Goal: Information Seeking & Learning: Find specific fact

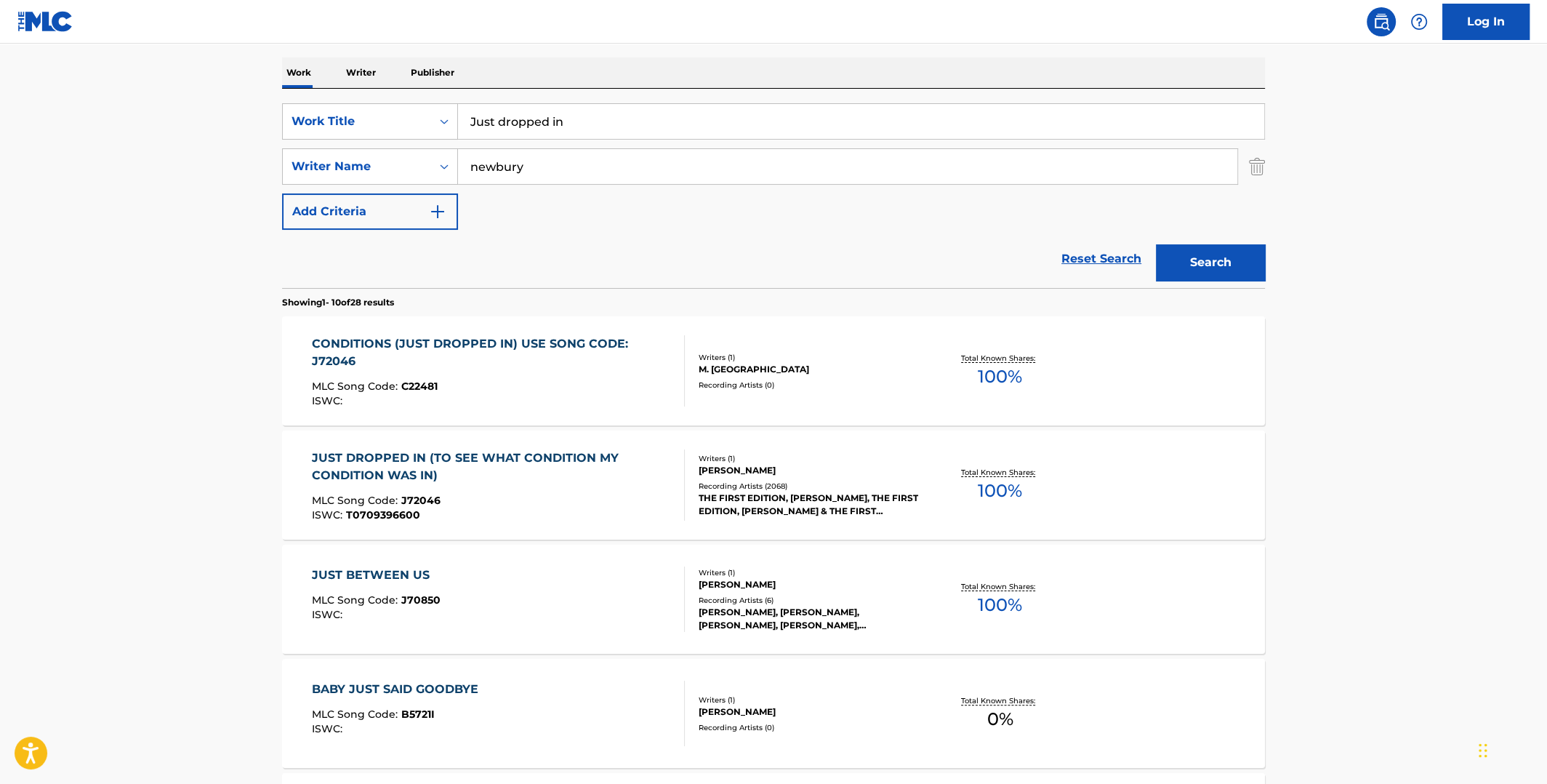
scroll to position [290, 0]
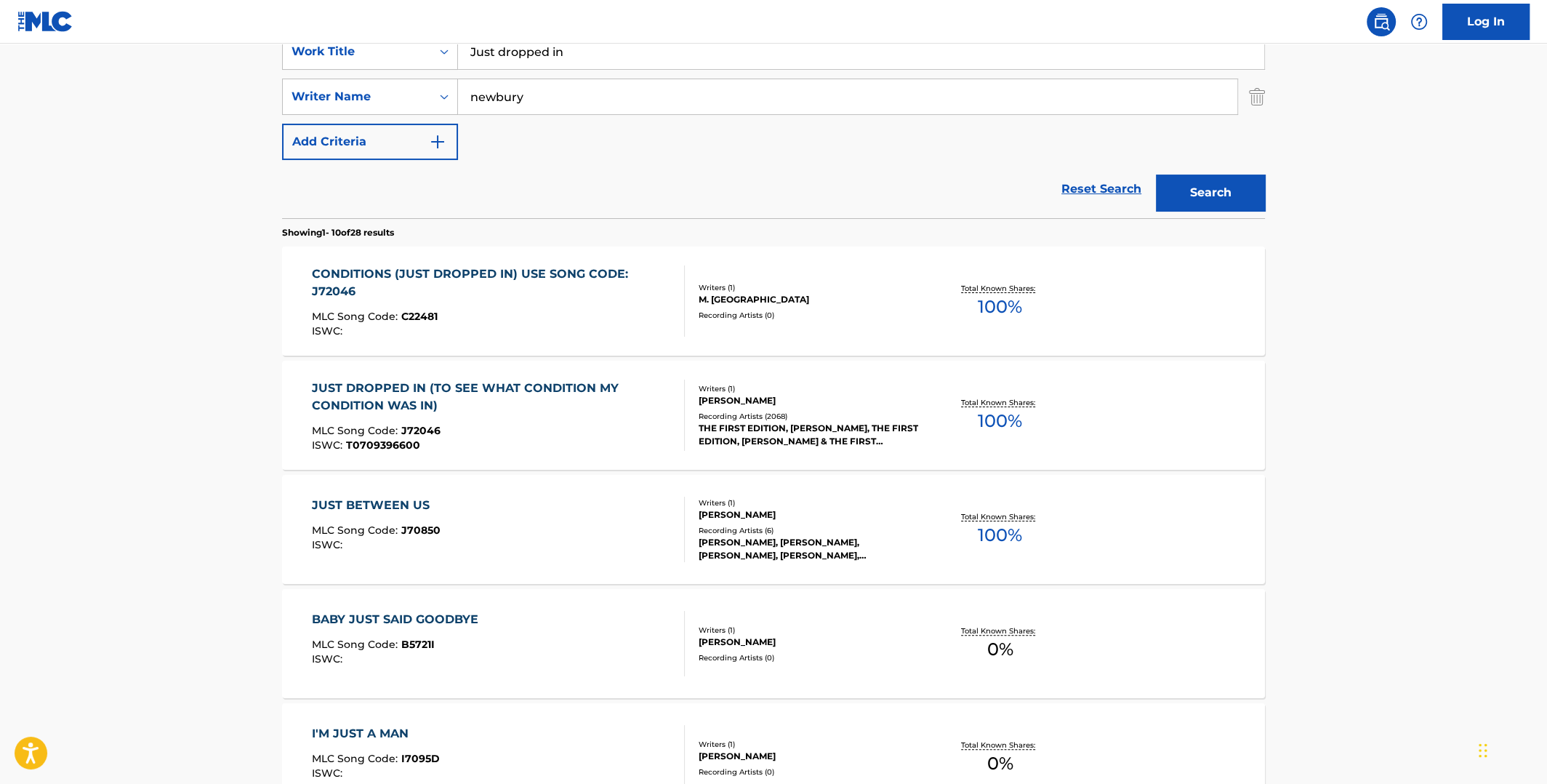
click at [993, 420] on span "100 %" at bounding box center [1000, 421] width 44 height 26
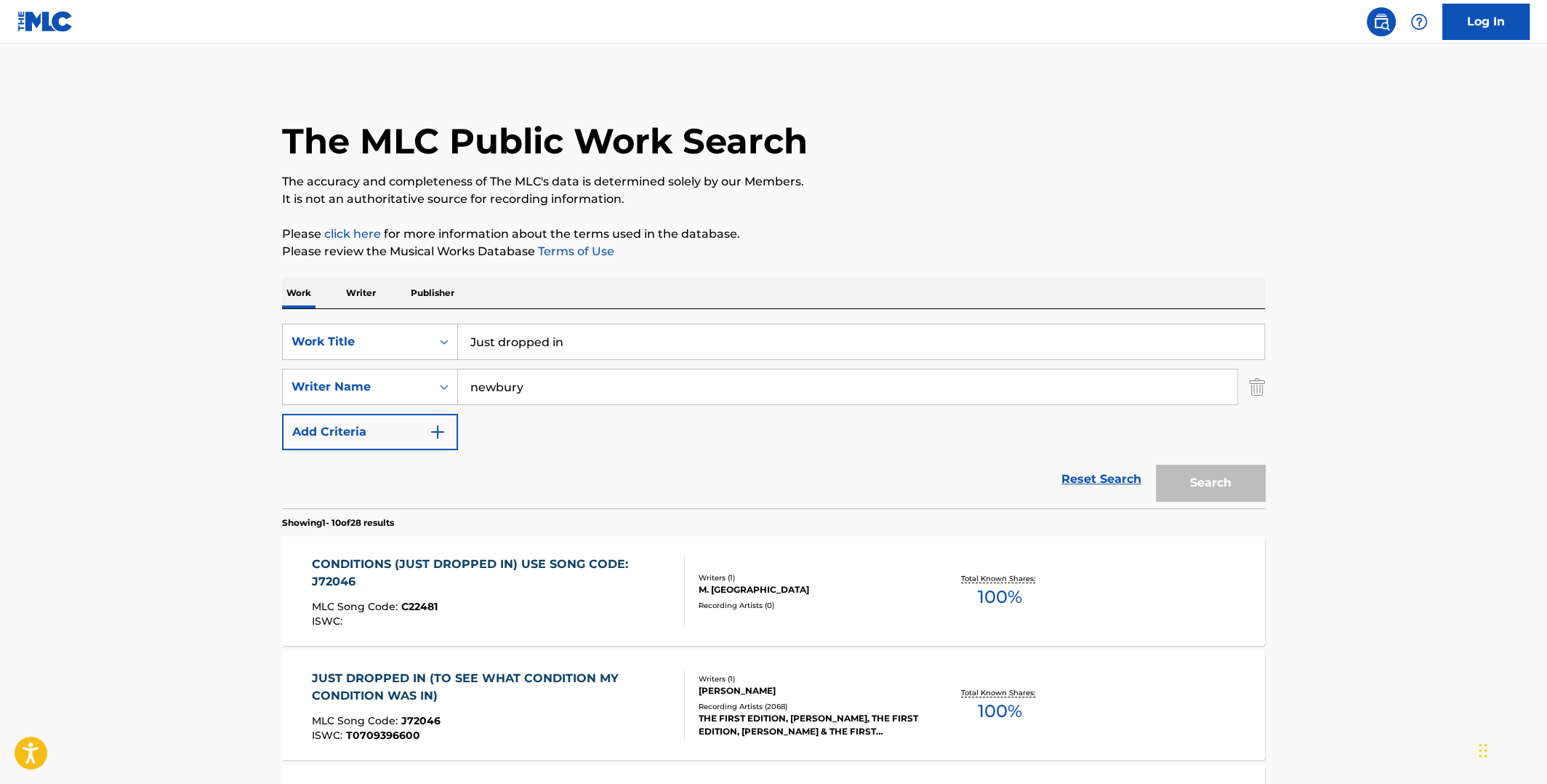
scroll to position [290, 0]
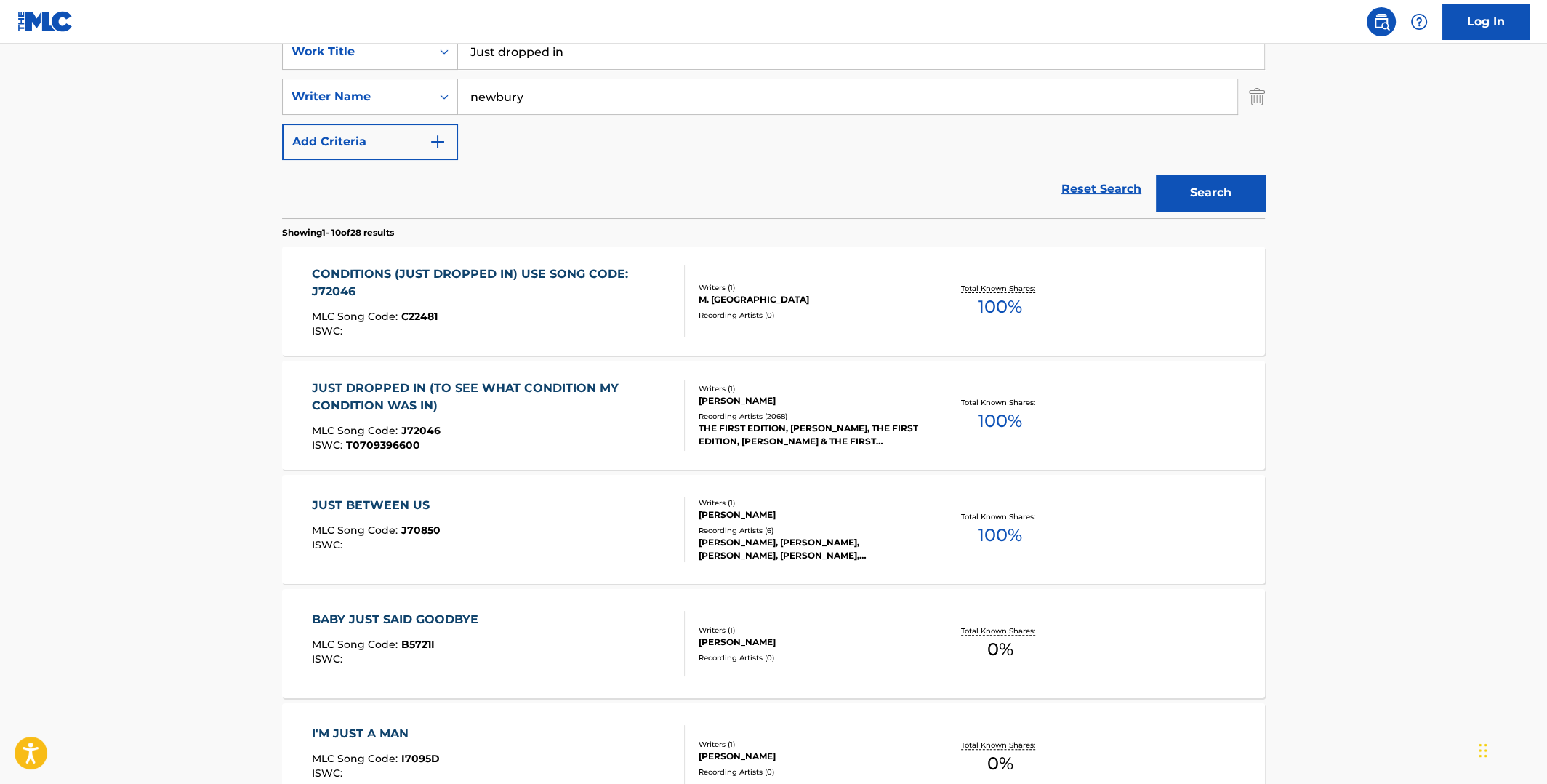
click at [1002, 295] on span "100 %" at bounding box center [1000, 306] width 44 height 26
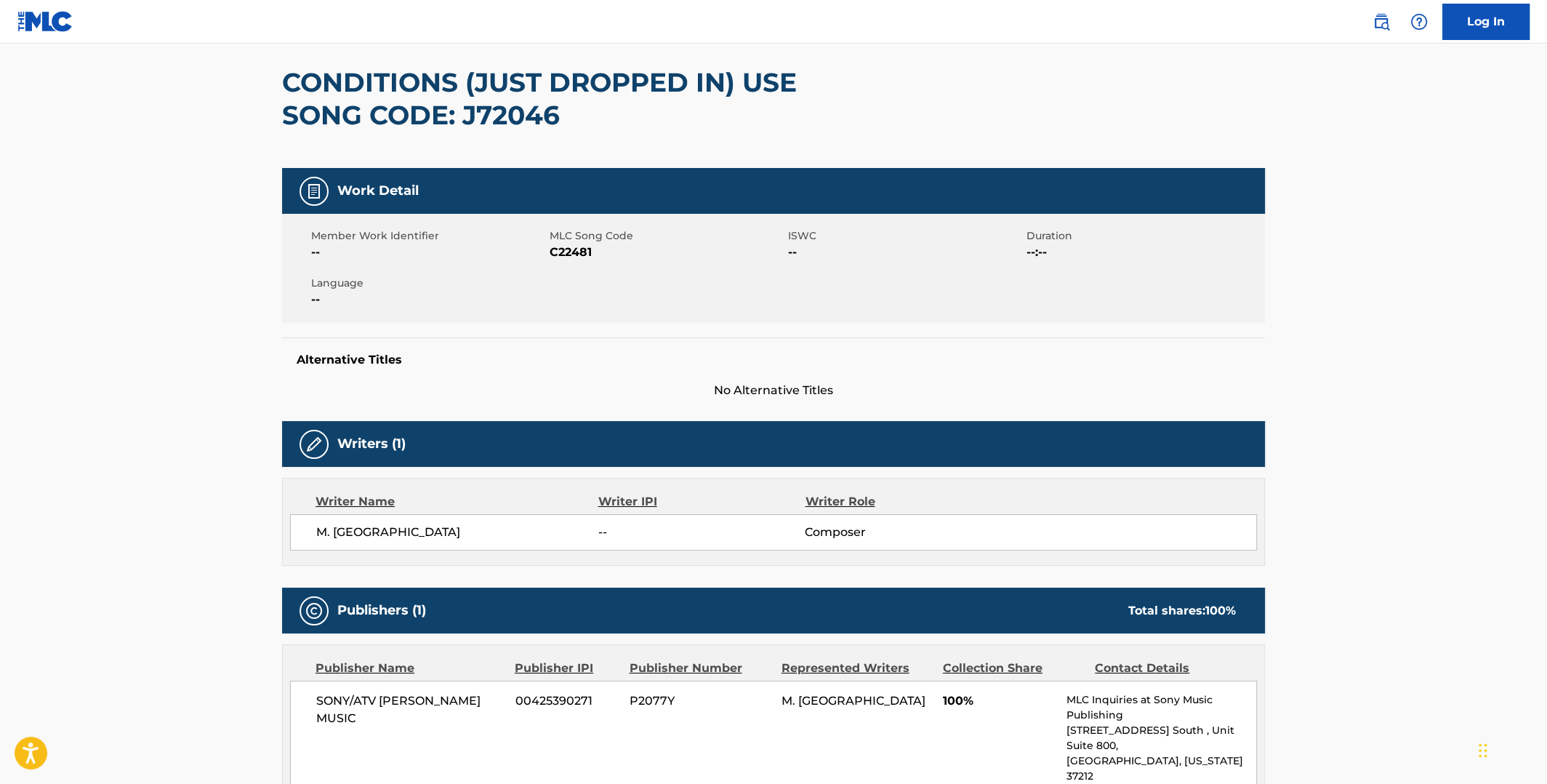
scroll to position [218, 0]
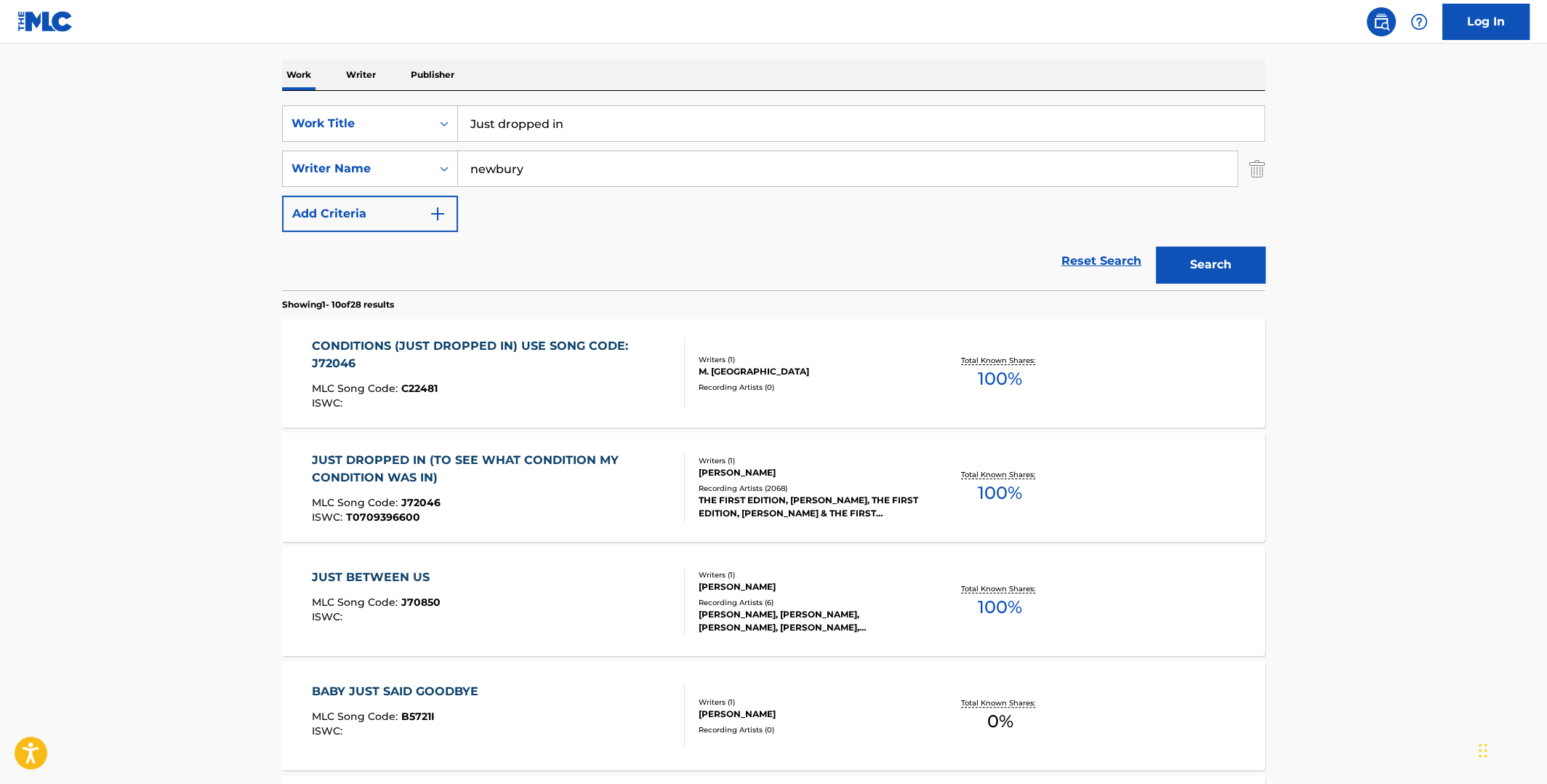
scroll to position [290, 0]
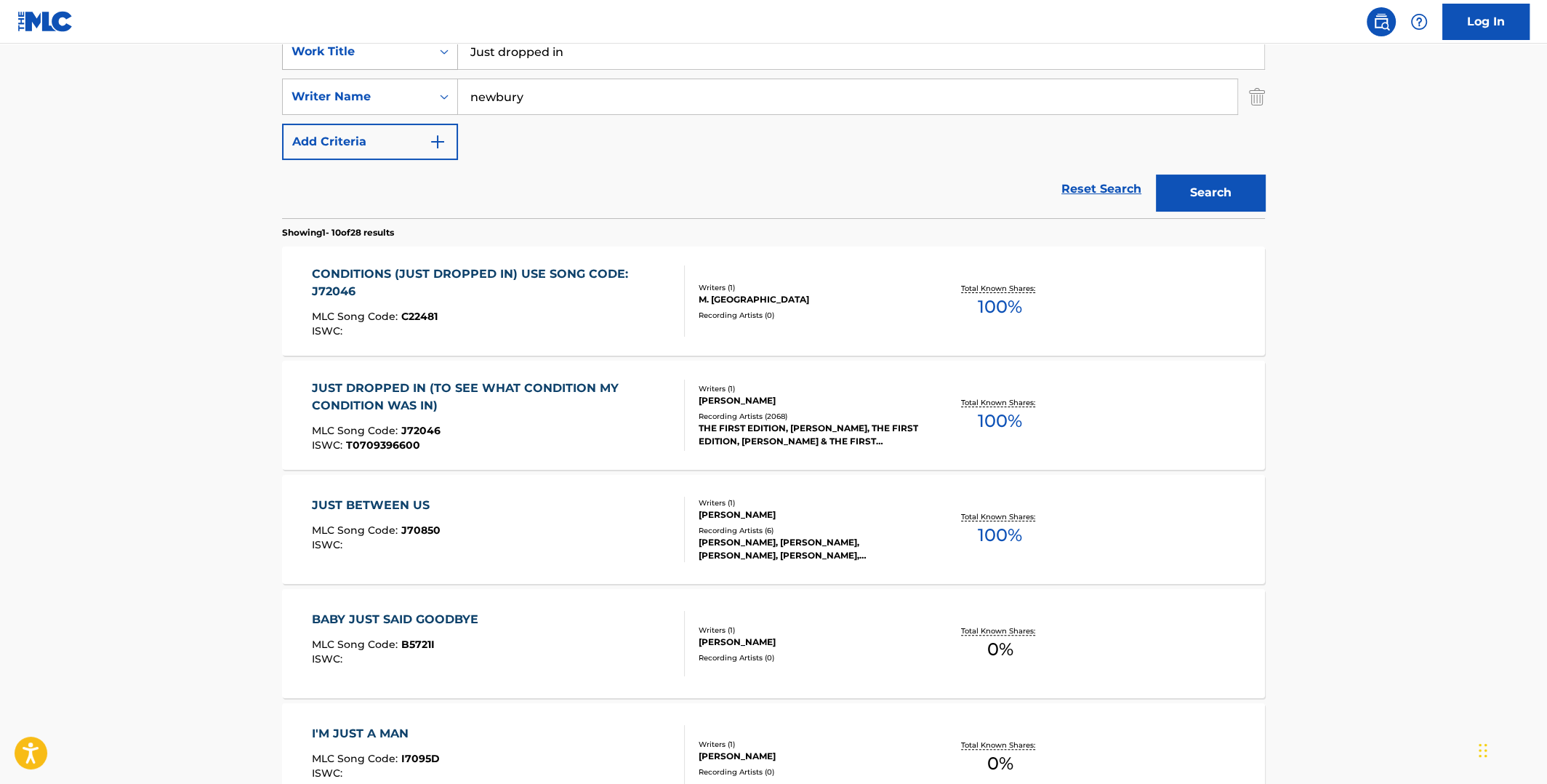
drag, startPoint x: 588, startPoint y: 52, endPoint x: 420, endPoint y: 50, distance: 168.0
click at [420, 50] on div "SearchWithCriteriaeefe2116-72ec-4008-a459-293c56e18028 Work Title Just dropped …" at bounding box center [774, 51] width 983 height 36
type input "perfect day"
drag, startPoint x: 543, startPoint y: 100, endPoint x: 431, endPoint y: 95, distance: 112.1
click at [431, 95] on div "SearchWithCriteria76d38699-574f-4441-b50f-c7dfd2244dc8 Writer Name [PERSON_NAME]" at bounding box center [774, 96] width 983 height 36
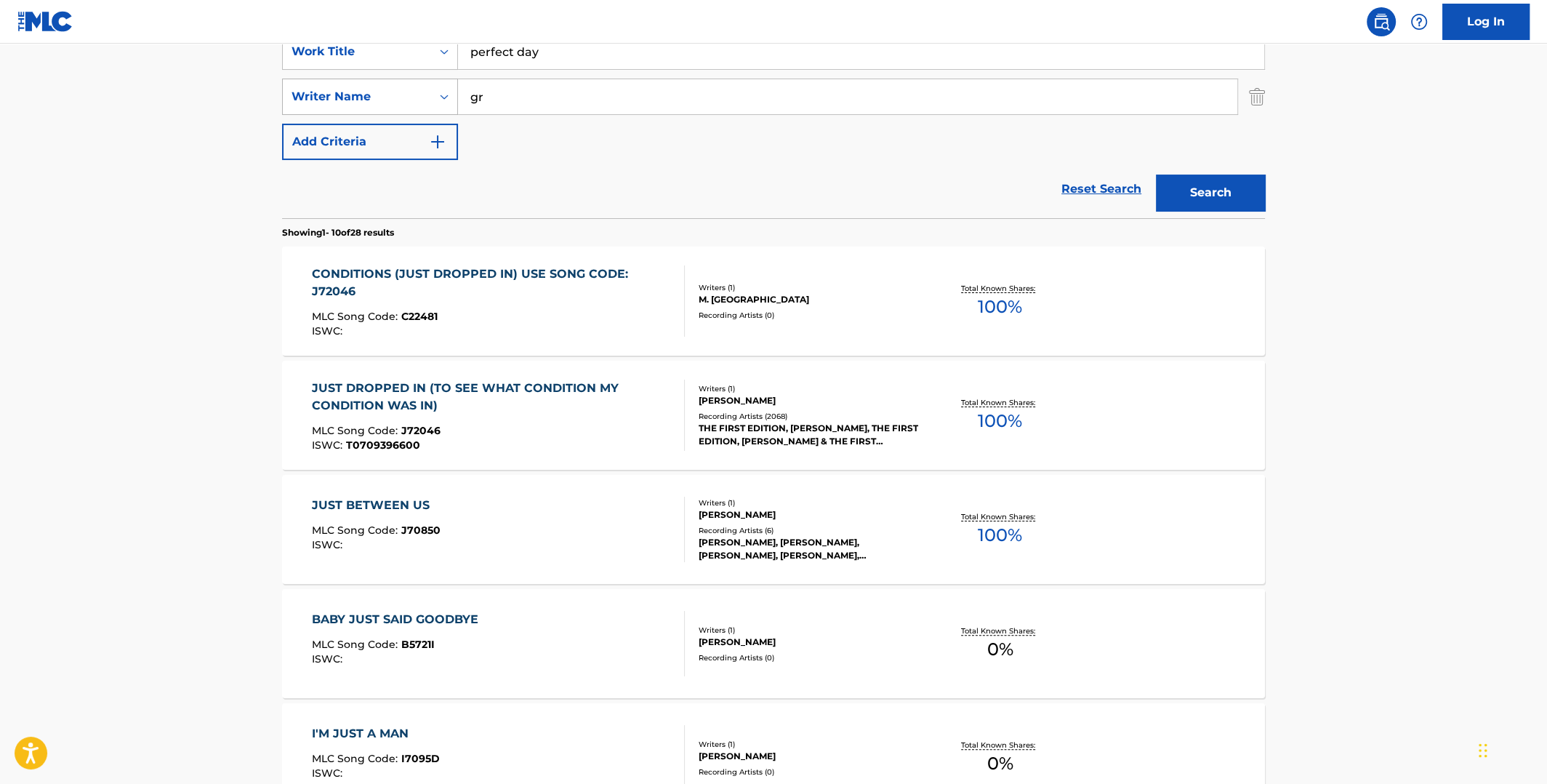
type input "g"
click at [1156, 175] on button "Search" at bounding box center [1210, 192] width 109 height 36
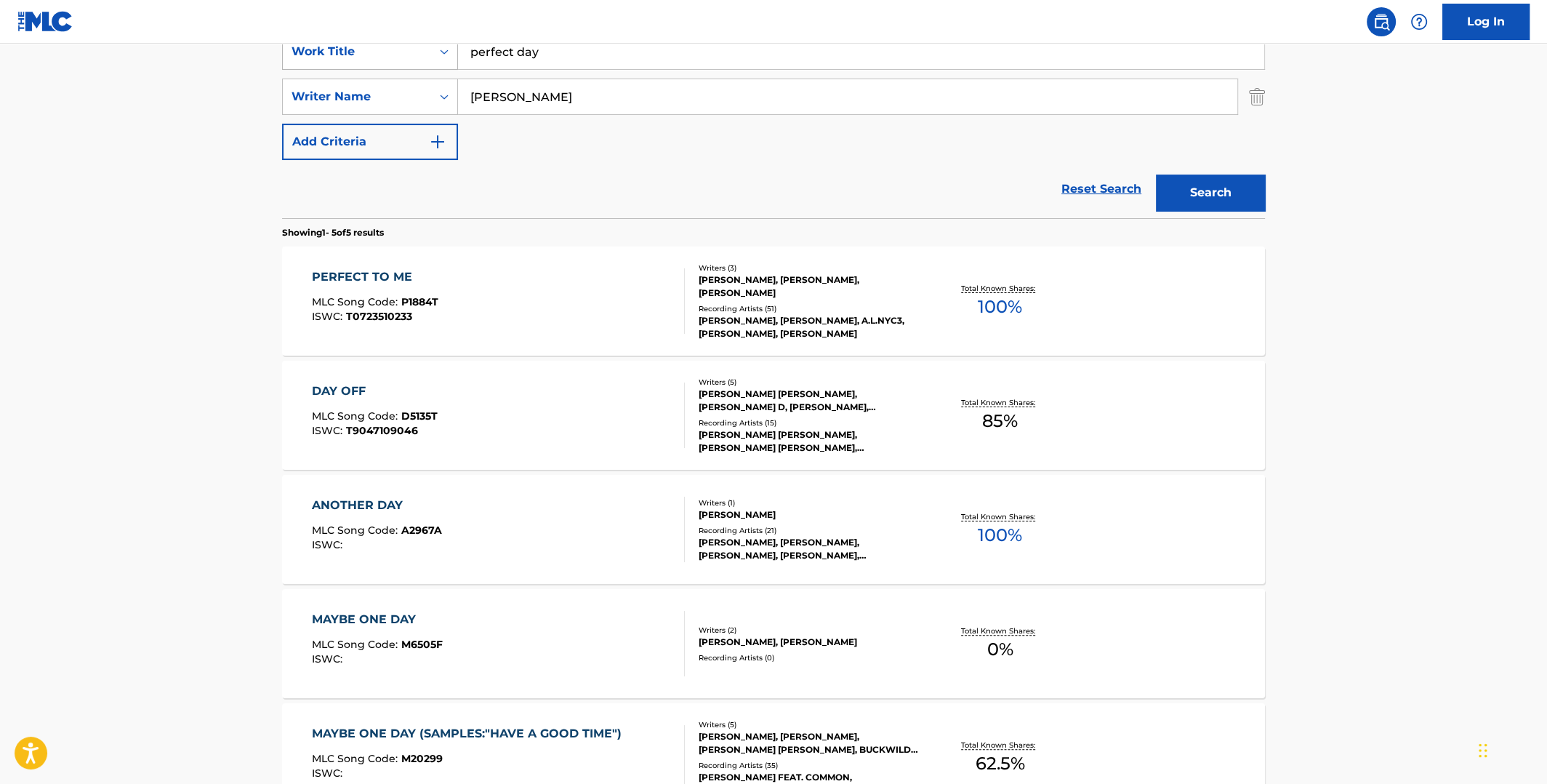
drag, startPoint x: 575, startPoint y: 98, endPoint x: 431, endPoint y: 62, distance: 148.4
click at [385, 88] on div "SearchWithCriteria76d38699-574f-4441-b50f-c7dfd2244dc8 Writer Name [PERSON_NAME]" at bounding box center [774, 96] width 983 height 36
type input "reed"
click at [1156, 175] on button "Search" at bounding box center [1210, 192] width 109 height 36
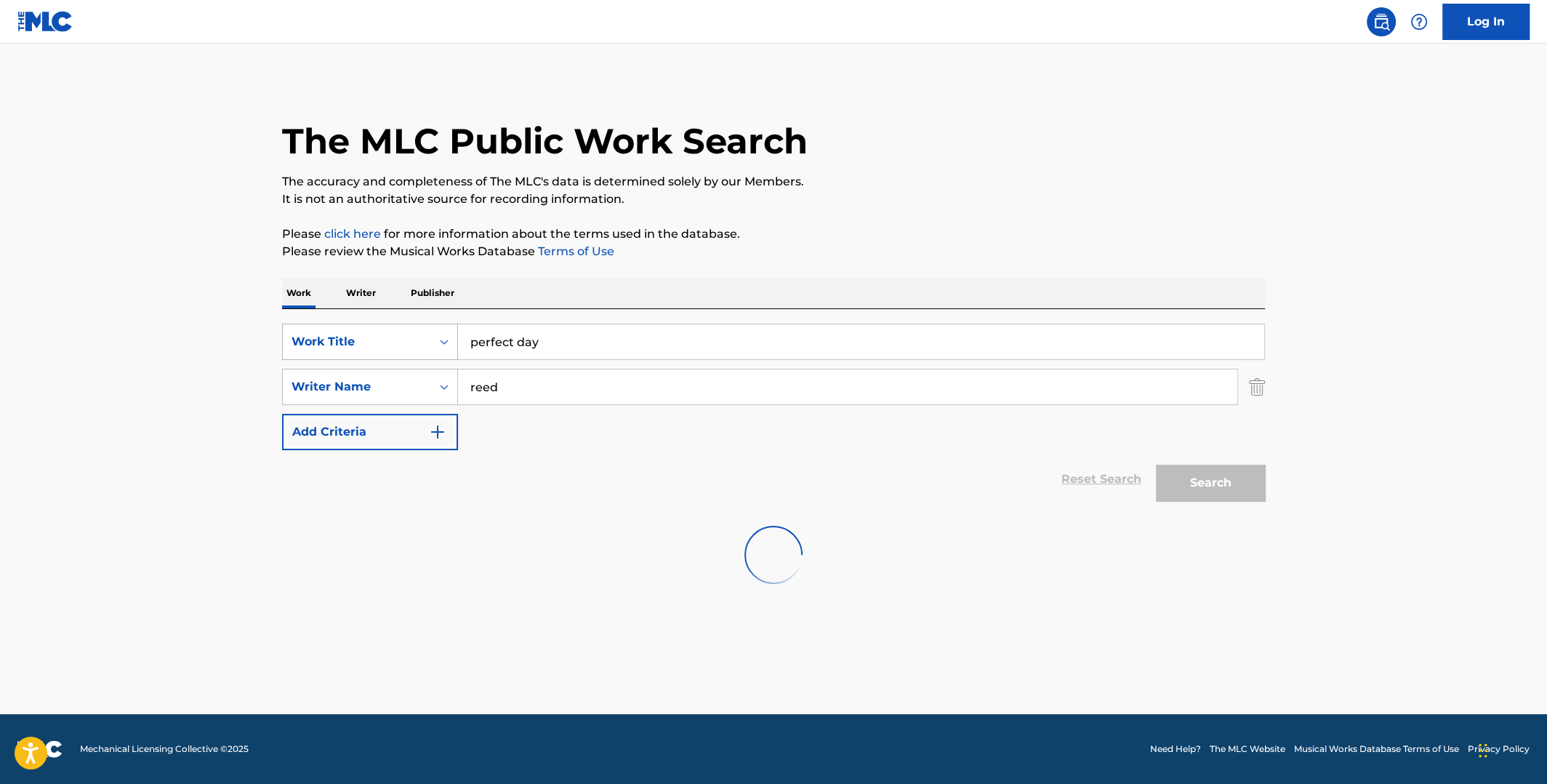
scroll to position [0, 0]
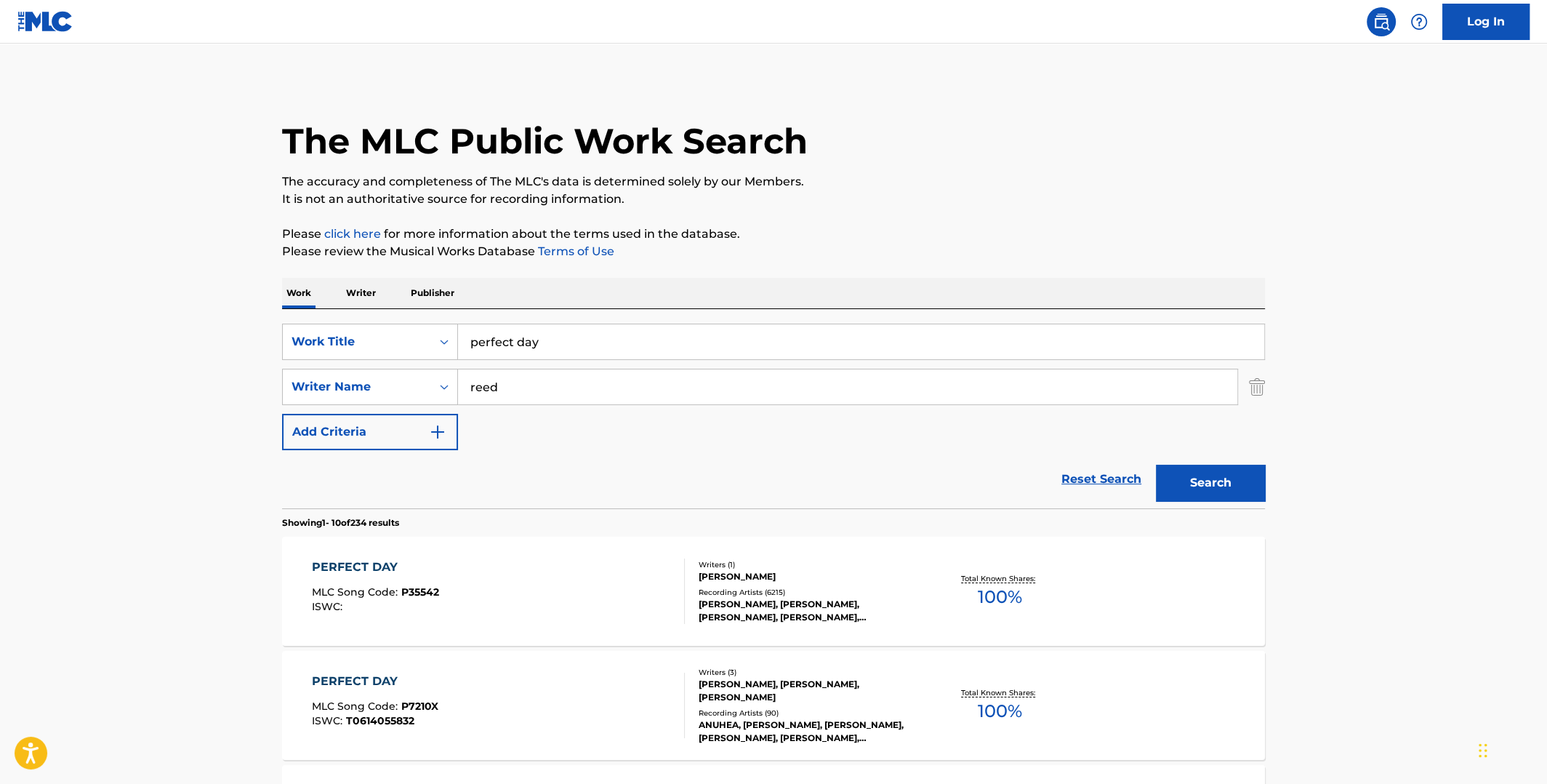
click at [1001, 592] on span "100 %" at bounding box center [1000, 596] width 44 height 26
drag, startPoint x: 525, startPoint y: 382, endPoint x: 445, endPoint y: 382, distance: 80.0
click at [445, 382] on div "SearchWithCriteria76d38699-574f-4441-b50f-c7dfd2244dc8 Writer Name [PERSON_NAME]" at bounding box center [774, 386] width 983 height 36
drag, startPoint x: 566, startPoint y: 347, endPoint x: 462, endPoint y: 338, distance: 104.4
click at [462, 338] on input "perfect day" at bounding box center [862, 341] width 807 height 35
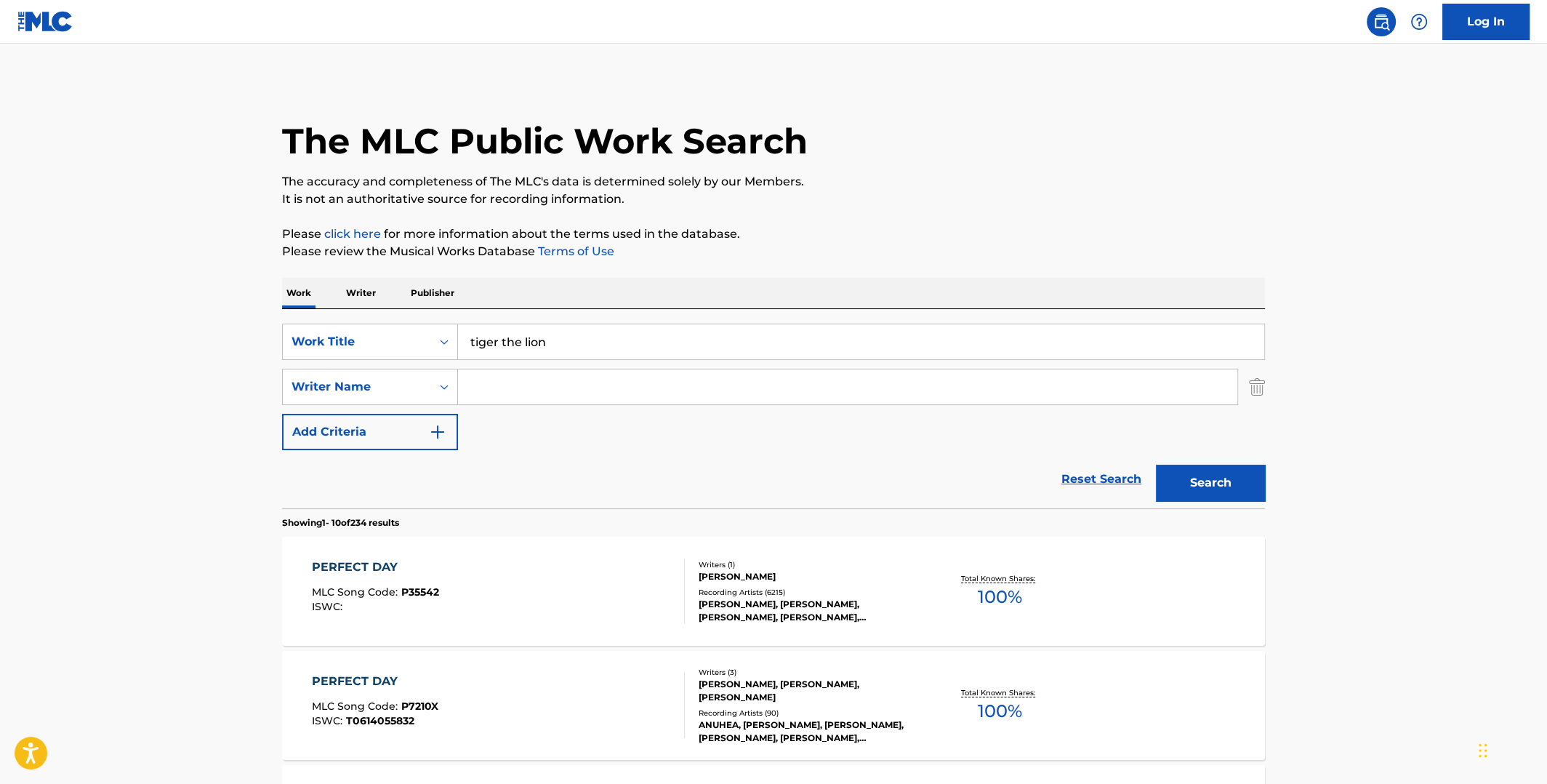
type input "tiger the lion"
click at [1156, 465] on button "Search" at bounding box center [1210, 483] width 109 height 36
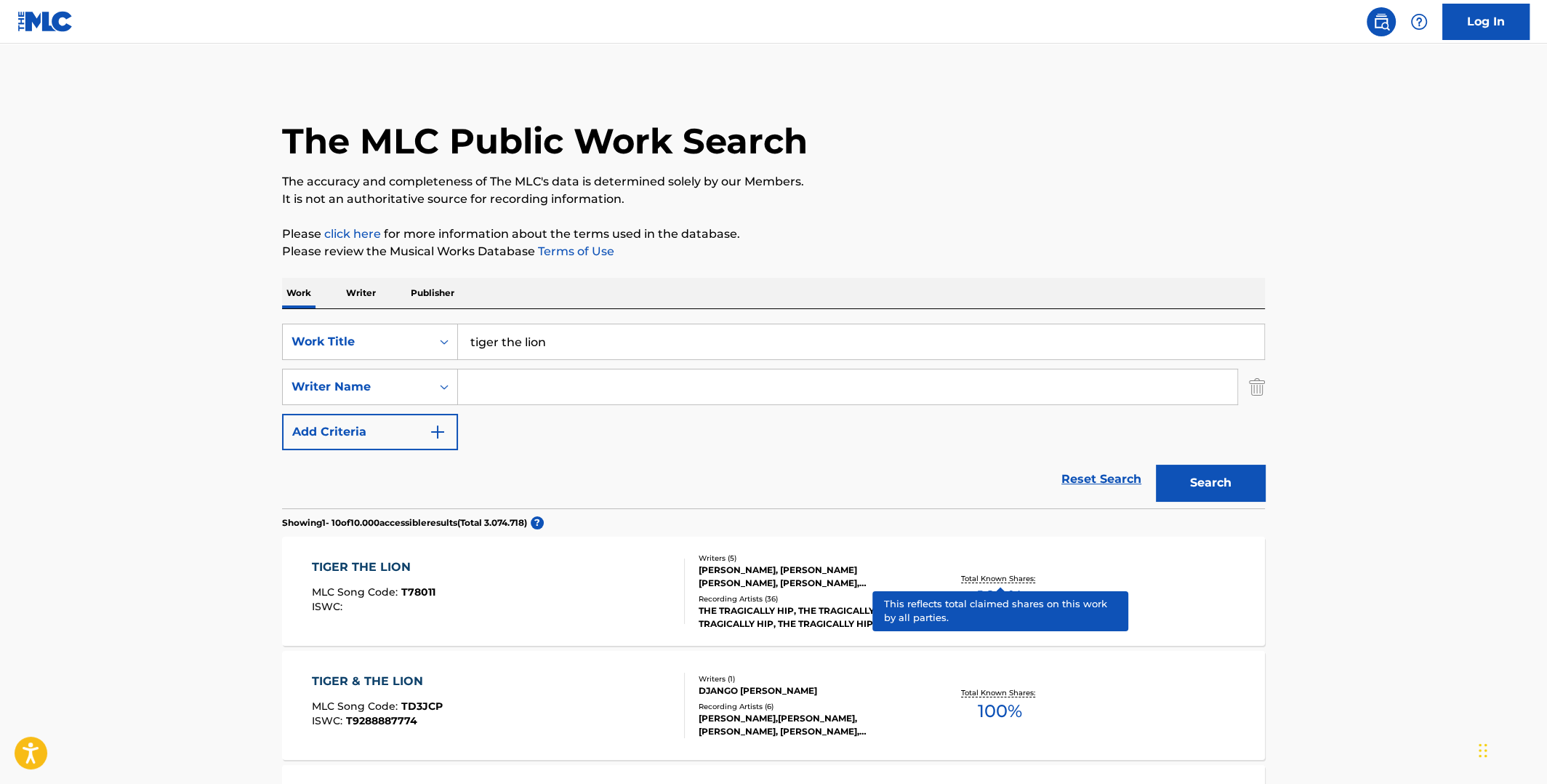
click at [1013, 579] on p "Total Known Shares:" at bounding box center [1000, 578] width 78 height 11
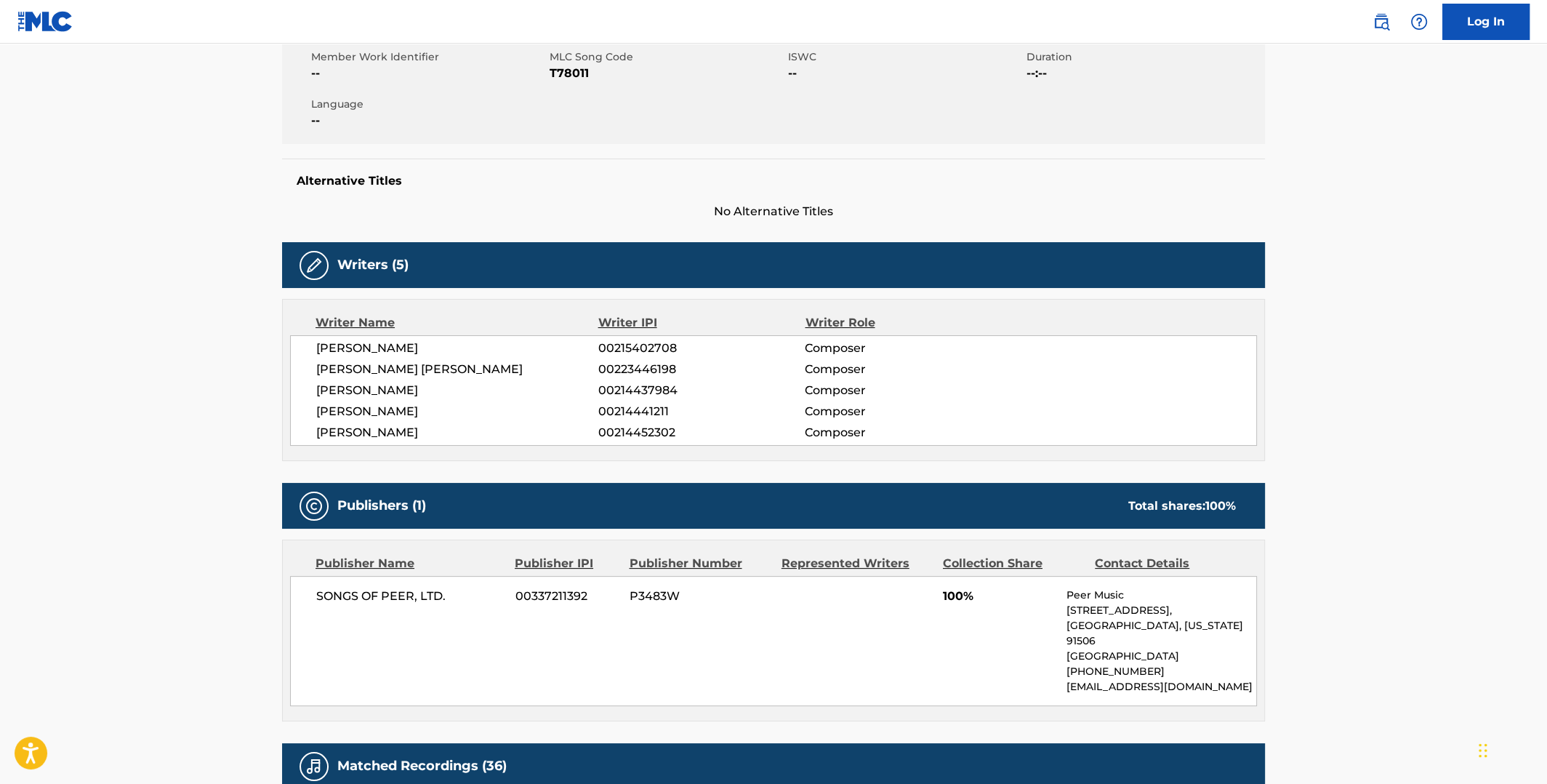
scroll to position [145, 0]
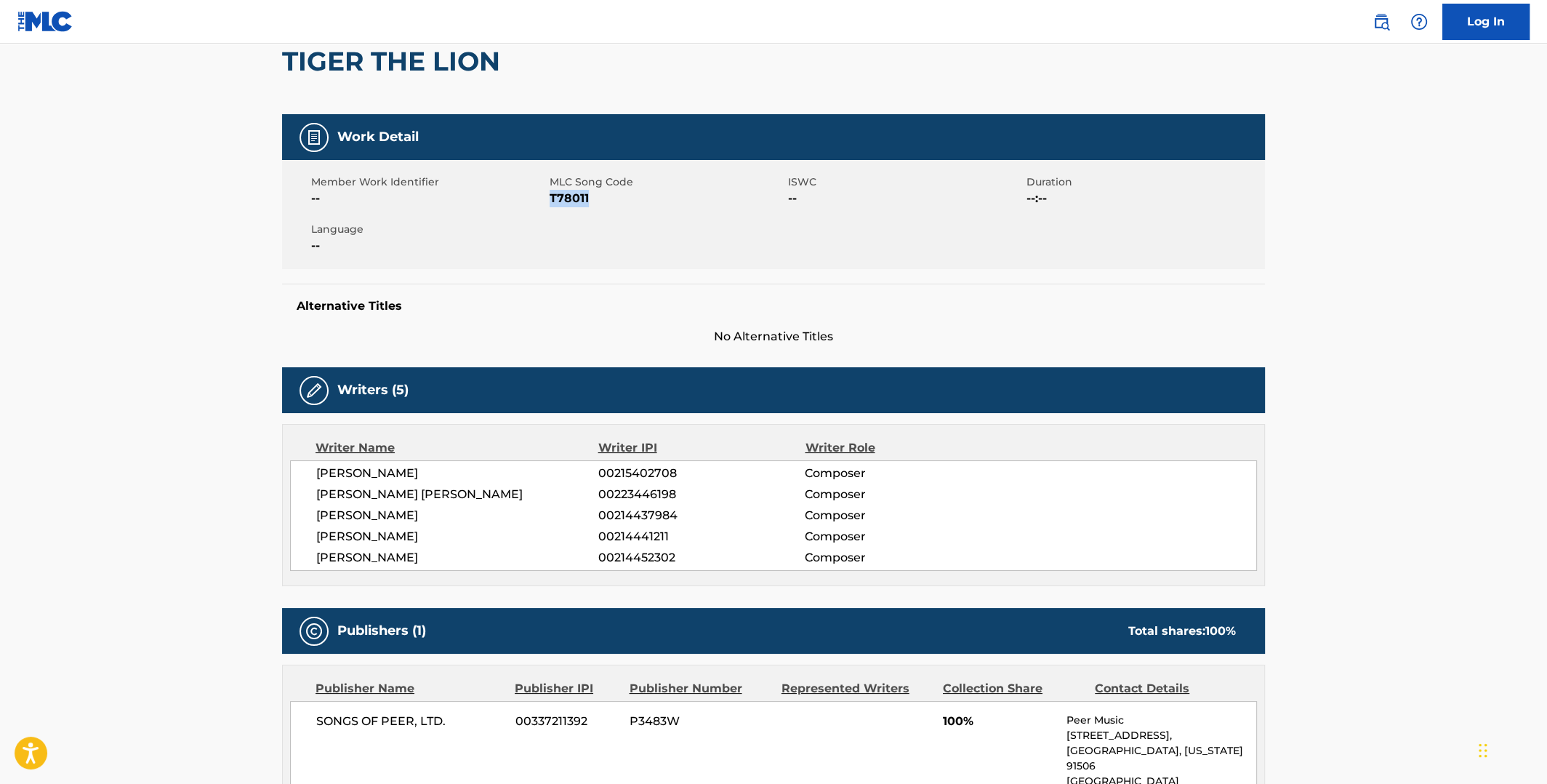
drag, startPoint x: 596, startPoint y: 199, endPoint x: 550, endPoint y: 196, distance: 46.1
click at [550, 196] on span "T78011" at bounding box center [667, 199] width 235 height 18
copy span "T78011"
drag, startPoint x: 417, startPoint y: 471, endPoint x: 316, endPoint y: 470, distance: 101.0
click at [316, 470] on span "[PERSON_NAME]" at bounding box center [457, 474] width 282 height 18
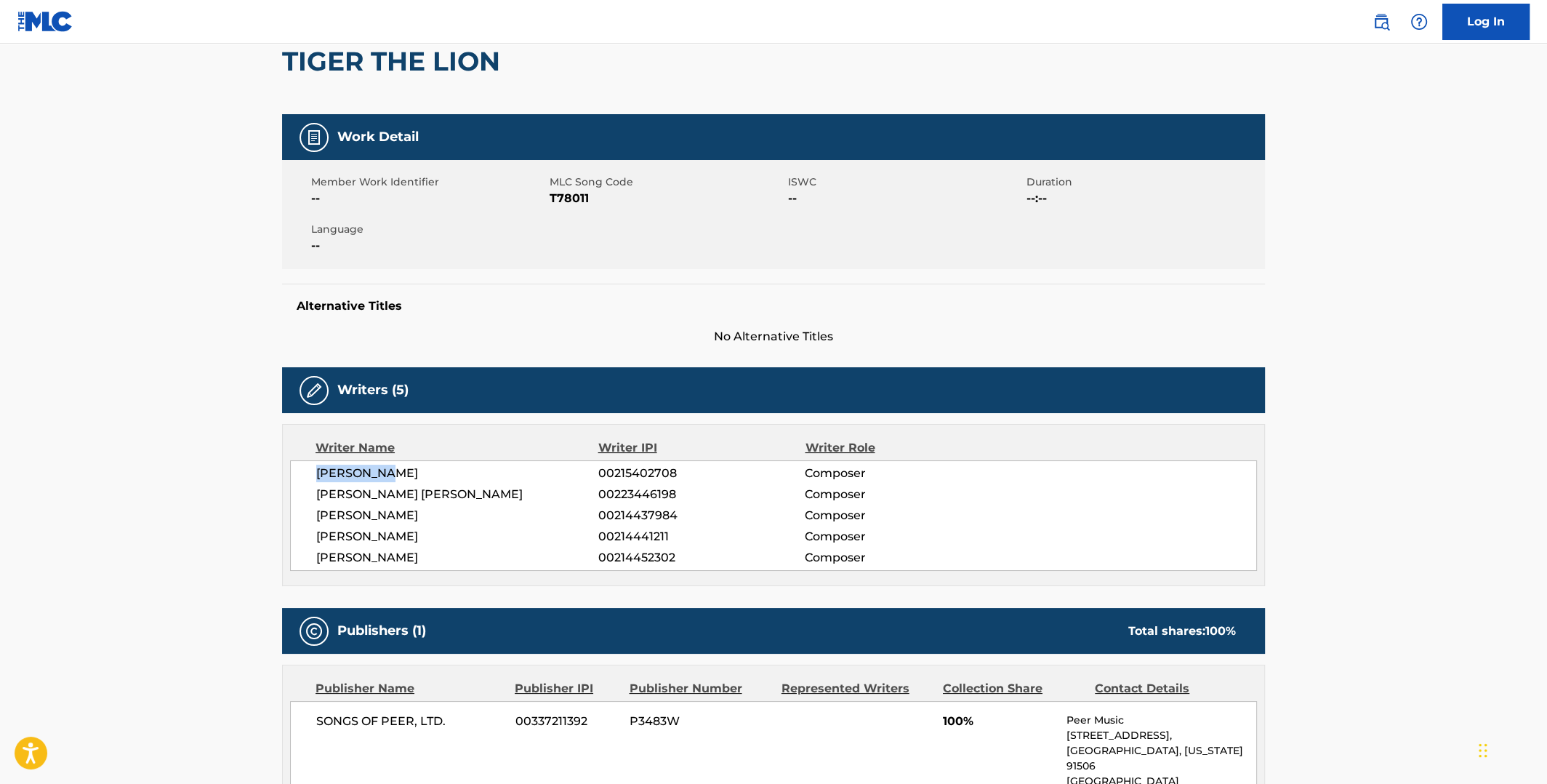
copy span "[PERSON_NAME]"
drag, startPoint x: 464, startPoint y: 489, endPoint x: 318, endPoint y: 491, distance: 146.0
click at [318, 491] on span "[PERSON_NAME] [PERSON_NAME]" at bounding box center [457, 495] width 282 height 18
copy span "[PERSON_NAME] [PERSON_NAME]"
drag, startPoint x: 400, startPoint y: 514, endPoint x: 318, endPoint y: 509, distance: 82.2
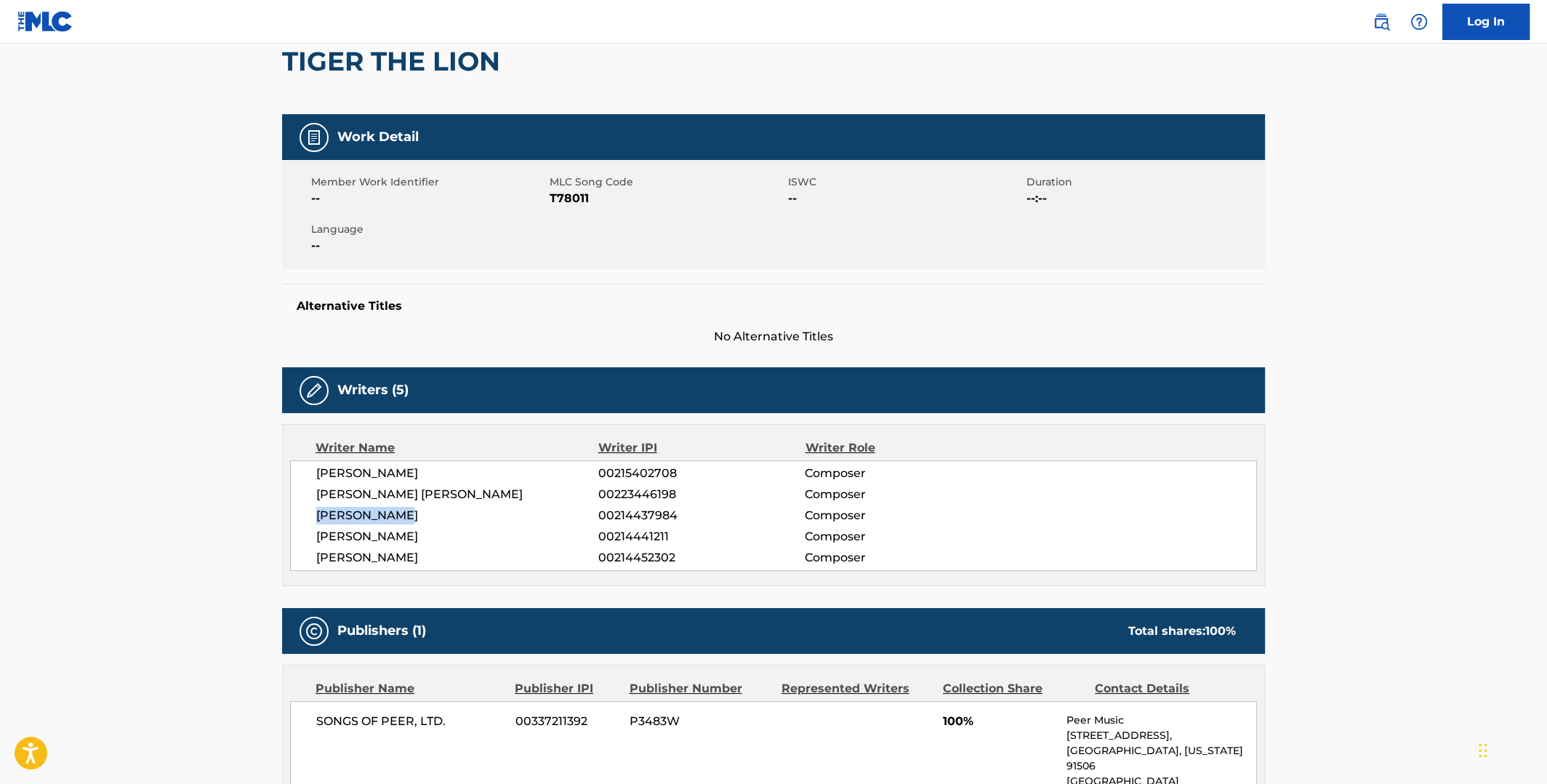
click at [318, 509] on span "[PERSON_NAME]" at bounding box center [457, 516] width 282 height 18
copy span "[PERSON_NAME]"
drag, startPoint x: 424, startPoint y: 537, endPoint x: 318, endPoint y: 535, distance: 106.0
click at [318, 535] on span "[PERSON_NAME]" at bounding box center [457, 537] width 282 height 18
copy span "[PERSON_NAME]"
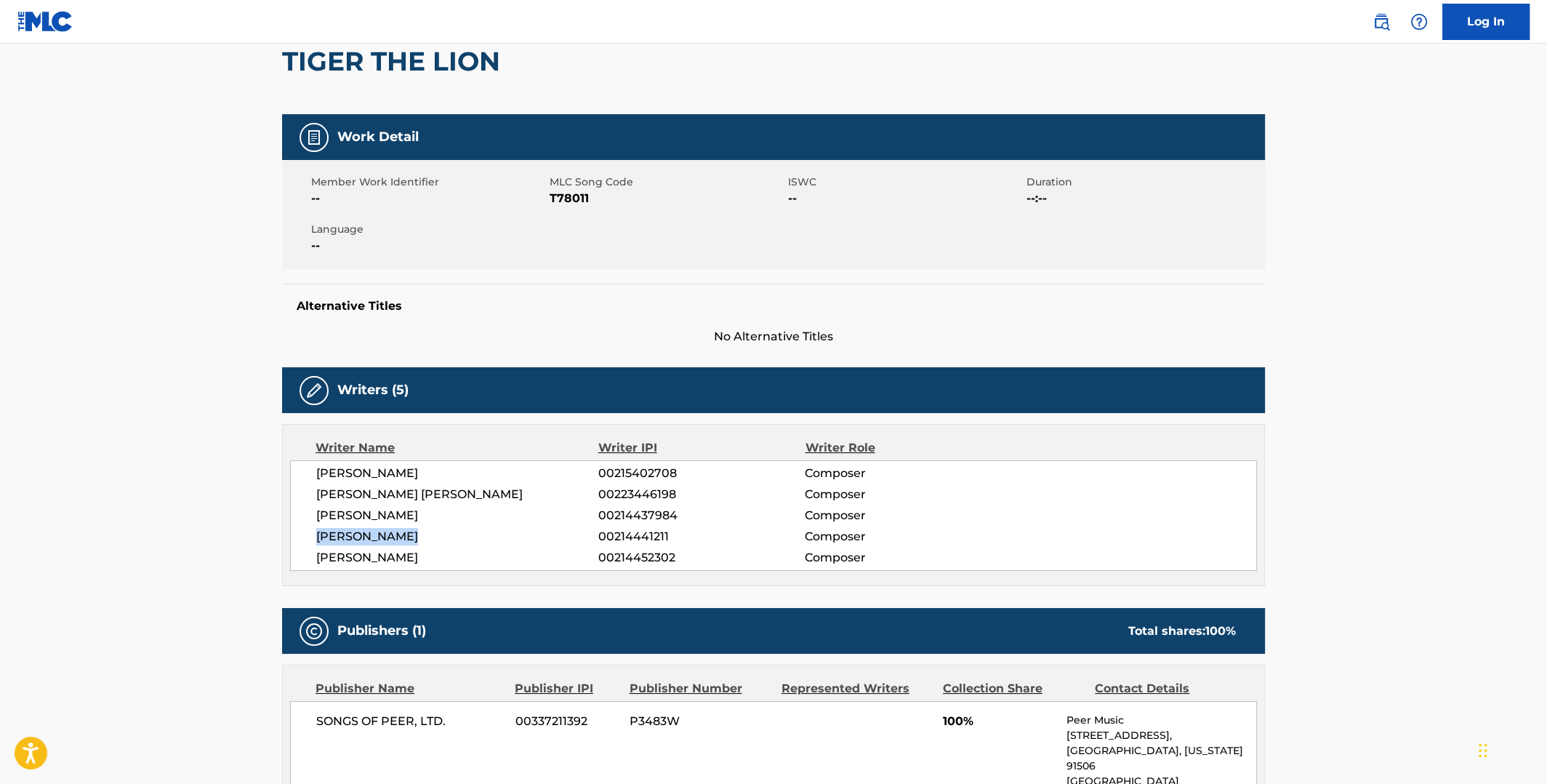
drag, startPoint x: 432, startPoint y: 556, endPoint x: 317, endPoint y: 554, distance: 115.0
click at [317, 554] on span "[PERSON_NAME]" at bounding box center [457, 558] width 282 height 18
copy span "[PERSON_NAME]"
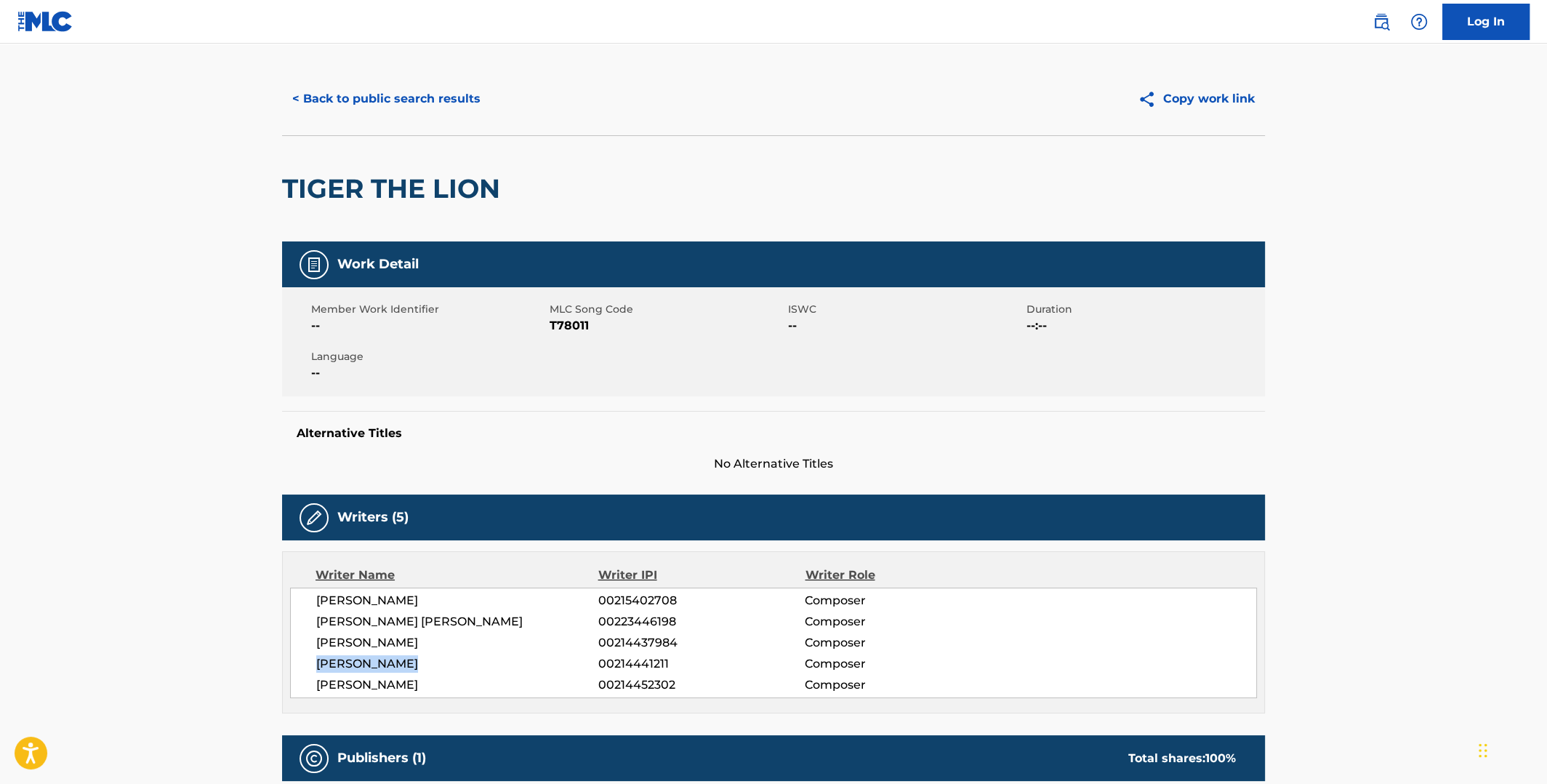
scroll to position [0, 0]
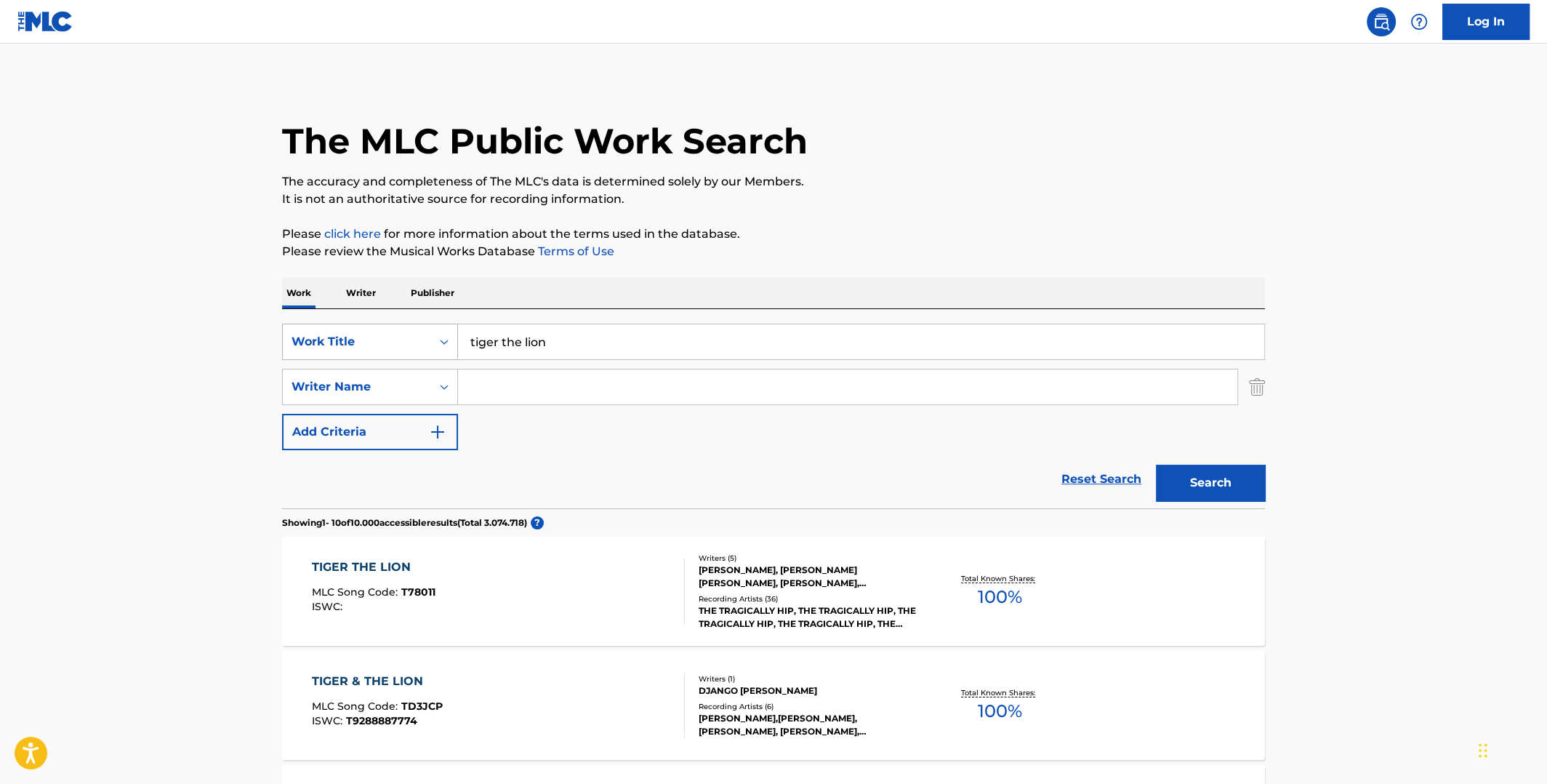
drag, startPoint x: 595, startPoint y: 339, endPoint x: 376, endPoint y: 329, distance: 219.2
click at [376, 329] on div "SearchWithCriteriaeefe2116-72ec-4008-a459-293c56e18028 Work Title tiger the lion" at bounding box center [774, 341] width 983 height 36
type input "bad 'n' ruin"
click at [1156, 465] on button "Search" at bounding box center [1210, 483] width 109 height 36
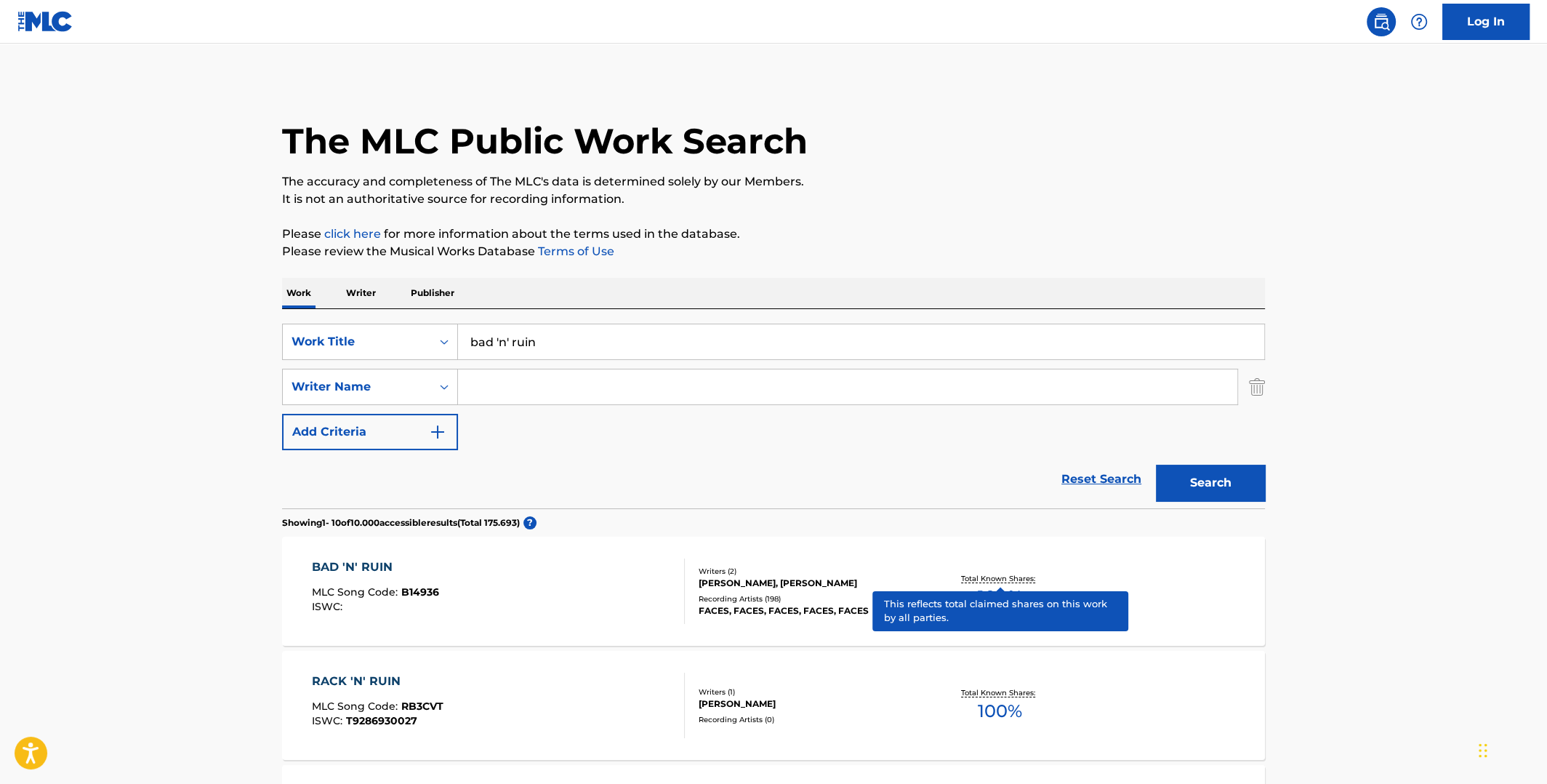
click at [1003, 582] on p "Total Known Shares:" at bounding box center [1000, 578] width 78 height 11
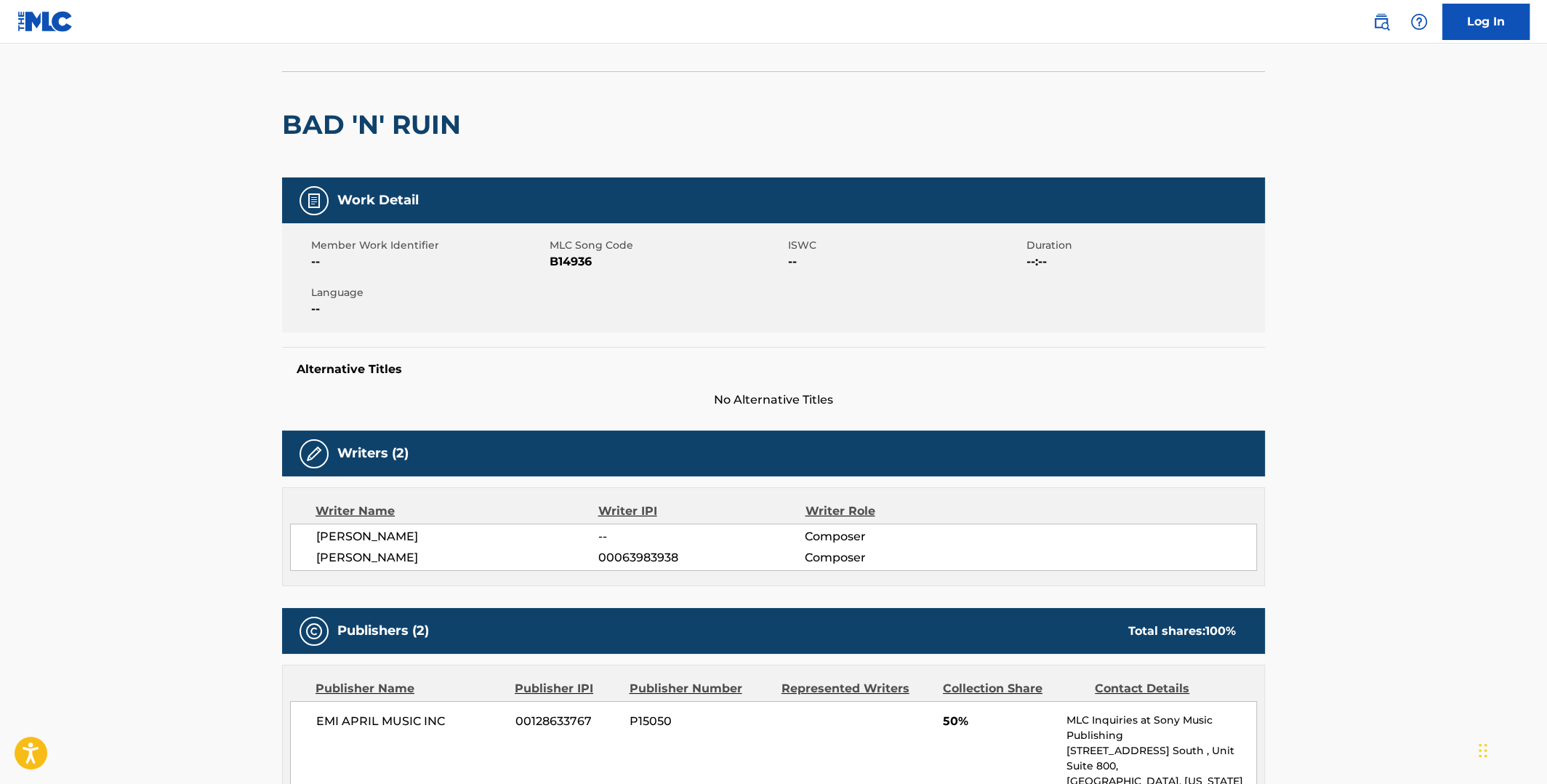
scroll to position [290, 0]
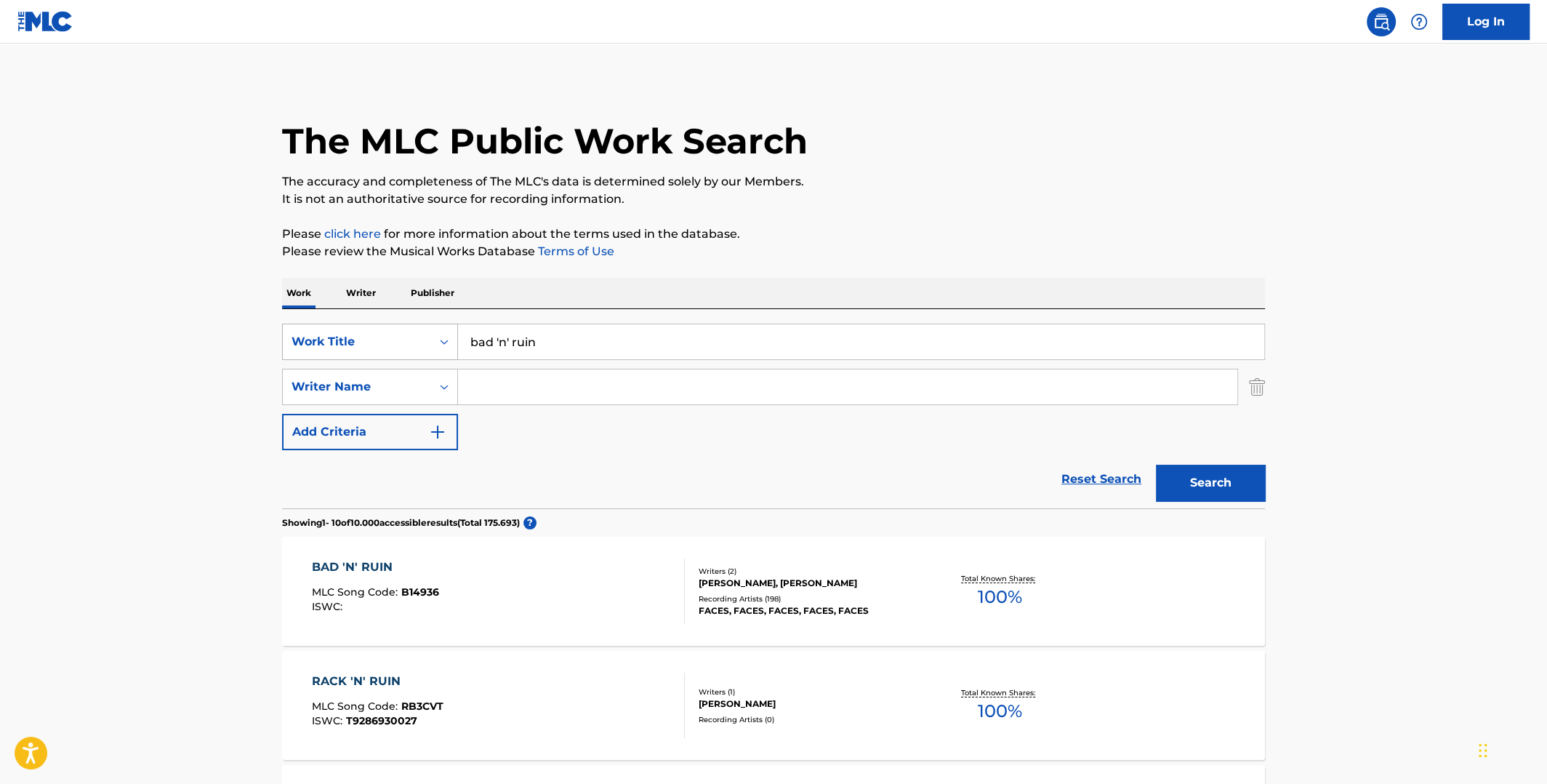
drag, startPoint x: 602, startPoint y: 345, endPoint x: 439, endPoint y: 328, distance: 163.9
click at [430, 340] on div "SearchWithCriteriaeefe2116-72ec-4008-a459-293c56e18028 Work Title bad 'n' ruin" at bounding box center [774, 341] width 983 height 36
drag, startPoint x: 582, startPoint y: 339, endPoint x: 737, endPoint y: 344, distance: 155.1
click at [732, 344] on input "for the good times [PERSON_NAME]" at bounding box center [862, 341] width 807 height 35
type input "for the good times [PERSON_NAME]"
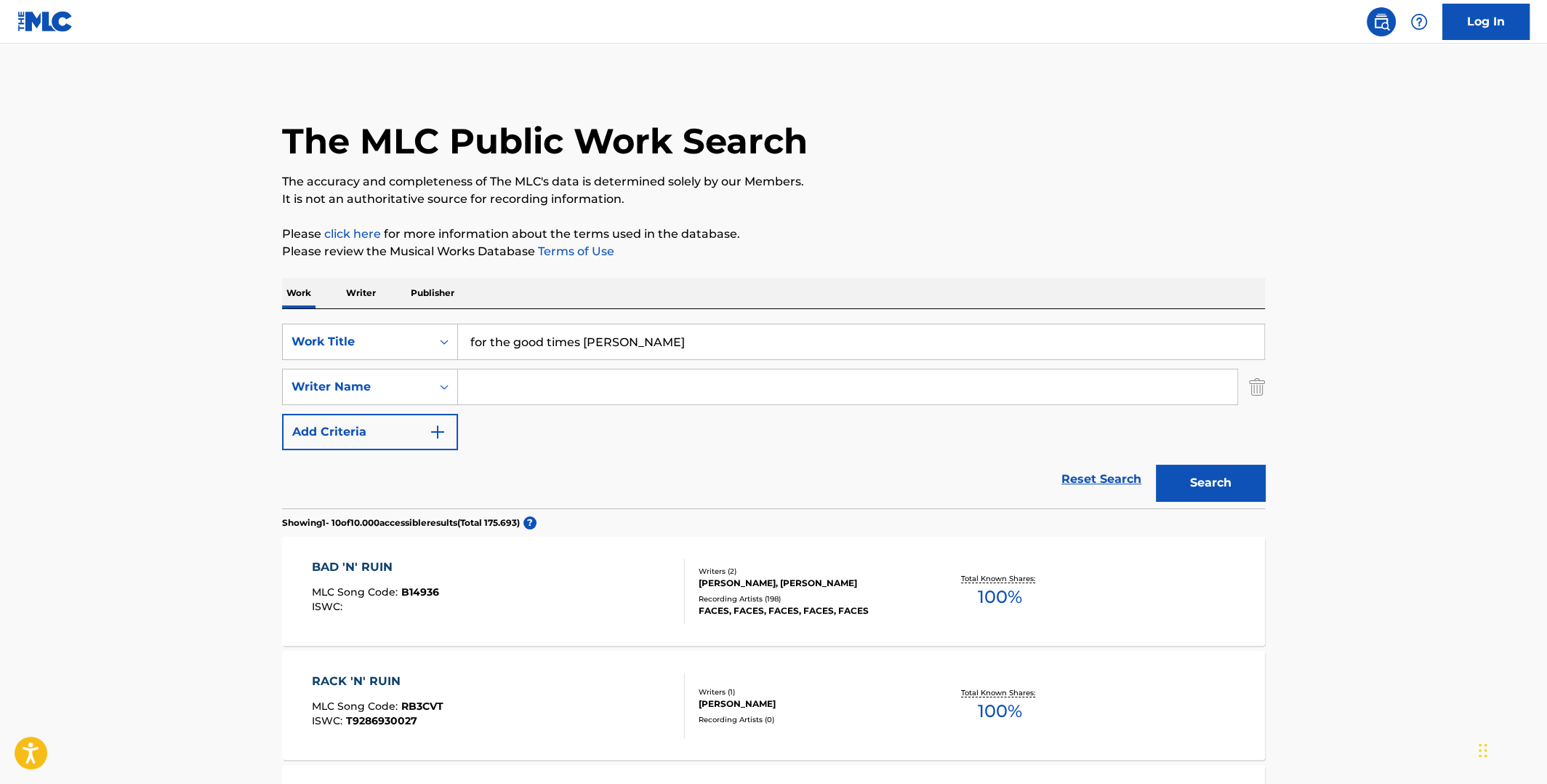
click at [684, 372] on input "Search Form" at bounding box center [848, 386] width 779 height 35
paste input "[PERSON_NAME]"
type input "[PERSON_NAME]"
click at [685, 343] on input "for the good times [PERSON_NAME]" at bounding box center [862, 341] width 807 height 35
type input "for the good times"
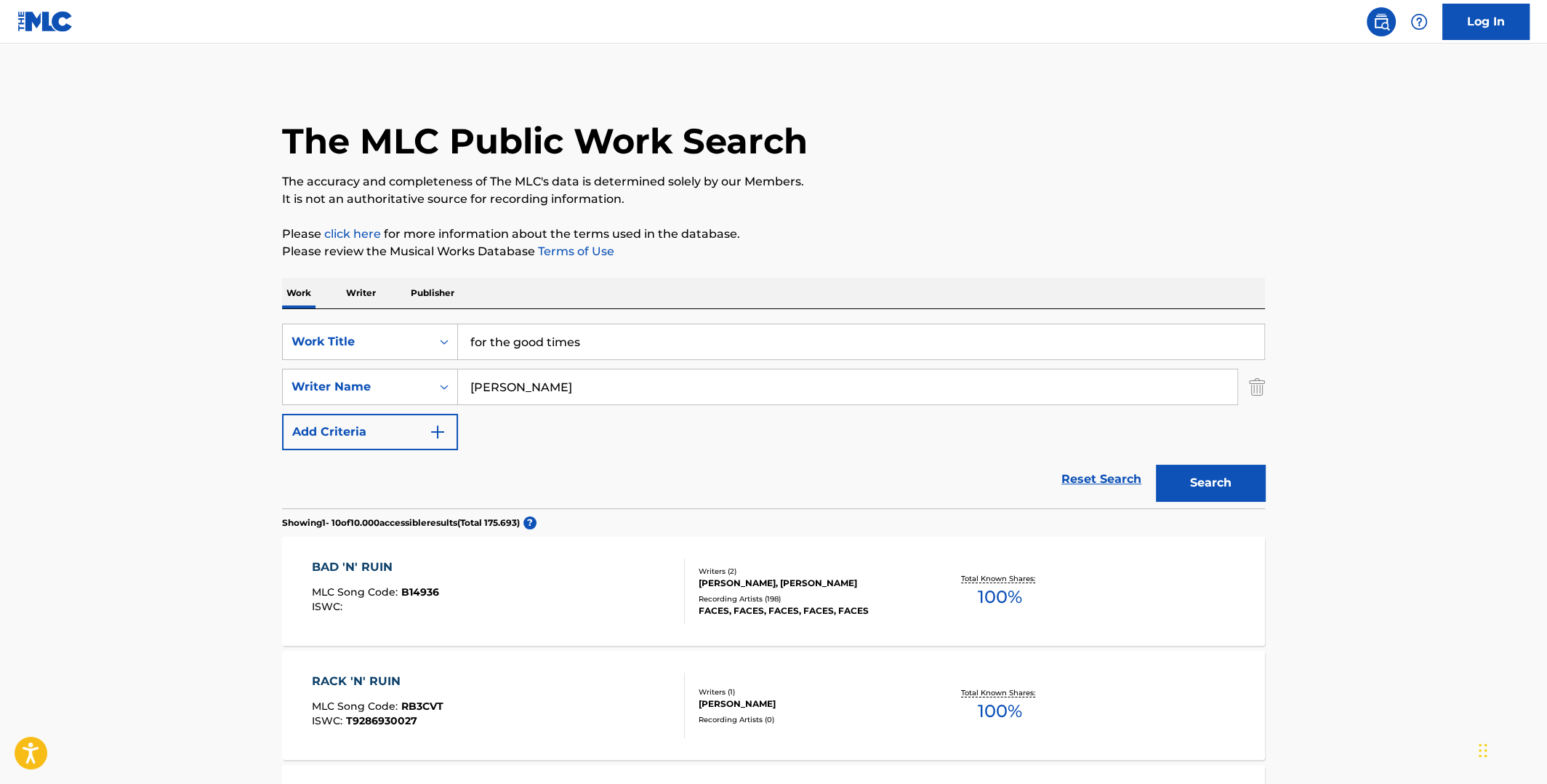
click at [1156, 465] on button "Search" at bounding box center [1210, 483] width 109 height 36
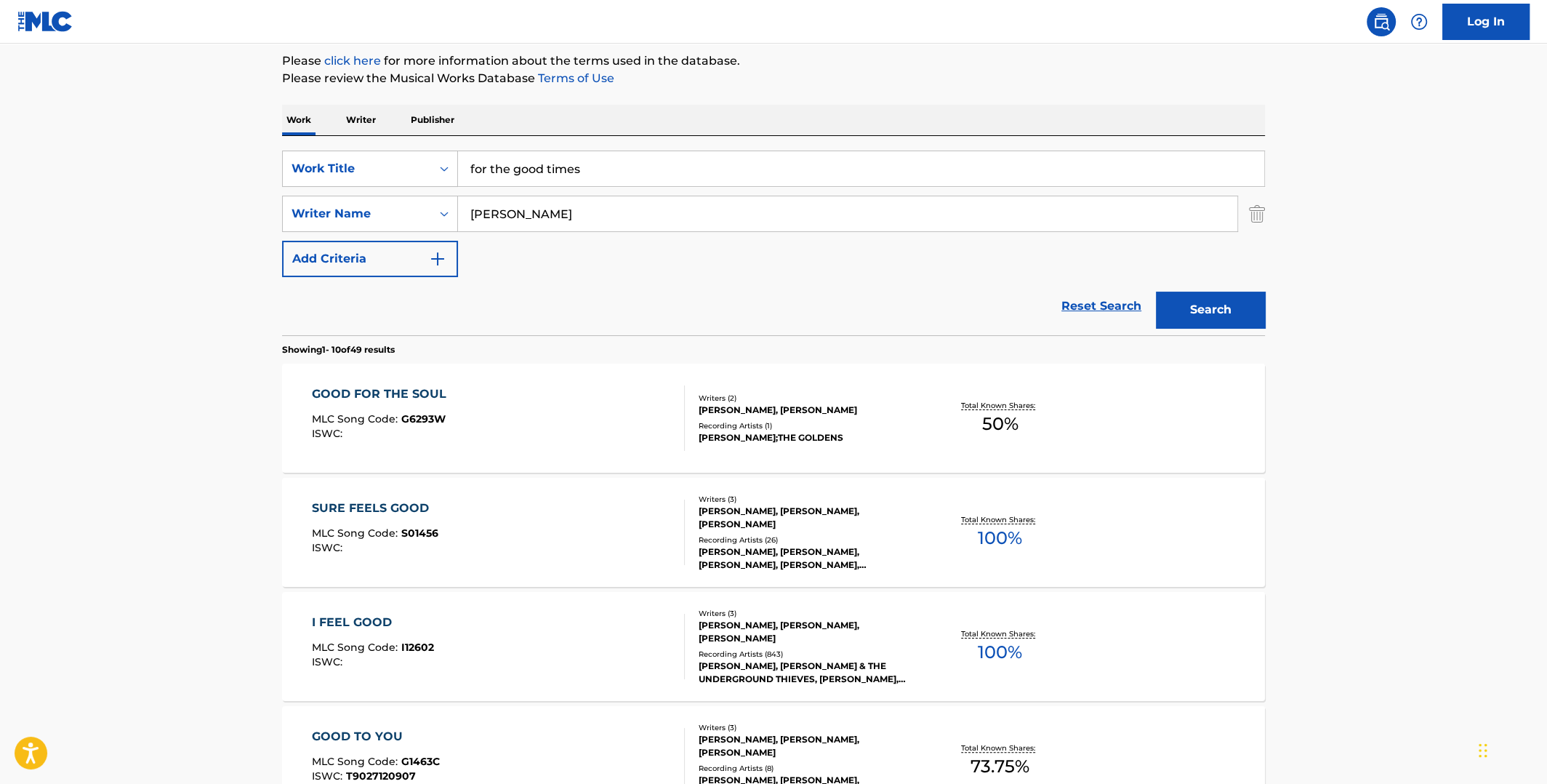
scroll to position [218, 0]
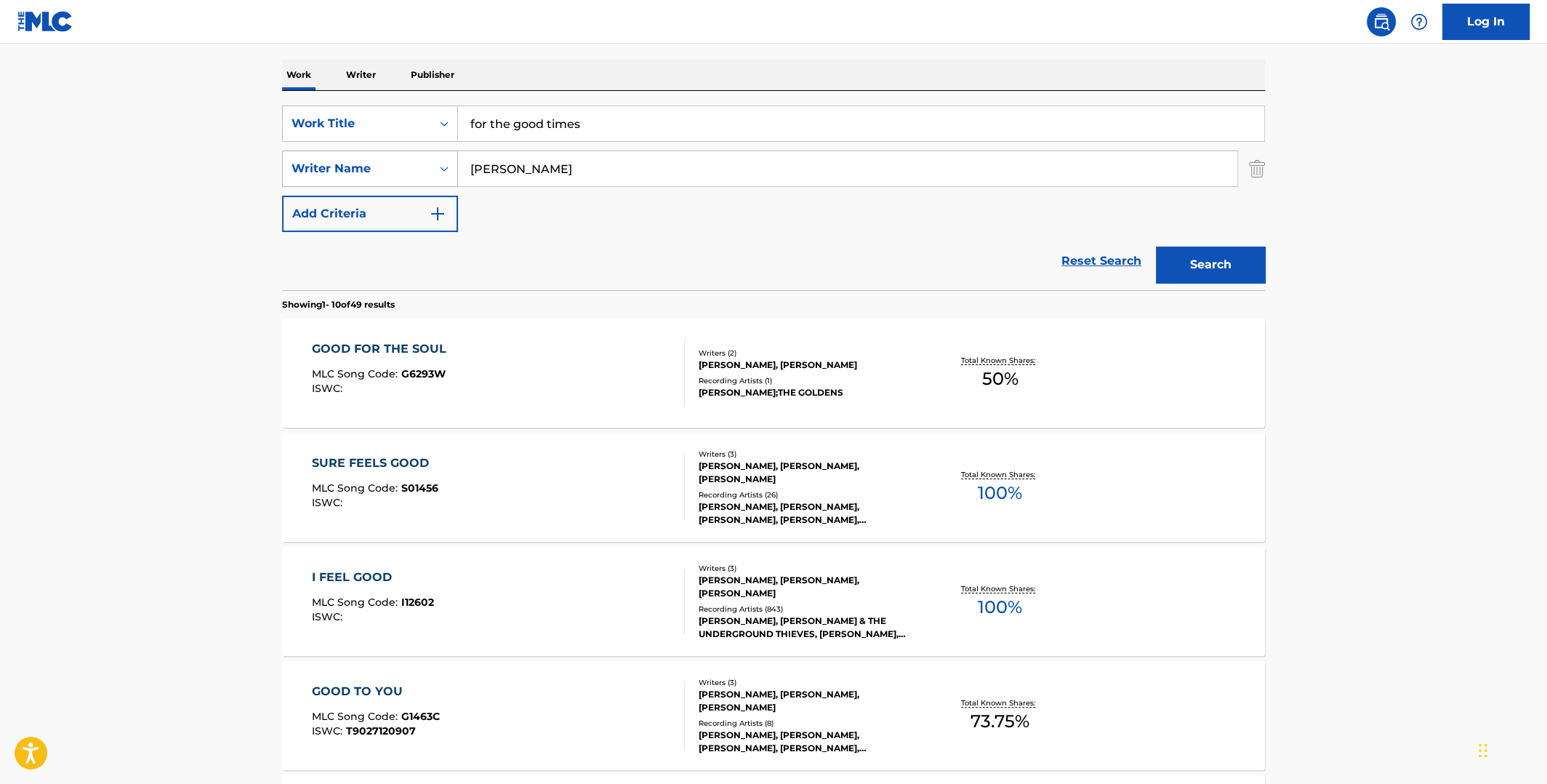
drag, startPoint x: 537, startPoint y: 174, endPoint x: 413, endPoint y: 160, distance: 124.8
click at [416, 162] on div "SearchWithCriteria76d38699-574f-4441-b50f-c7dfd2244dc8 Writer Name [PERSON_NAME]" at bounding box center [774, 168] width 983 height 36
paste input "[PERSON_NAME]"
type input "[PERSON_NAME]"
click at [1156, 247] on button "Search" at bounding box center [1210, 264] width 109 height 36
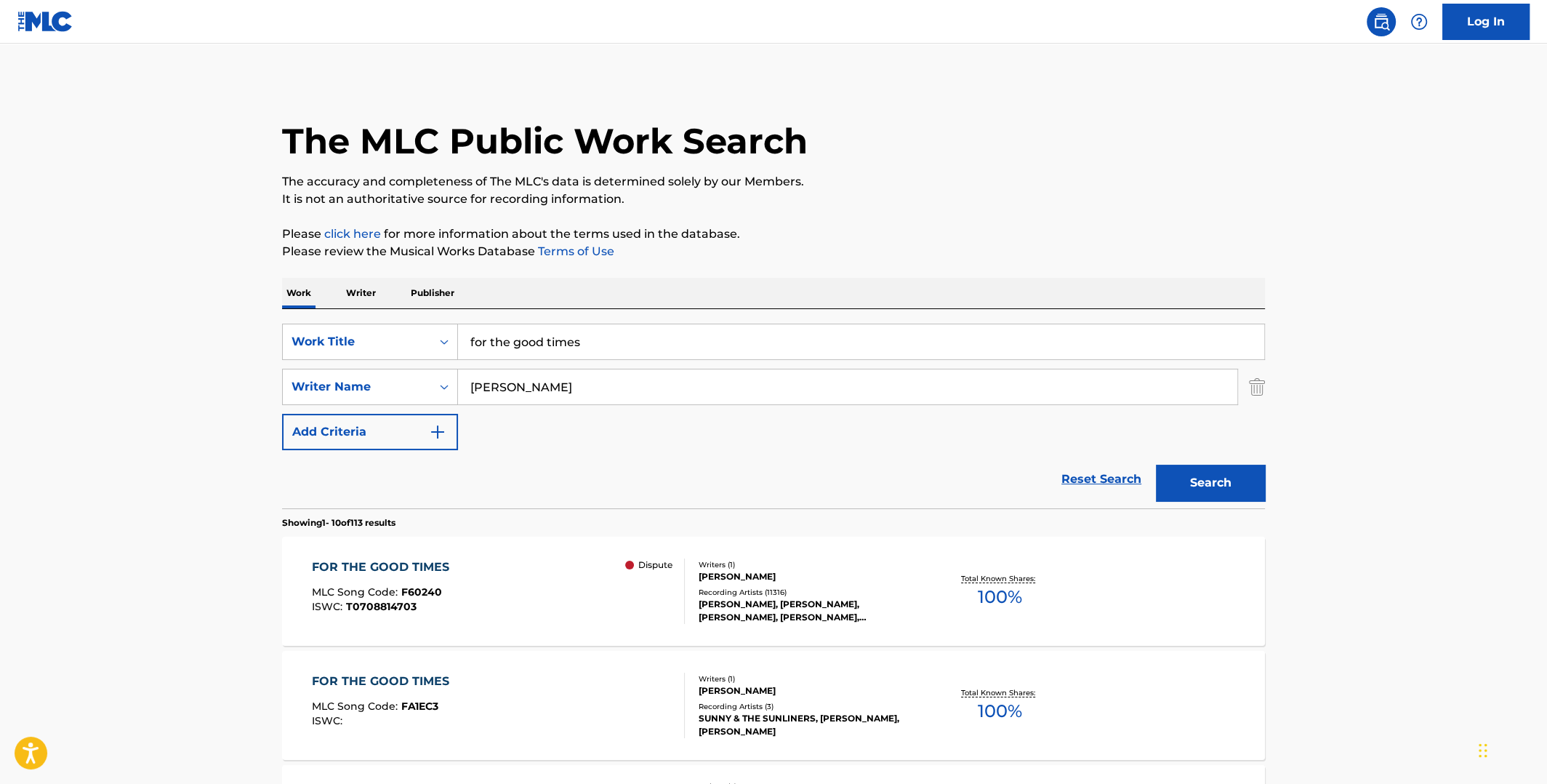
scroll to position [72, 0]
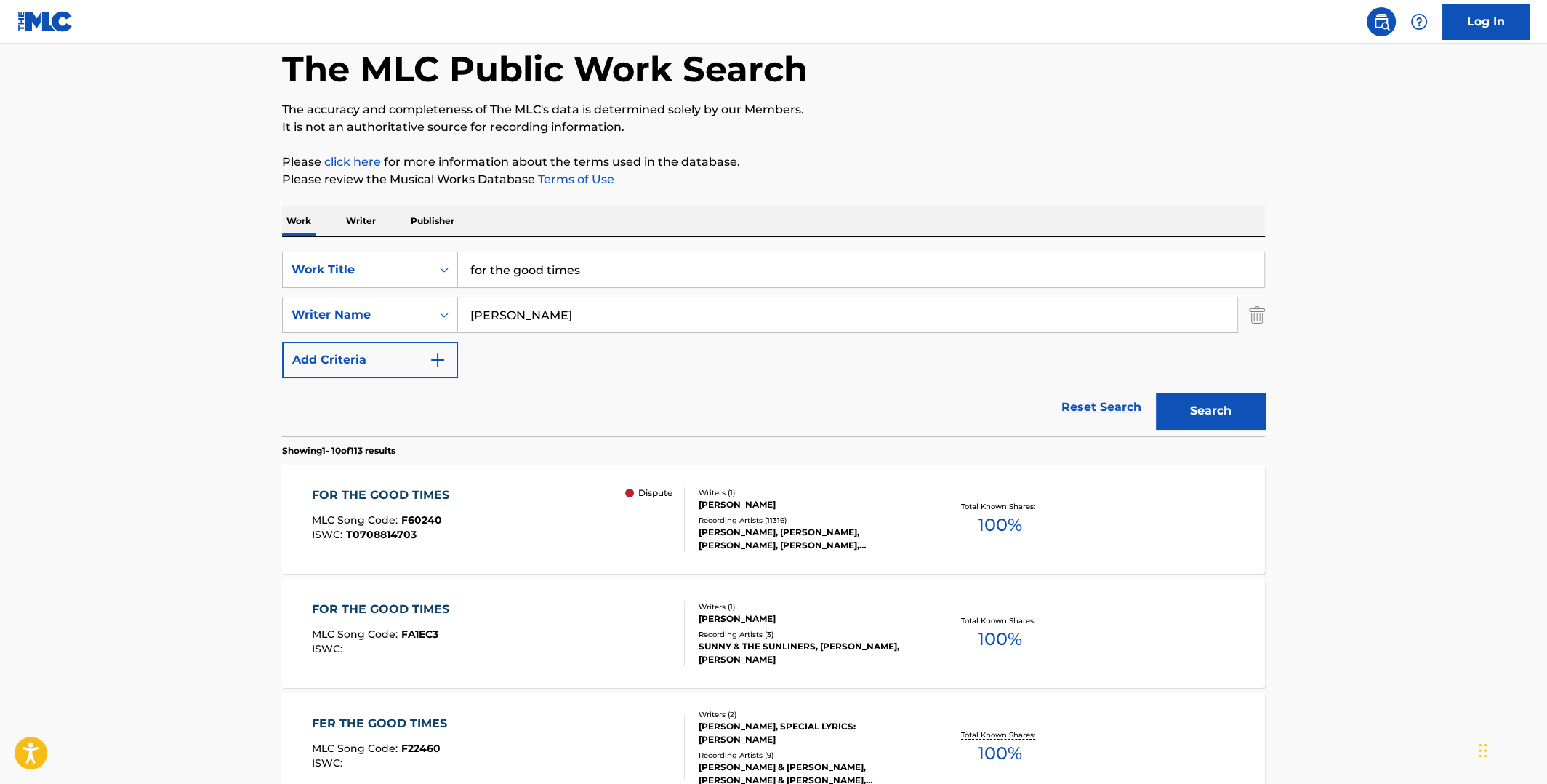
click at [630, 491] on div at bounding box center [630, 492] width 9 height 9
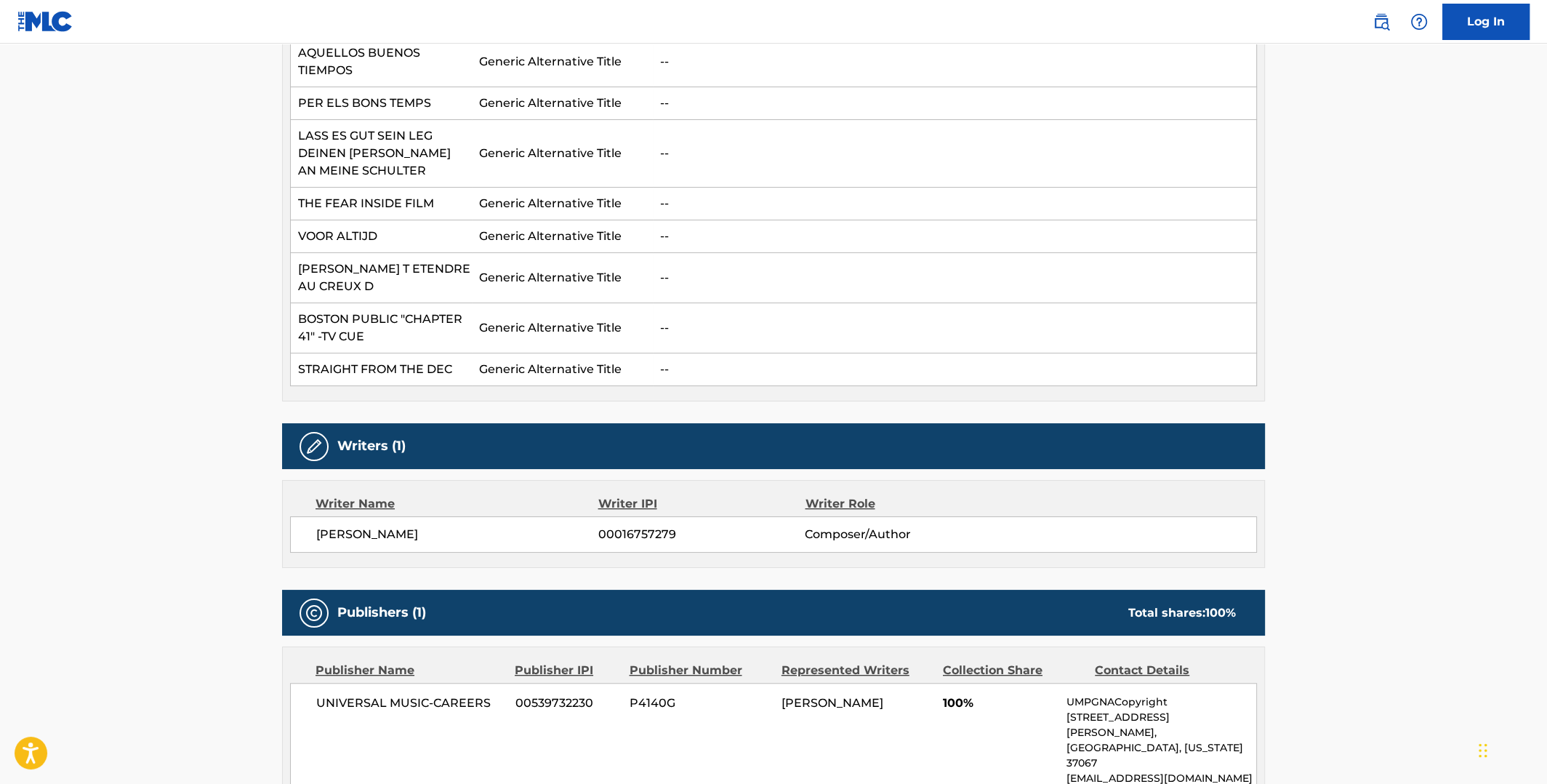
scroll to position [1162, 0]
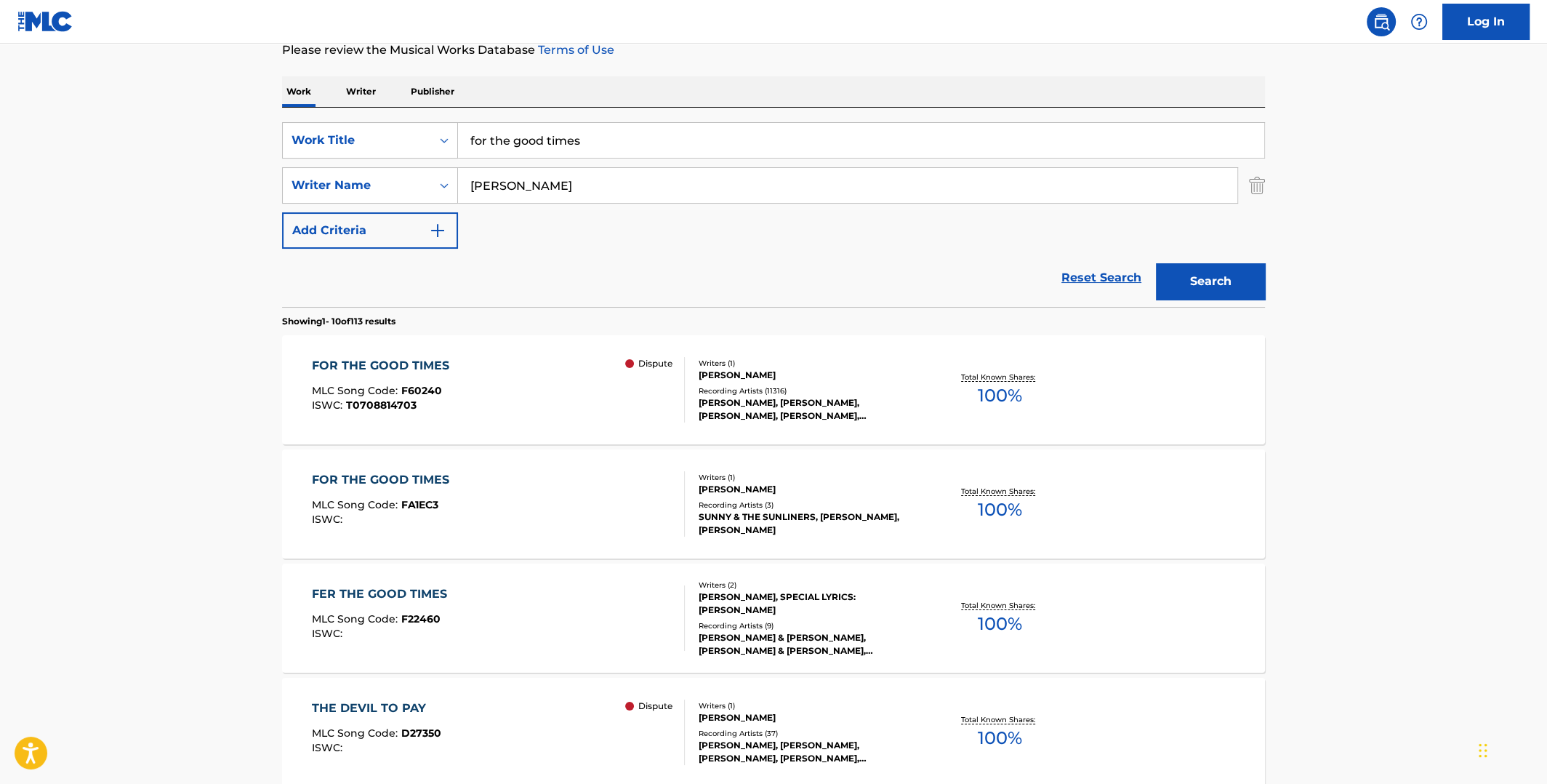
scroll to position [218, 0]
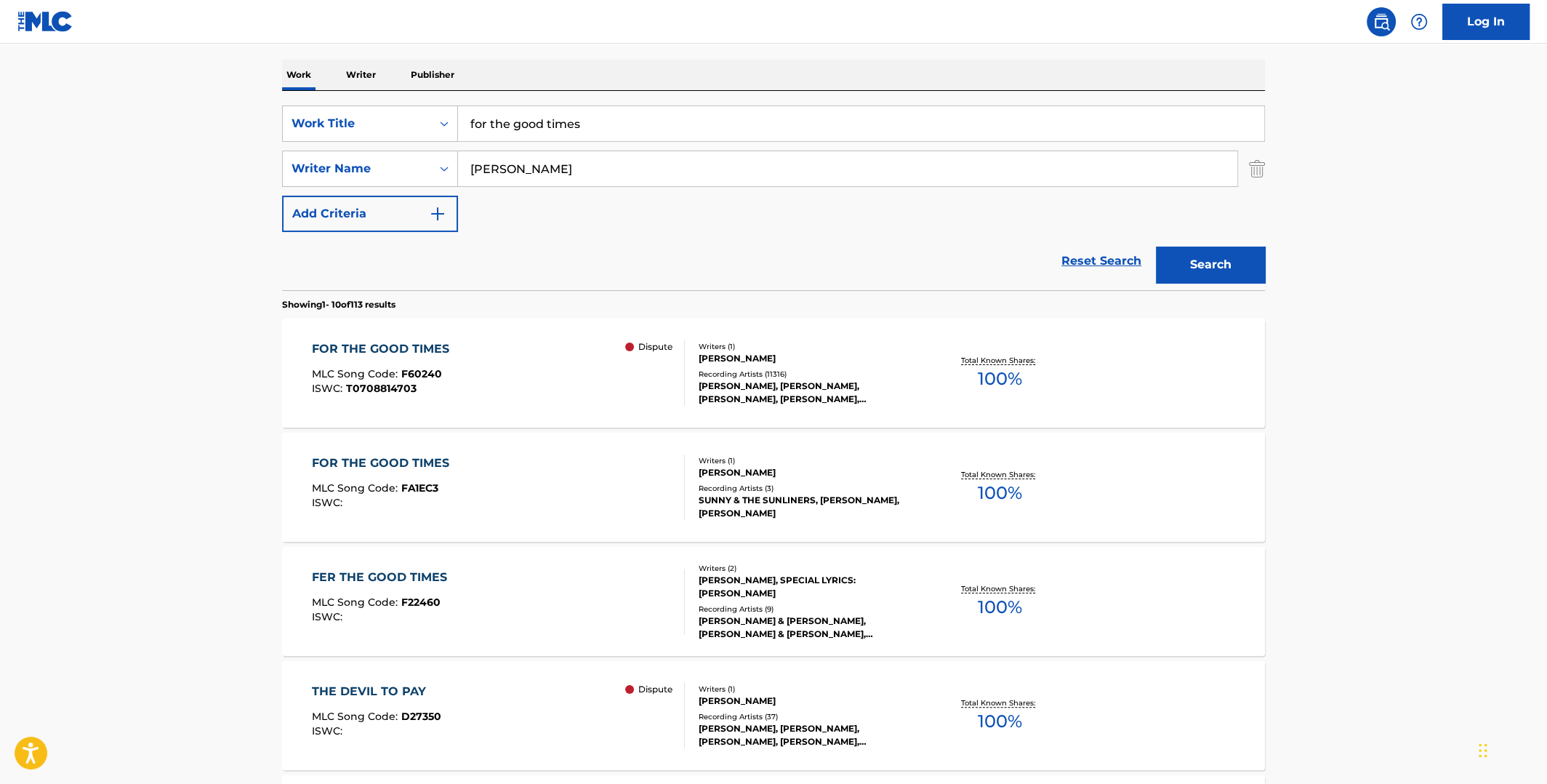
click at [994, 486] on span "100 %" at bounding box center [1000, 493] width 44 height 26
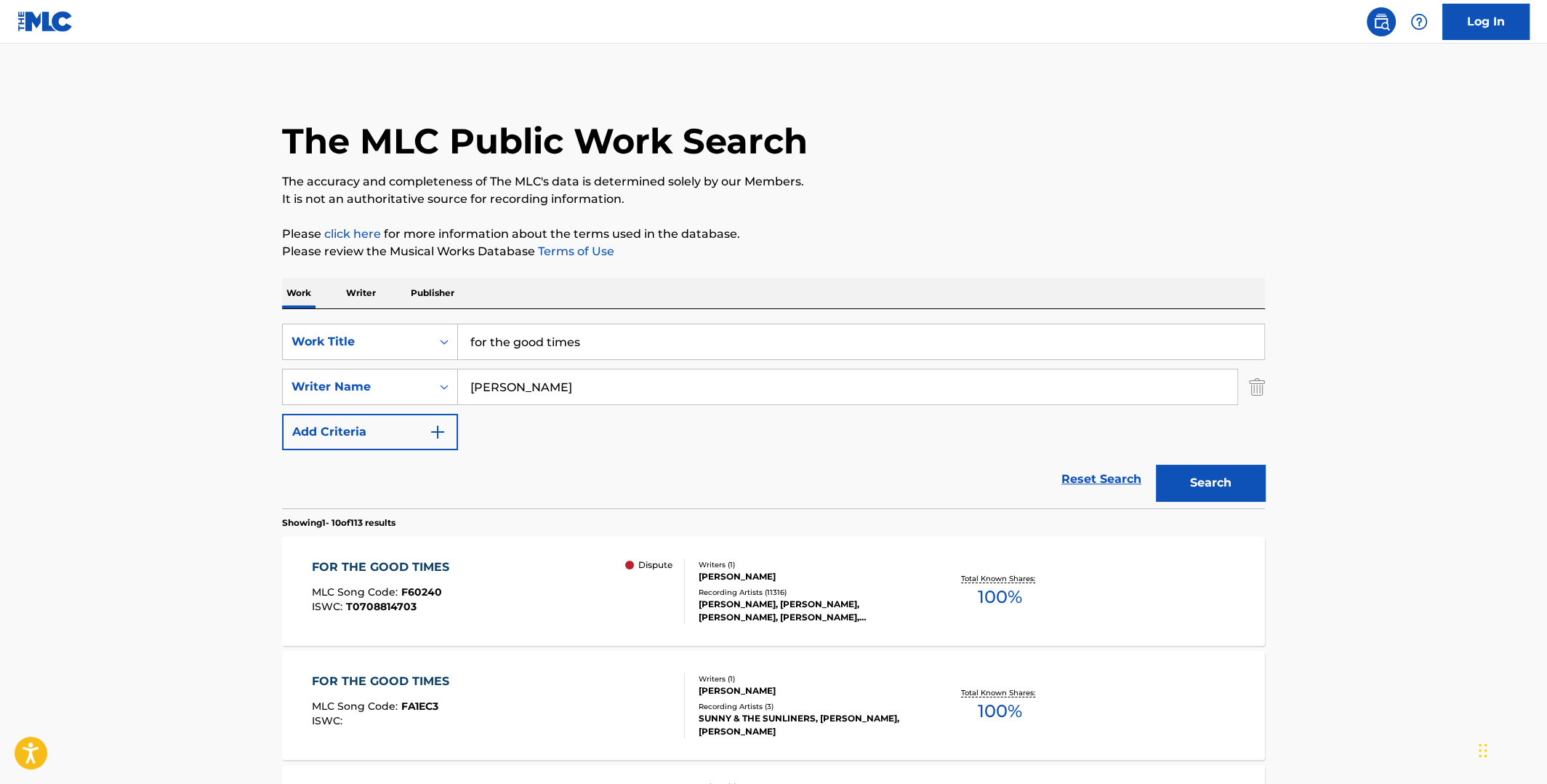
scroll to position [218, 0]
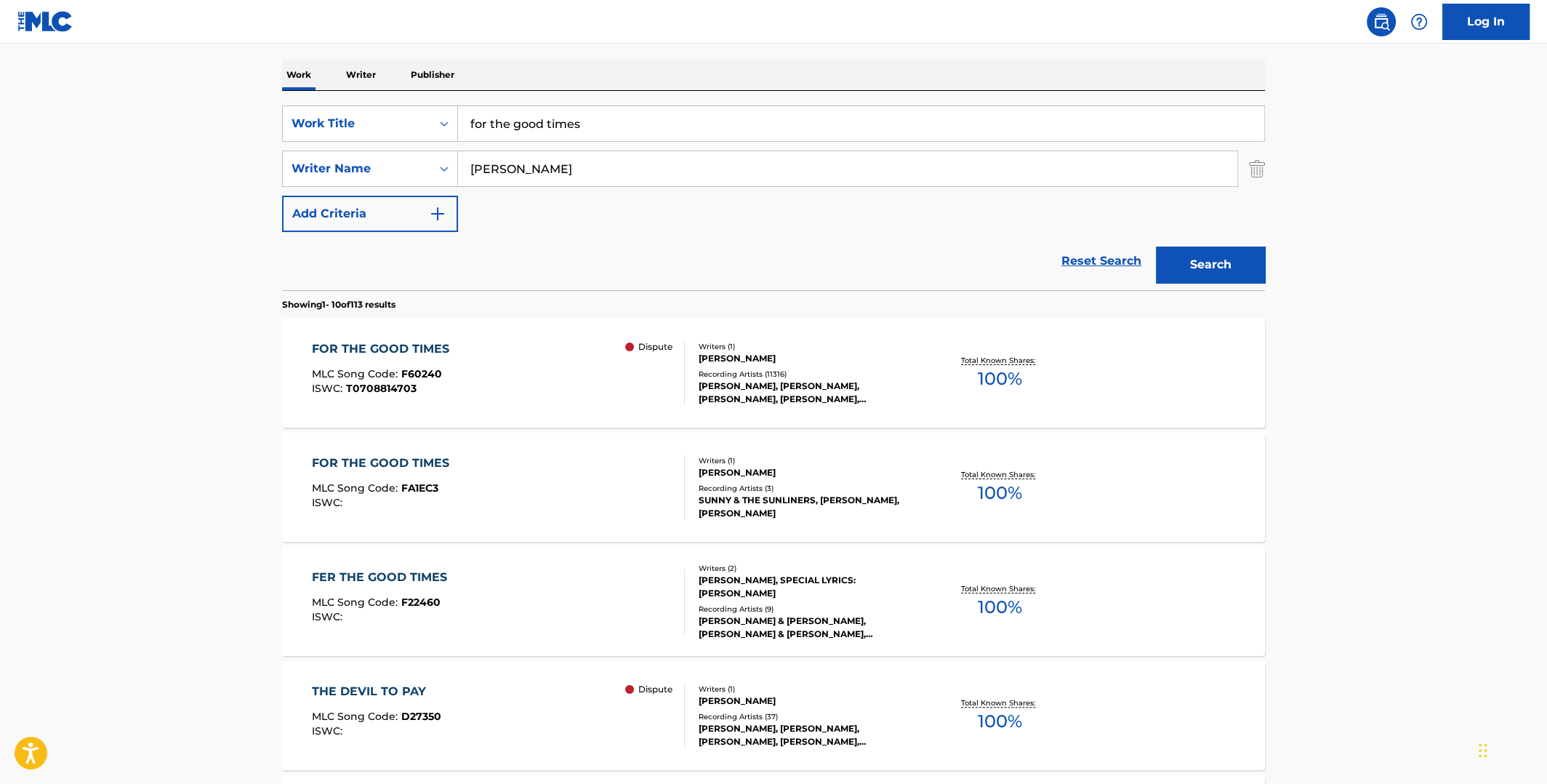
click at [1006, 376] on span "100 %" at bounding box center [1000, 378] width 44 height 26
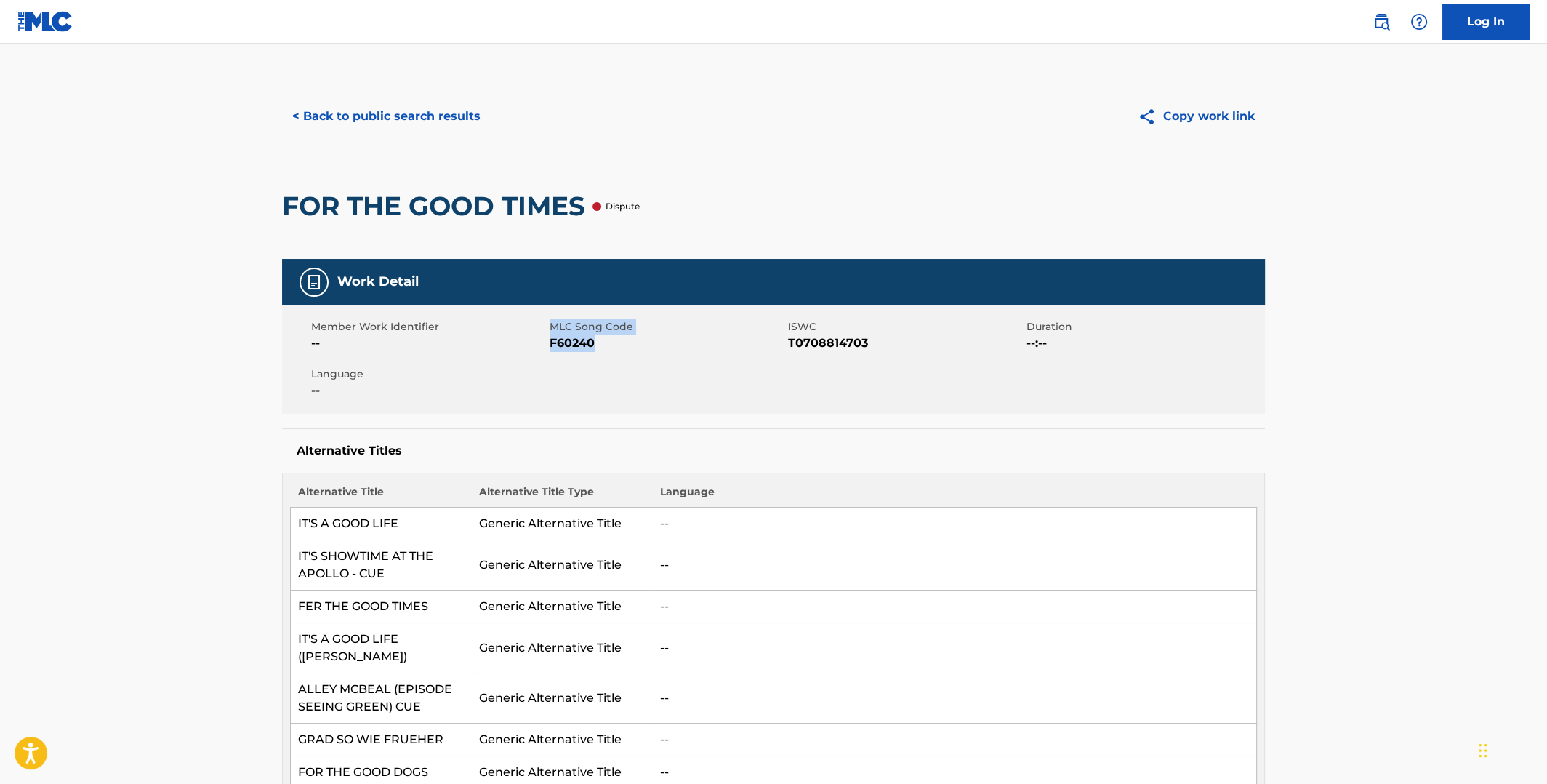
drag, startPoint x: 593, startPoint y: 344, endPoint x: 549, endPoint y: 343, distance: 44.0
click at [550, 343] on span "F60240" at bounding box center [667, 344] width 235 height 18
drag, startPoint x: 595, startPoint y: 345, endPoint x: 550, endPoint y: 345, distance: 45.0
click at [550, 345] on span "F60240" at bounding box center [667, 344] width 235 height 18
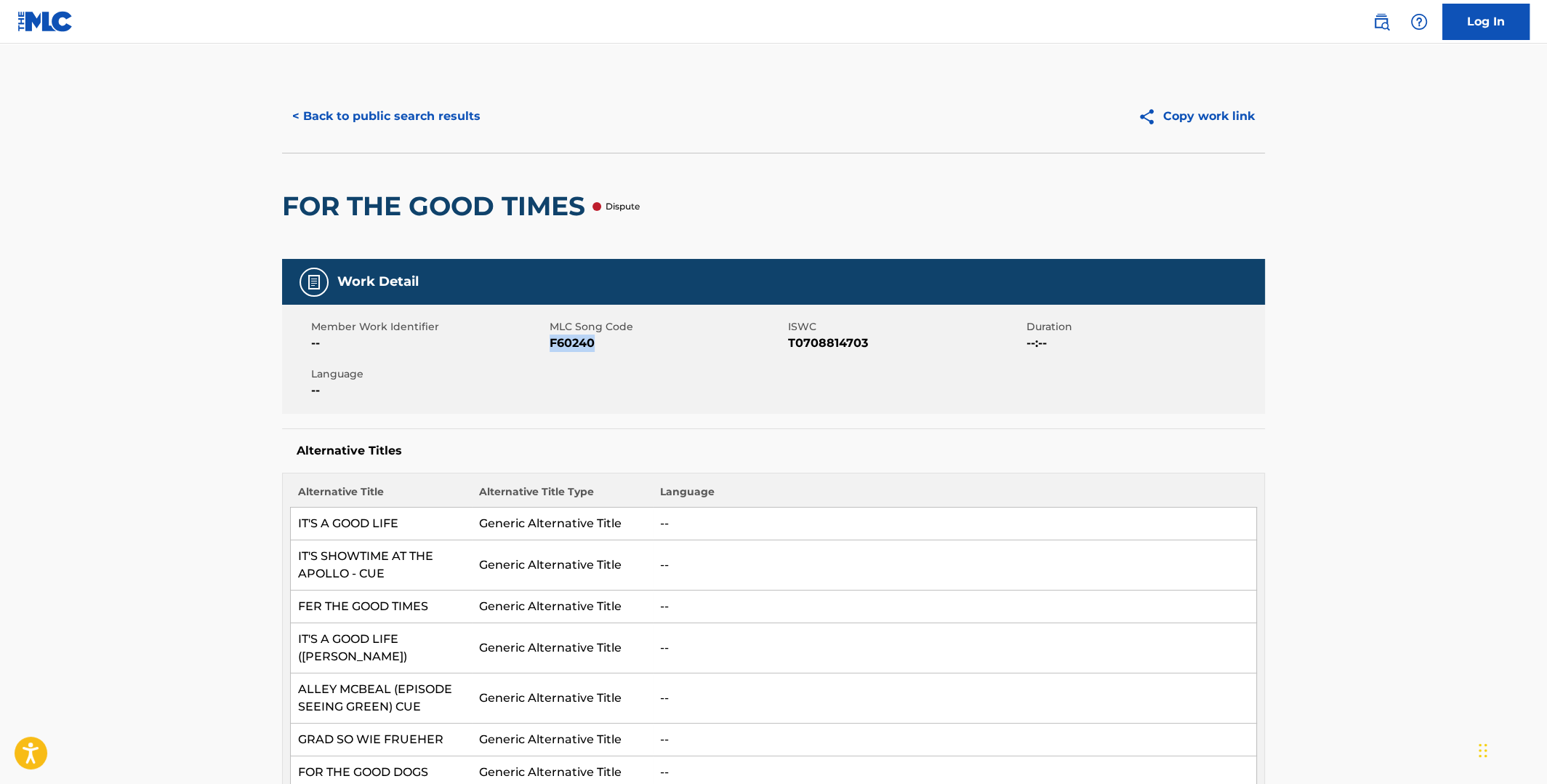
copy span "F60240"
drag, startPoint x: 790, startPoint y: 340, endPoint x: 864, endPoint y: 347, distance: 74.3
click at [864, 347] on span "T0708814703" at bounding box center [905, 344] width 235 height 18
copy span "T0708814703"
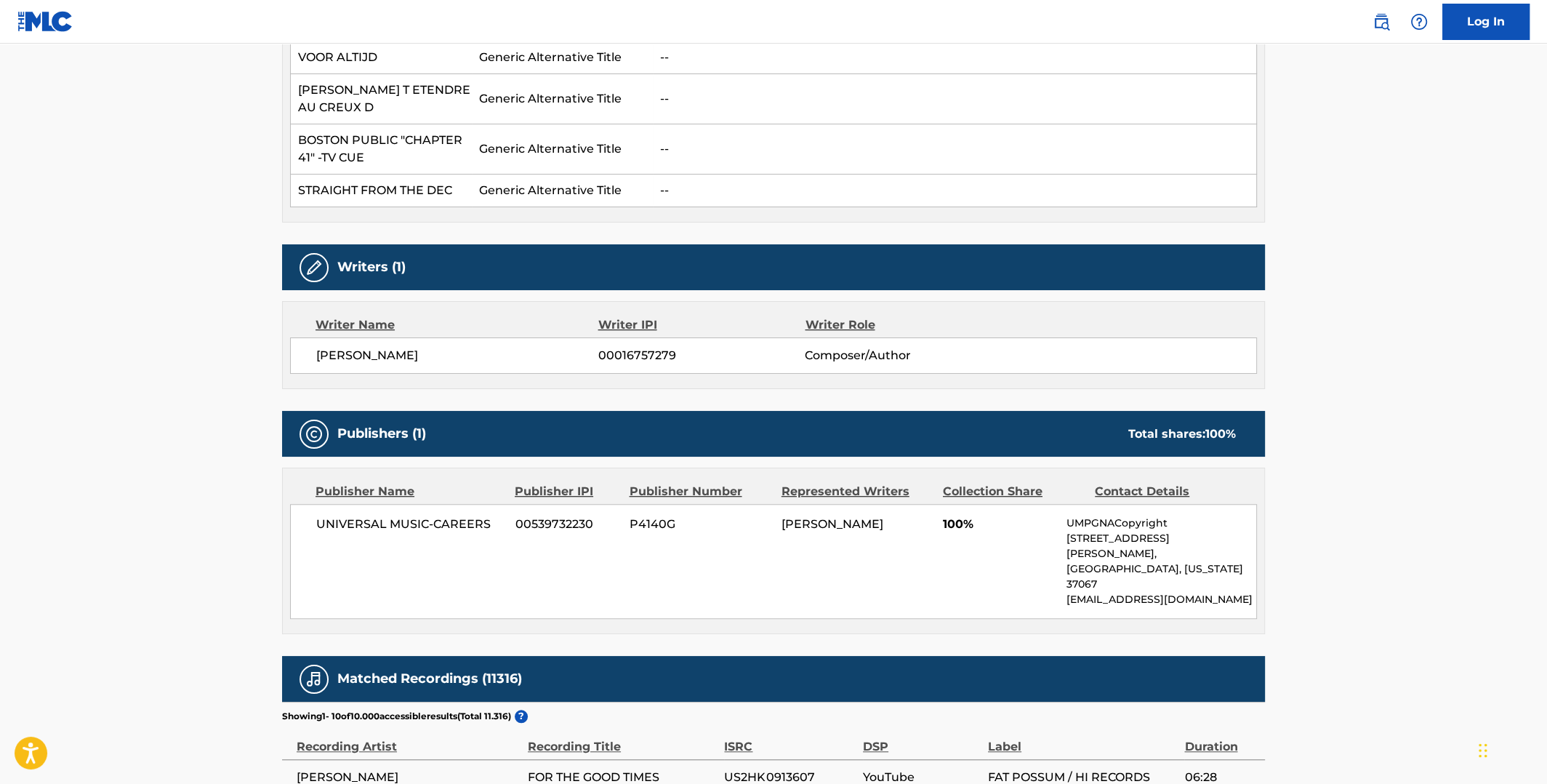
scroll to position [1380, 0]
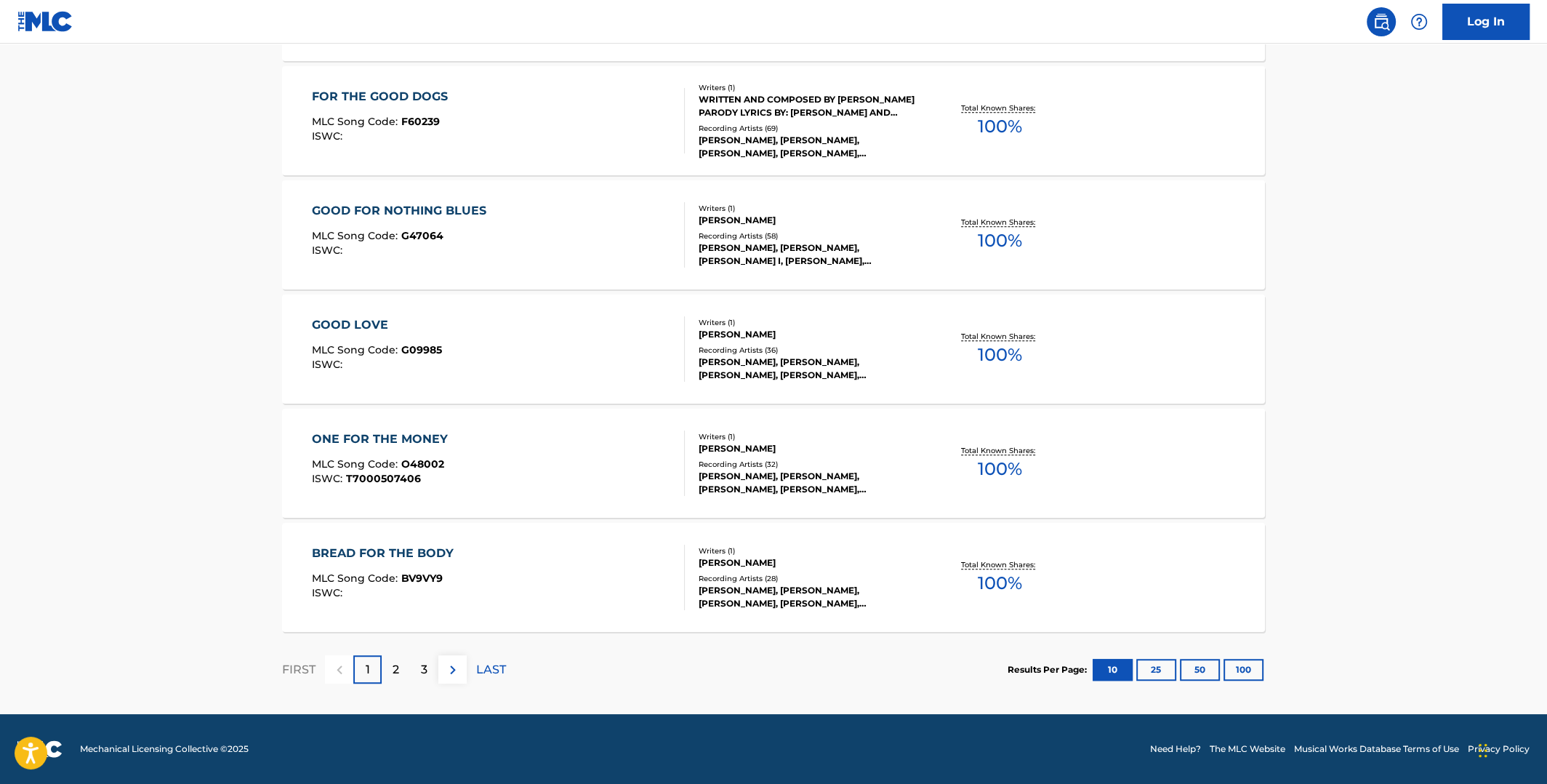
scroll to position [218, 0]
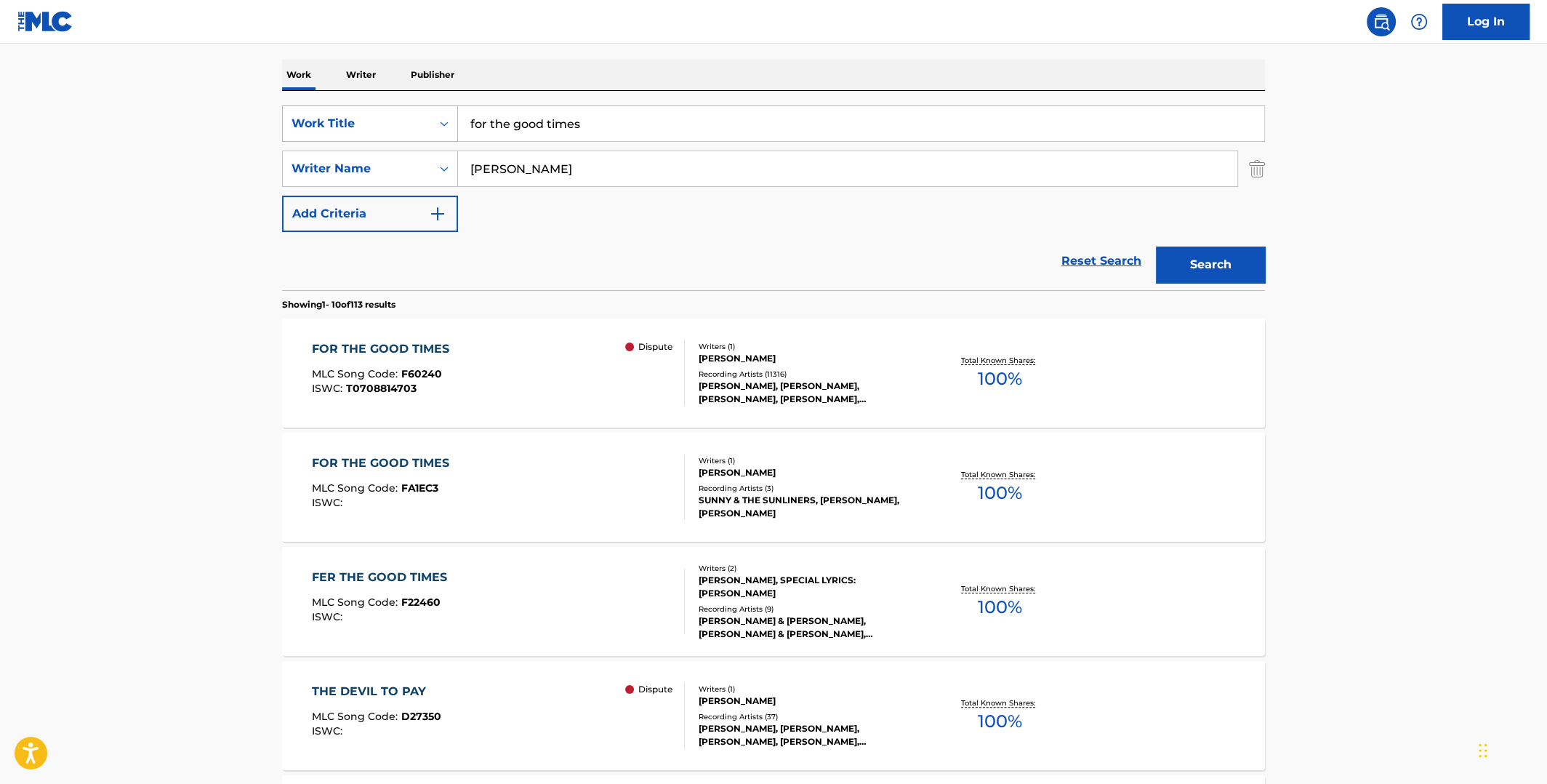
drag, startPoint x: 606, startPoint y: 124, endPoint x: 430, endPoint y: 137, distance: 176.5
click at [431, 137] on div "SearchWithCriteriaeefe2116-72ec-4008-a459-293c56e18028 Work Title for the good …" at bounding box center [774, 123] width 983 height 36
paste input "I Only Have Eyes for You"
type input "I Only Have Eyes for You"
drag, startPoint x: 558, startPoint y: 169, endPoint x: 307, endPoint y: 187, distance: 251.6
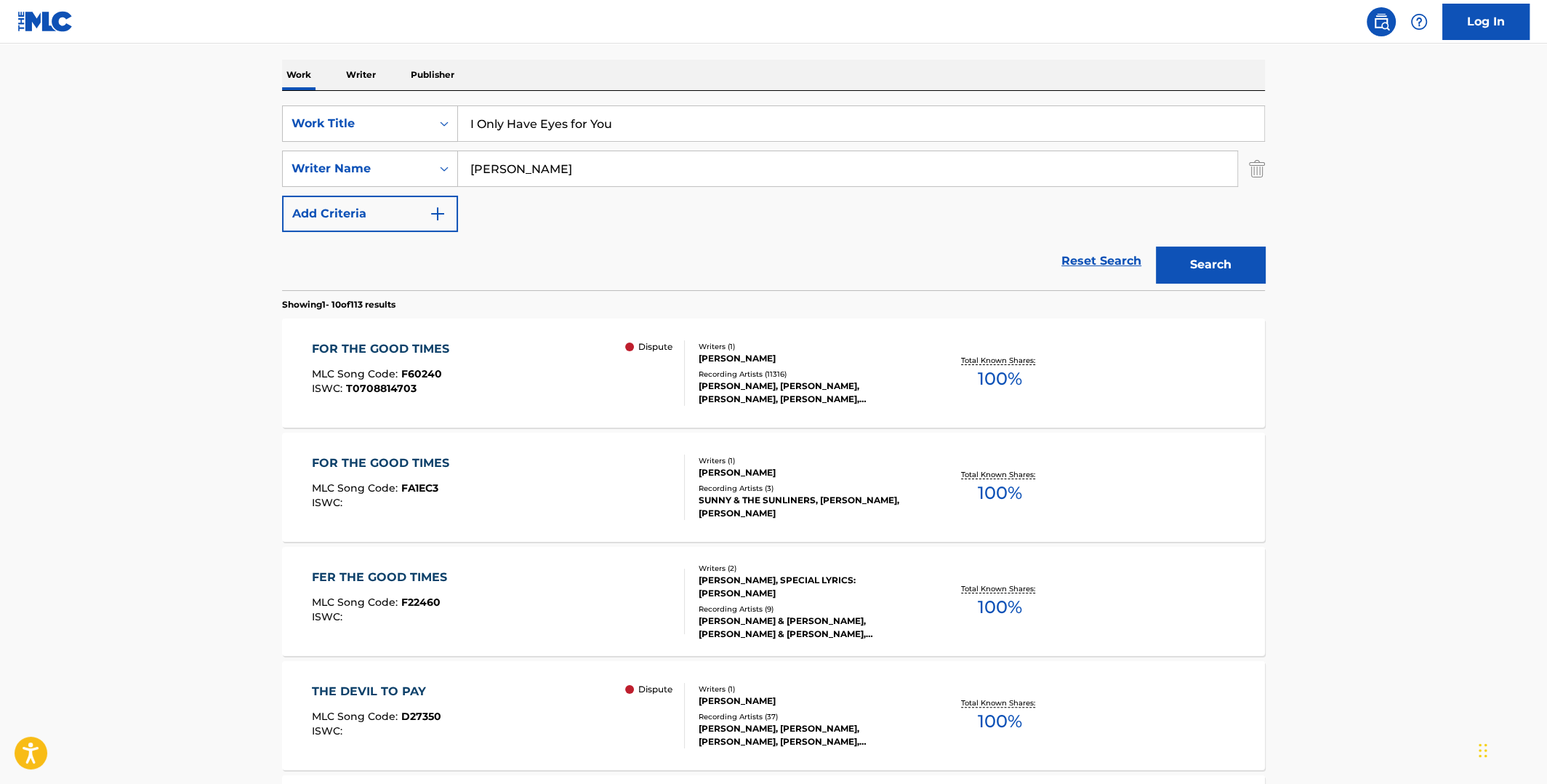
click at [314, 186] on div "SearchWithCriteriaeefe2116-72ec-4008-a459-293c56e18028 Work Title I Only Have E…" at bounding box center [774, 168] width 983 height 127
click at [1181, 258] on button "Search" at bounding box center [1210, 264] width 109 height 36
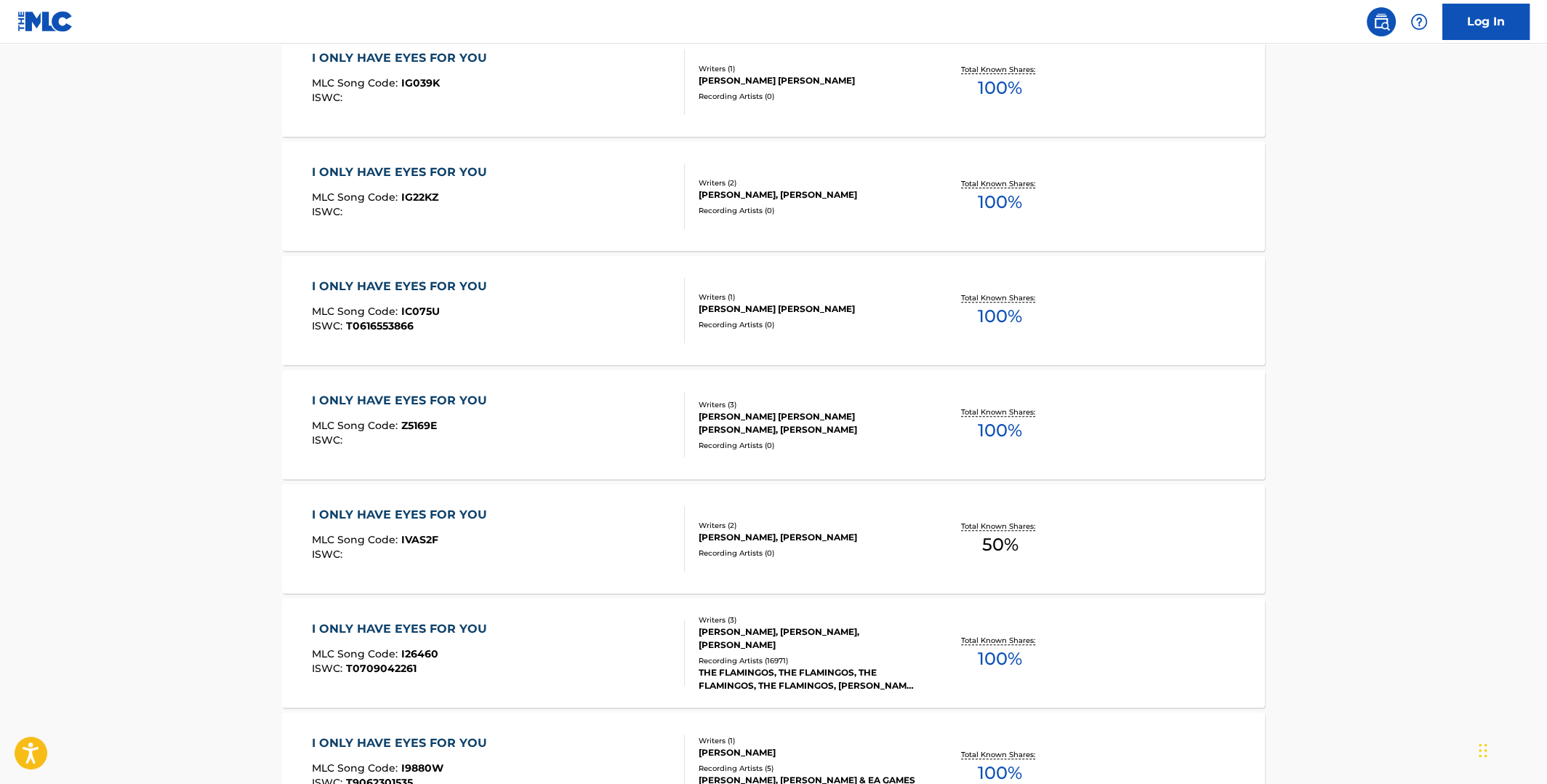
scroll to position [727, 0]
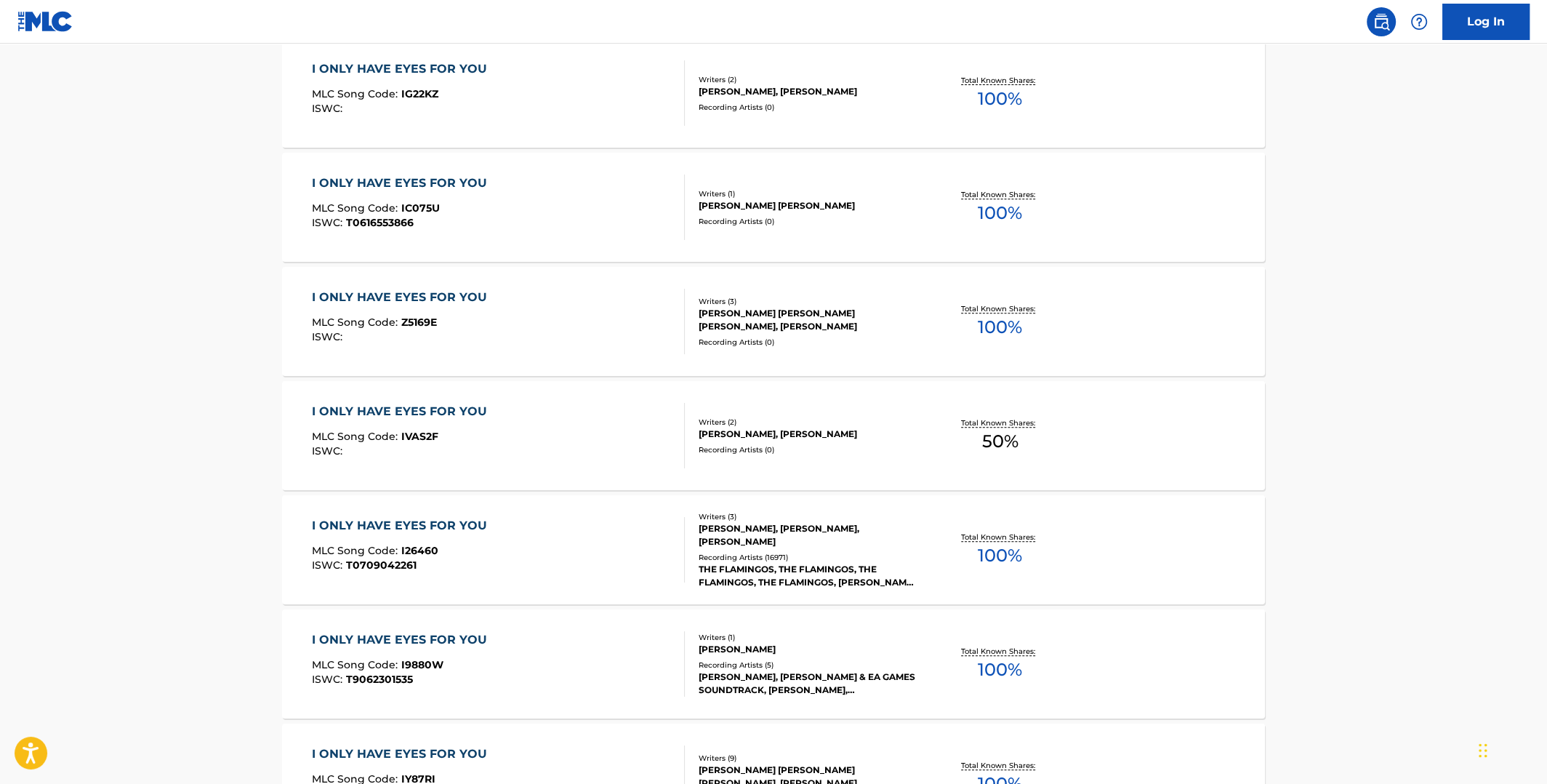
click at [994, 546] on span "100 %" at bounding box center [1000, 555] width 44 height 26
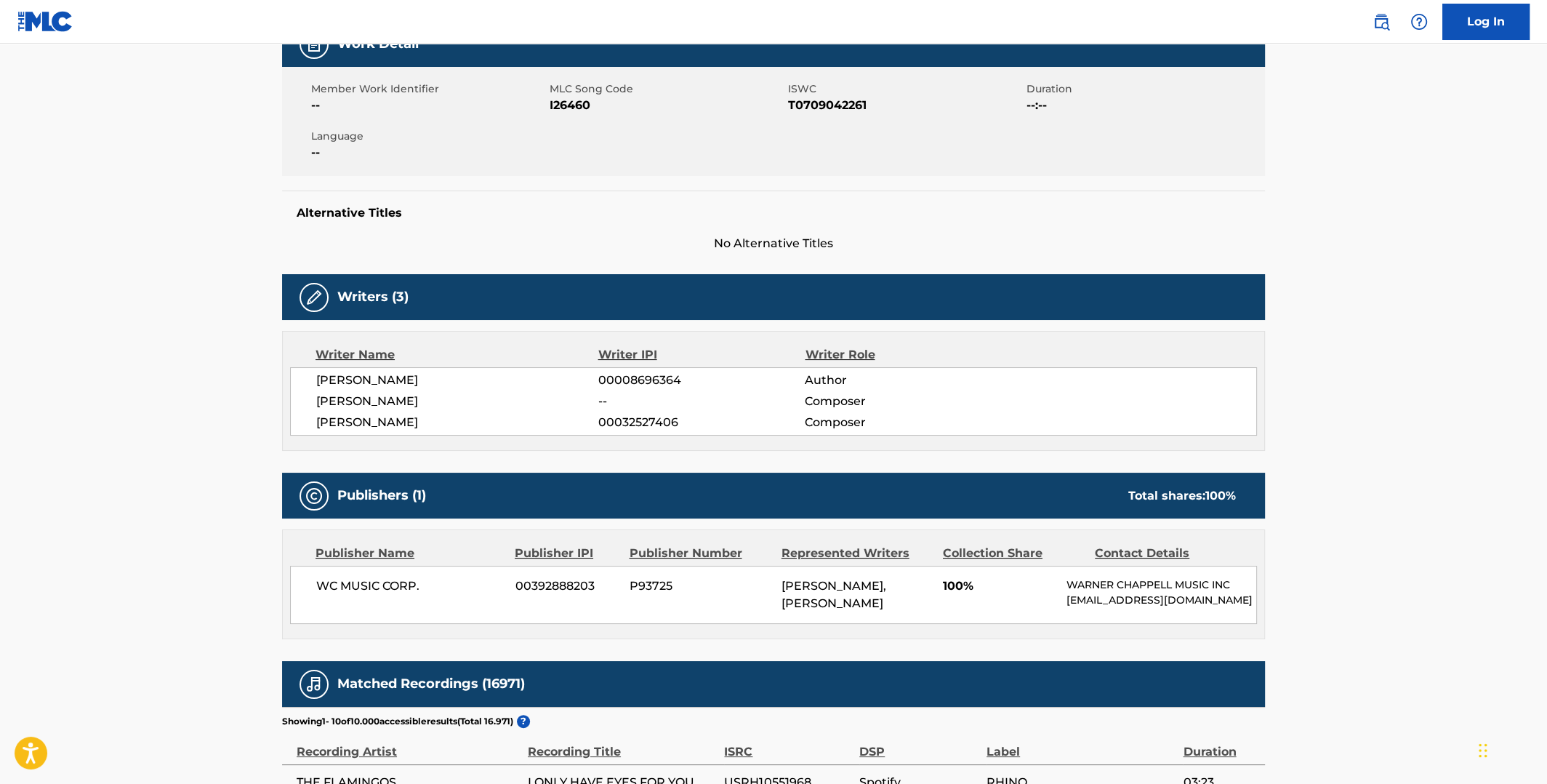
scroll to position [363, 0]
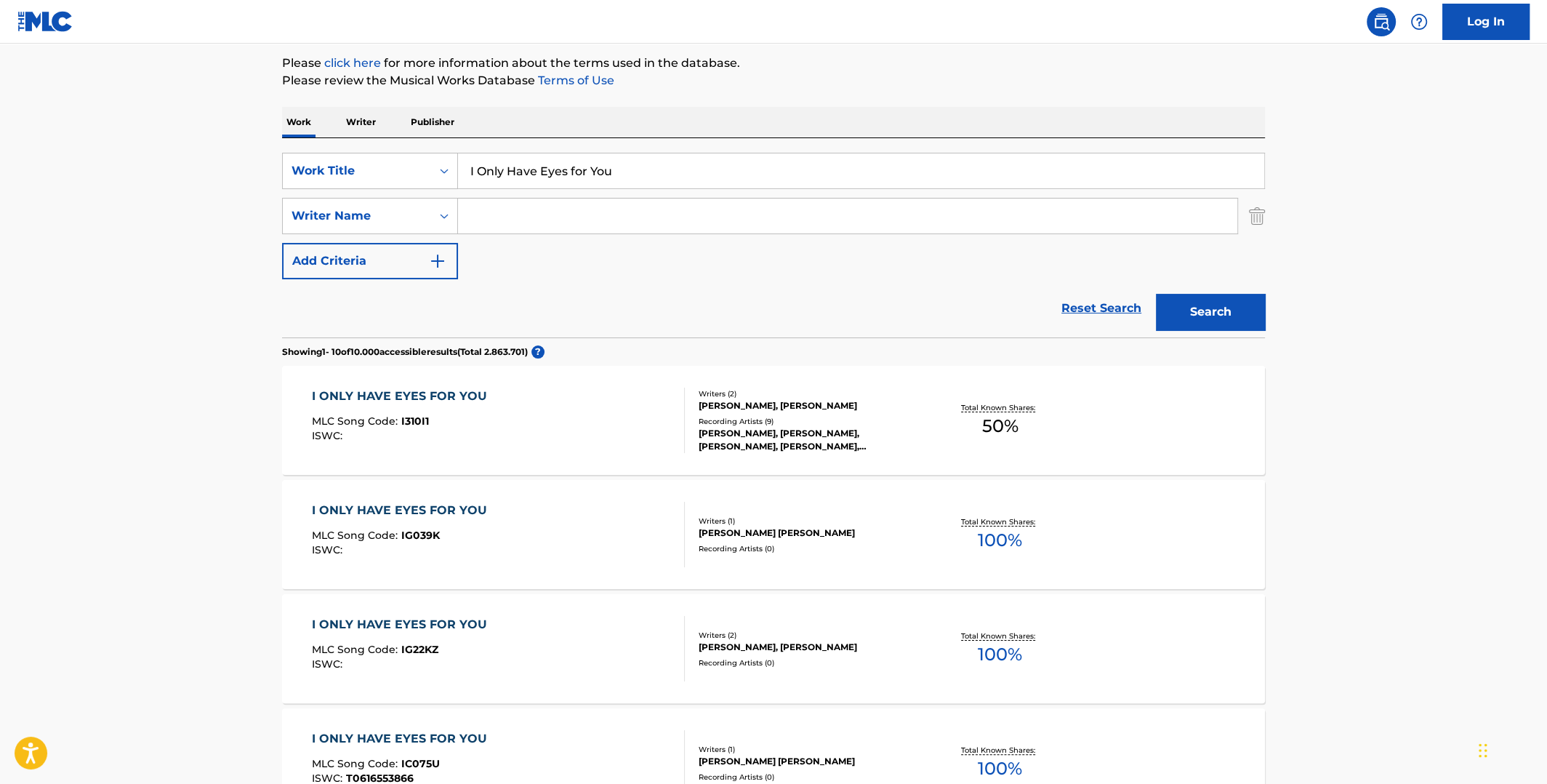
scroll to position [155, 0]
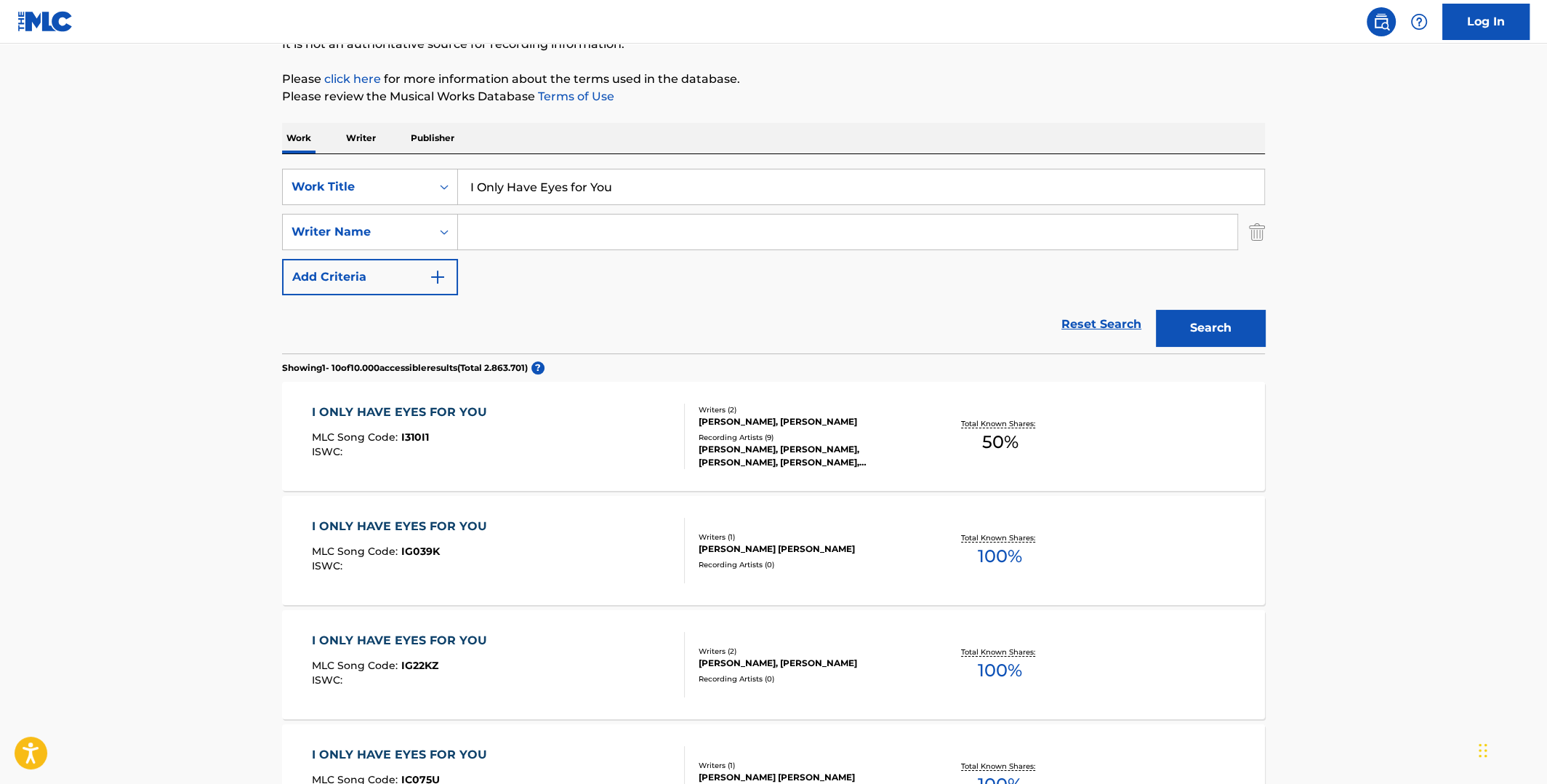
click at [550, 240] on input "Search Form" at bounding box center [848, 231] width 779 height 35
type input "metric"
drag, startPoint x: 626, startPoint y: 188, endPoint x: 427, endPoint y: 166, distance: 200.2
click at [428, 169] on div "SearchWithCriteriaeefe2116-72ec-4008-a459-293c56e18028 Work Title I Only Have E…" at bounding box center [774, 187] width 983 height 36
type input "Help I'm Alive"
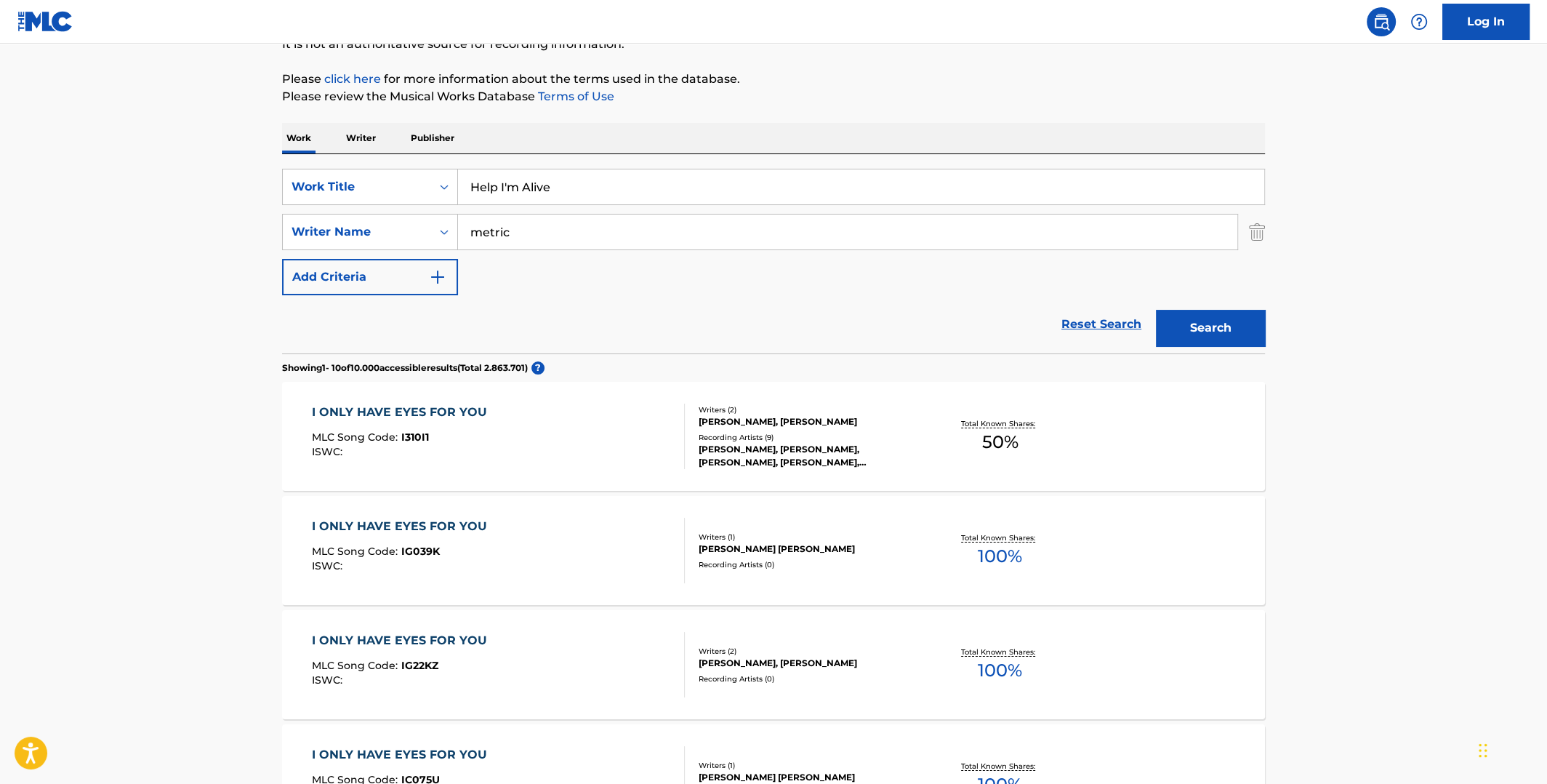
click at [1156, 310] on button "Search" at bounding box center [1210, 327] width 109 height 36
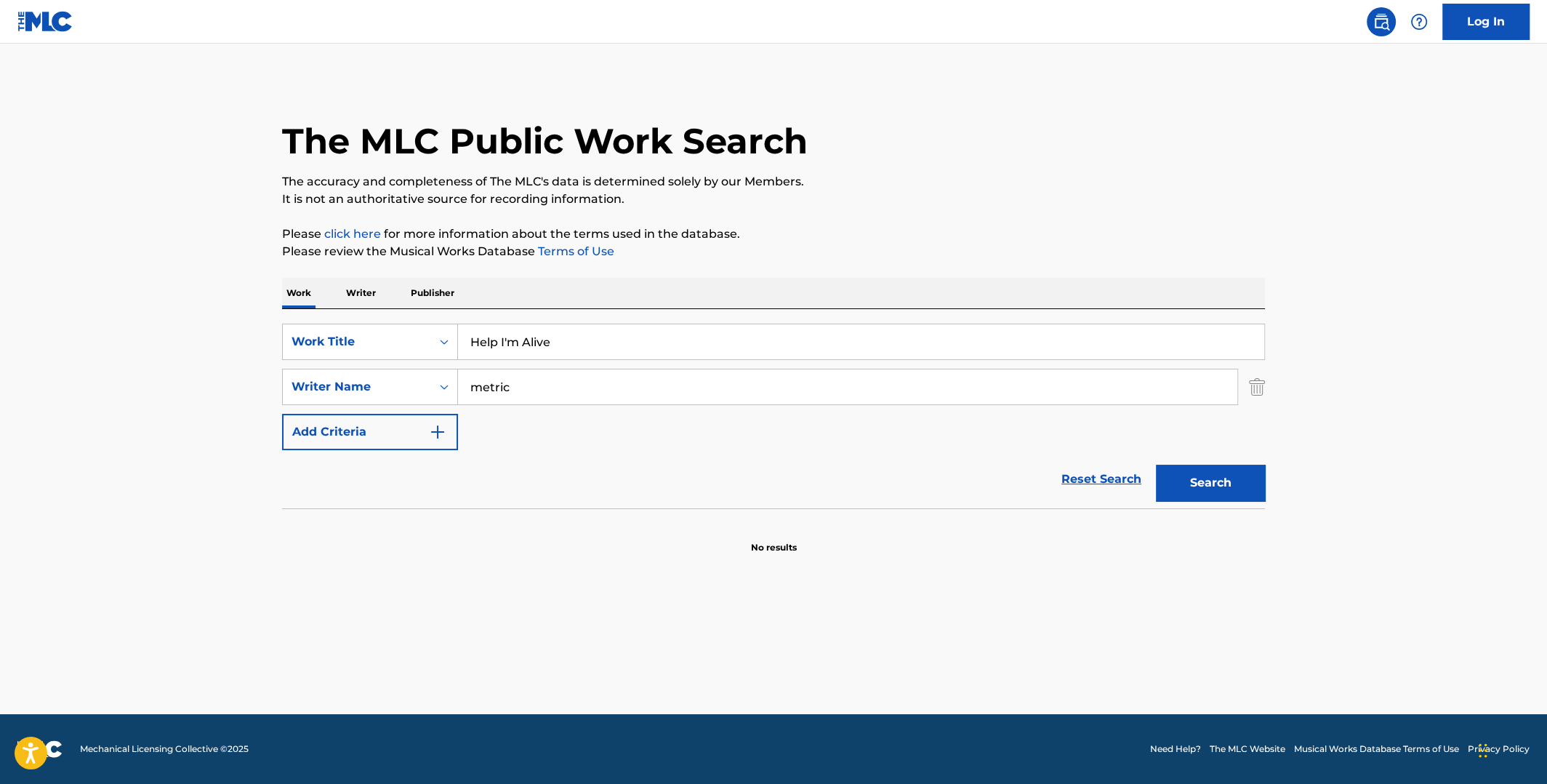
drag, startPoint x: 557, startPoint y: 350, endPoint x: 460, endPoint y: 345, distance: 97.1
click at [460, 346] on input "Help I'm Alive" at bounding box center [862, 341] width 807 height 35
drag, startPoint x: 528, startPoint y: 376, endPoint x: 443, endPoint y: 379, distance: 85.1
click at [445, 380] on div "SearchWithCriteria76d38699-574f-4441-b50f-c7dfd2244dc8 Writer Name metric" at bounding box center [774, 386] width 983 height 36
click at [1156, 465] on button "Search" at bounding box center [1210, 483] width 109 height 36
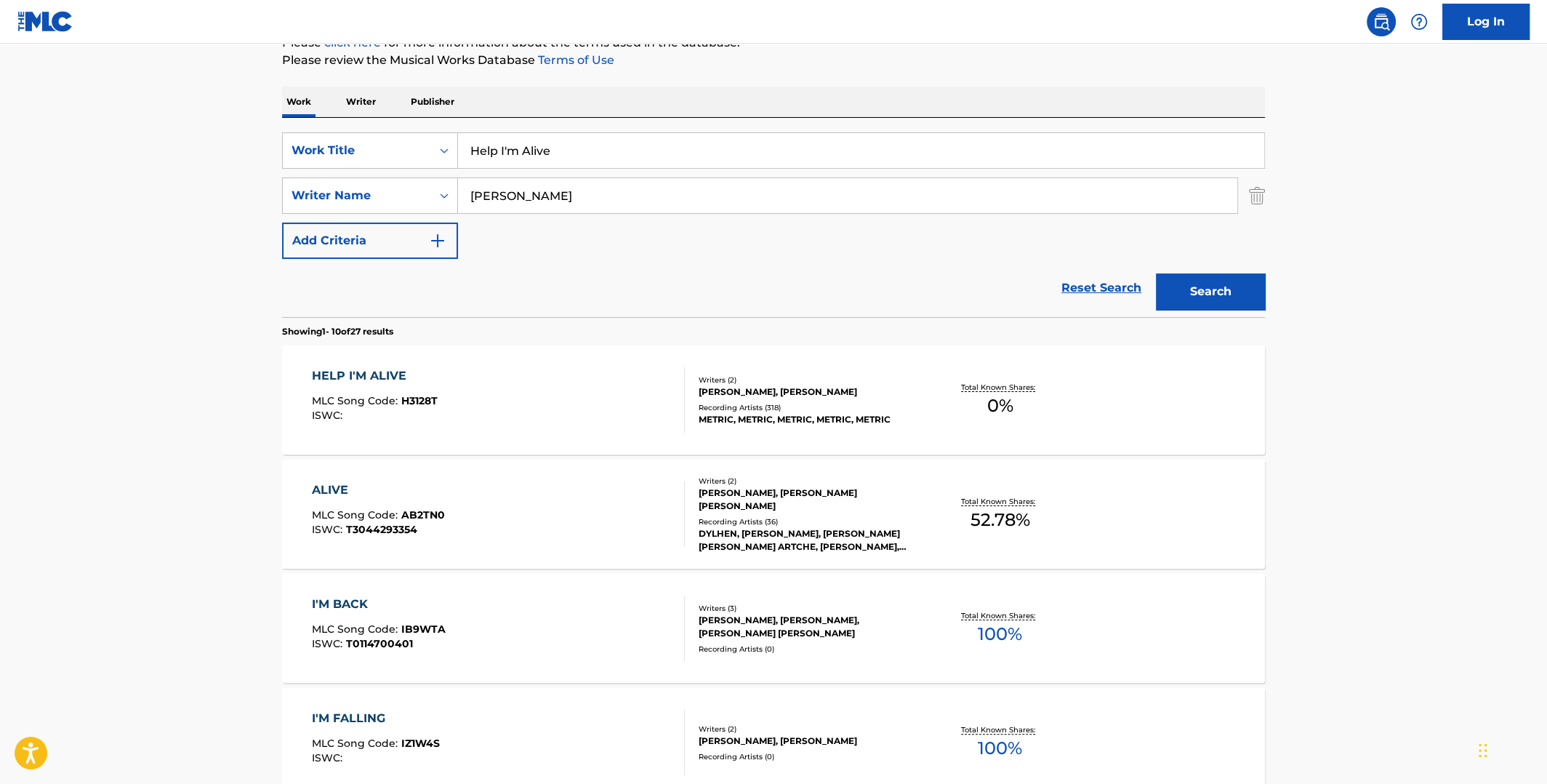
scroll to position [218, 0]
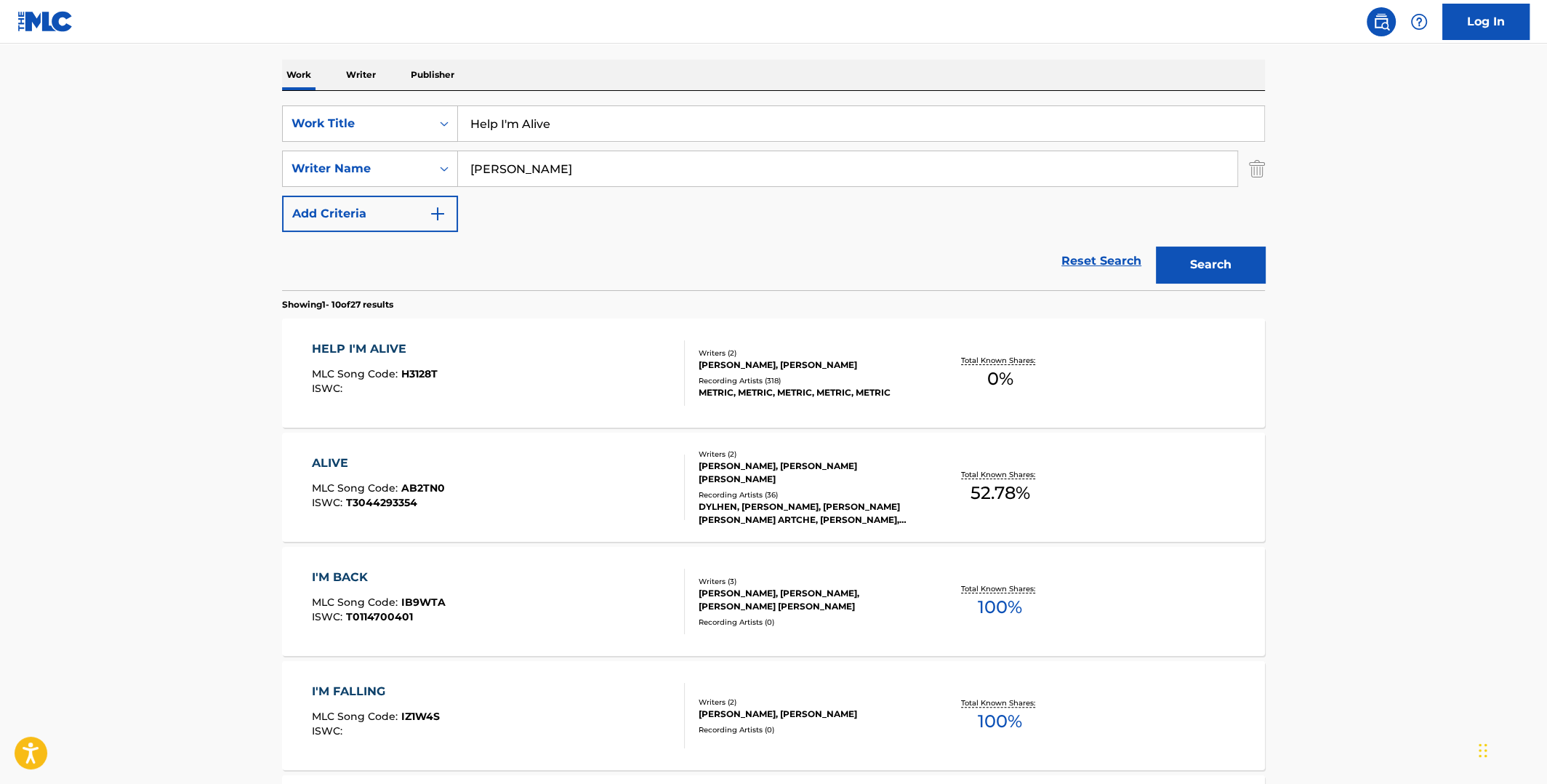
click at [466, 170] on input "[PERSON_NAME]" at bounding box center [848, 168] width 779 height 35
type input "[PERSON_NAME]"
click at [1156, 247] on button "Search" at bounding box center [1210, 264] width 109 height 36
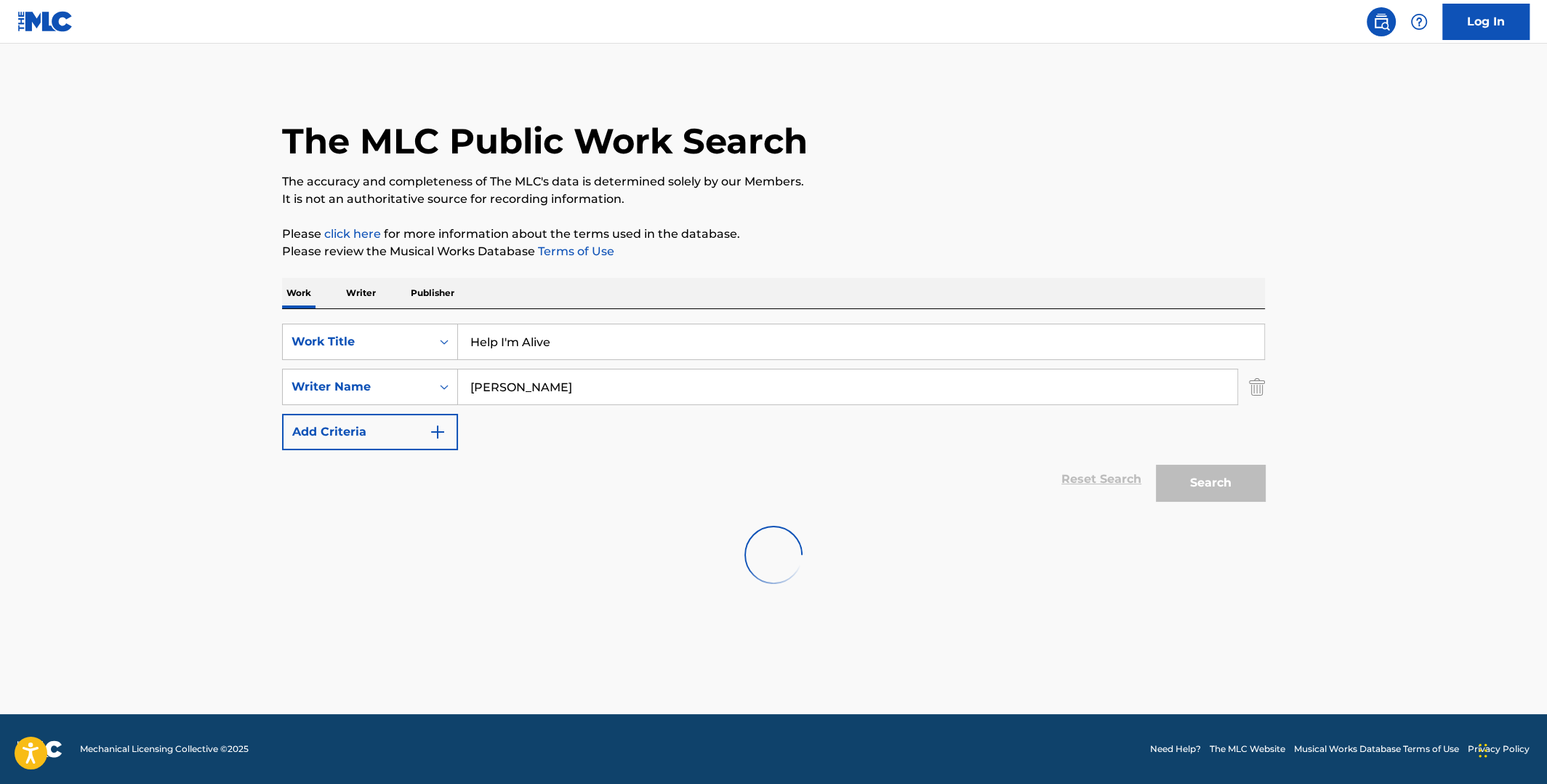
scroll to position [0, 0]
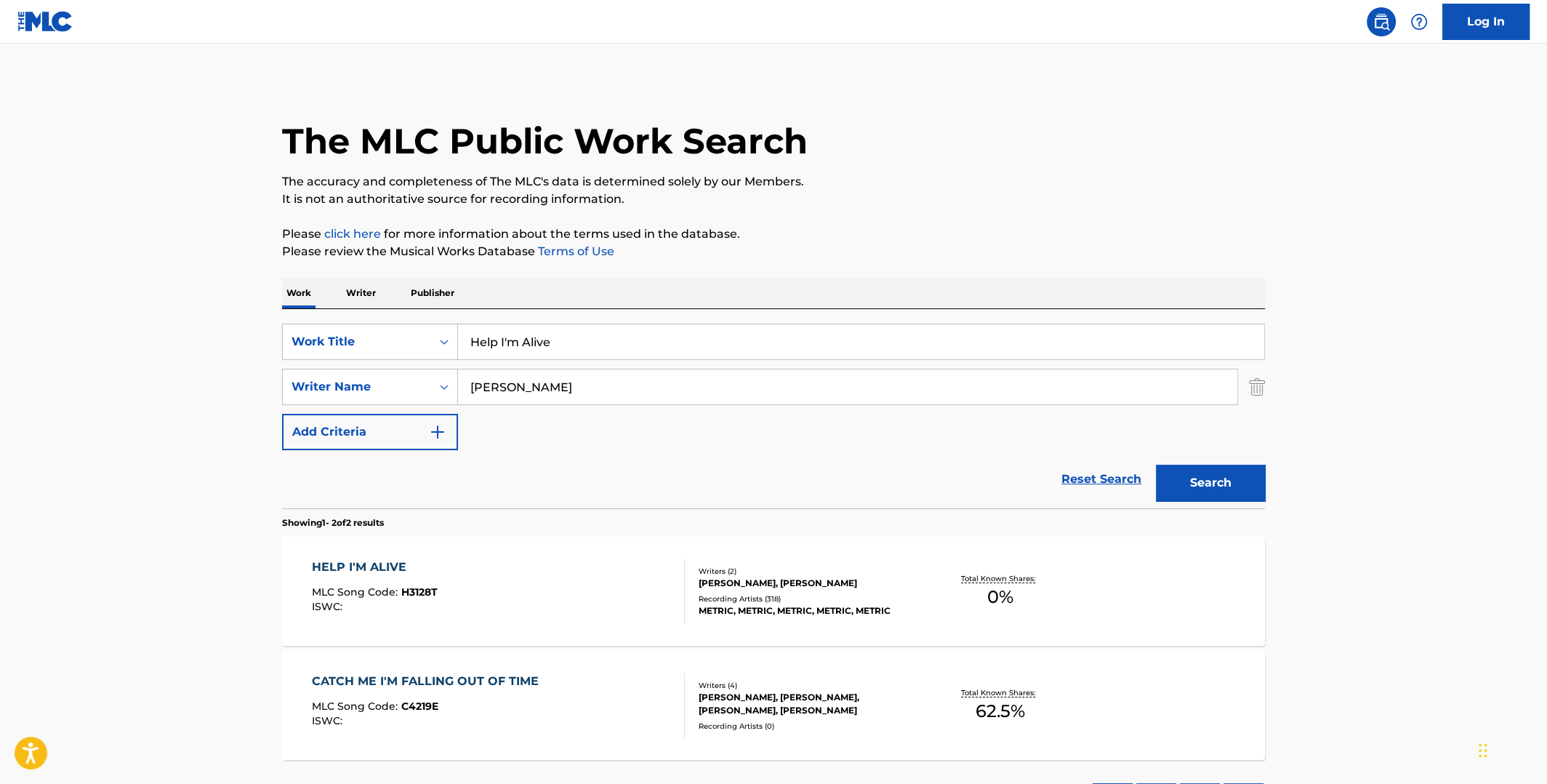
drag, startPoint x: 571, startPoint y: 347, endPoint x: 457, endPoint y: 327, distance: 115.7
click at [428, 346] on div "SearchWithCriteriaeefe2116-72ec-4008-a459-293c56e18028 Work Title Help I'm Alive" at bounding box center [774, 341] width 983 height 36
type input "mr. big"
drag, startPoint x: 557, startPoint y: 394, endPoint x: 464, endPoint y: 393, distance: 93.0
click at [464, 393] on input "[PERSON_NAME]" at bounding box center [848, 386] width 779 height 35
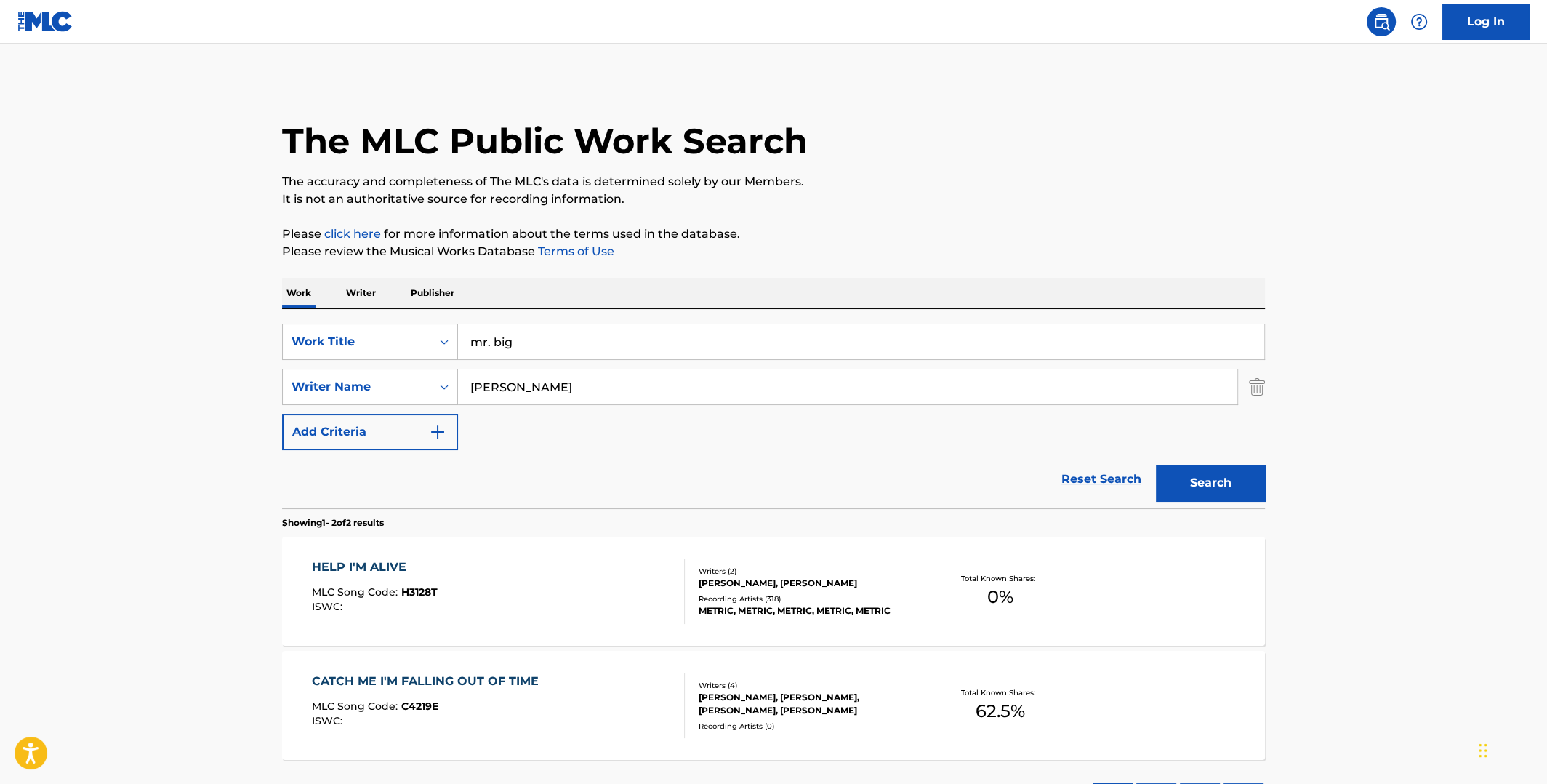
type input "[PERSON_NAME]"
click at [1156, 465] on button "Search" at bounding box center [1210, 483] width 109 height 36
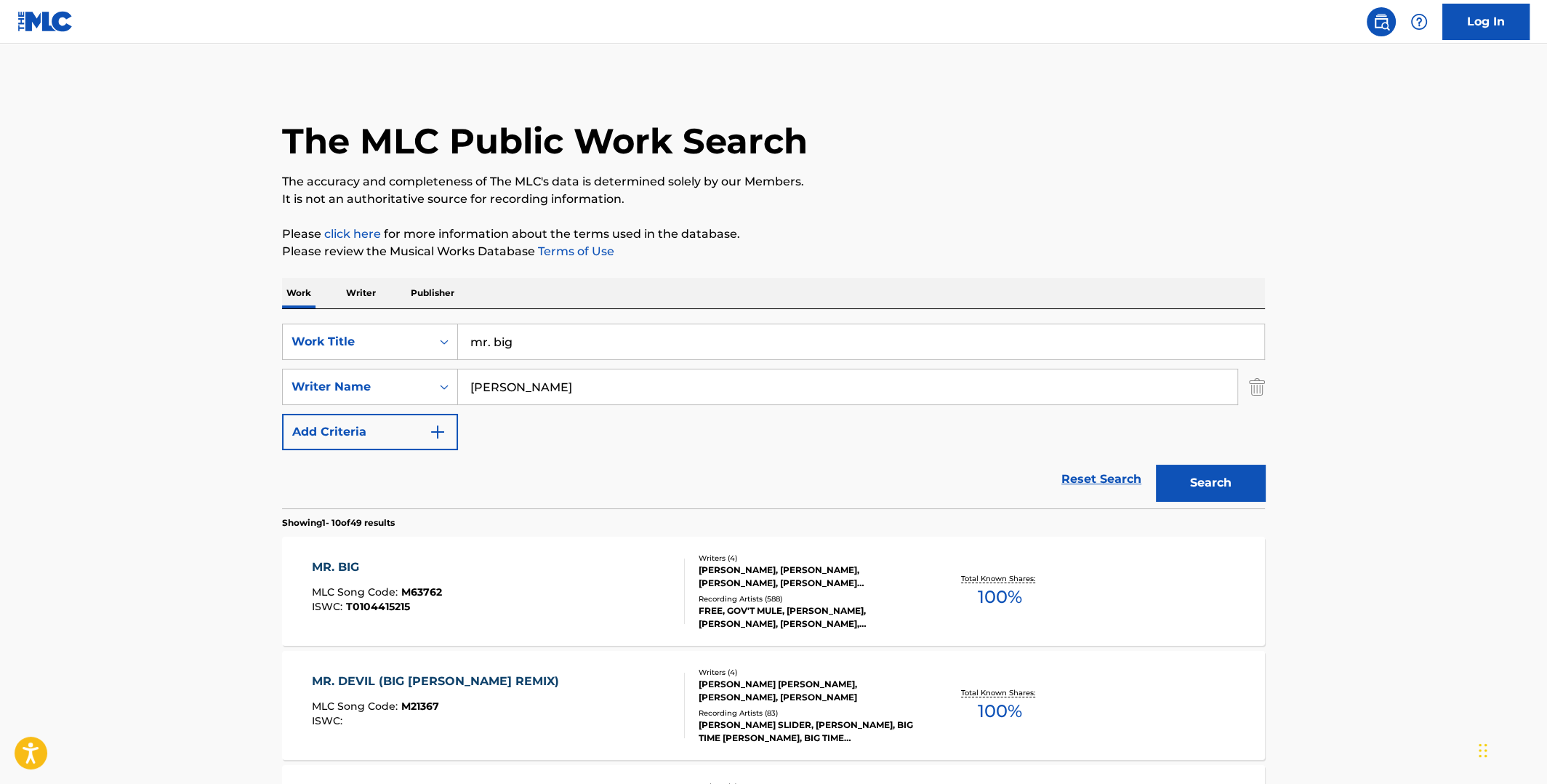
click at [994, 592] on span "100 %" at bounding box center [1000, 596] width 44 height 26
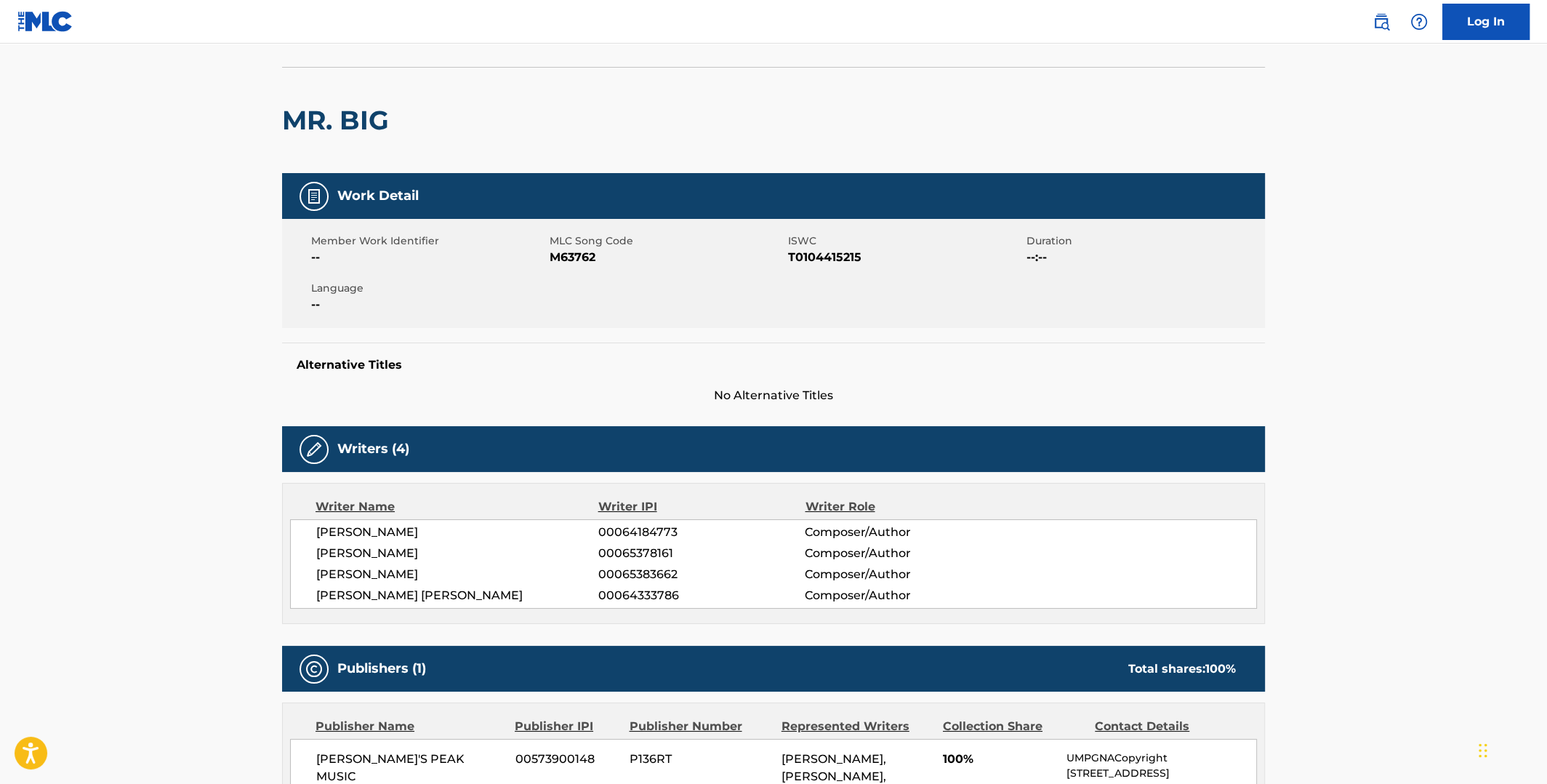
scroll to position [85, 0]
drag, startPoint x: 467, startPoint y: 532, endPoint x: 316, endPoint y: 529, distance: 151.0
click at [316, 529] on span "[PERSON_NAME]" at bounding box center [457, 533] width 282 height 18
copy span "[PERSON_NAME]"
drag, startPoint x: 410, startPoint y: 554, endPoint x: 316, endPoint y: 553, distance: 94.0
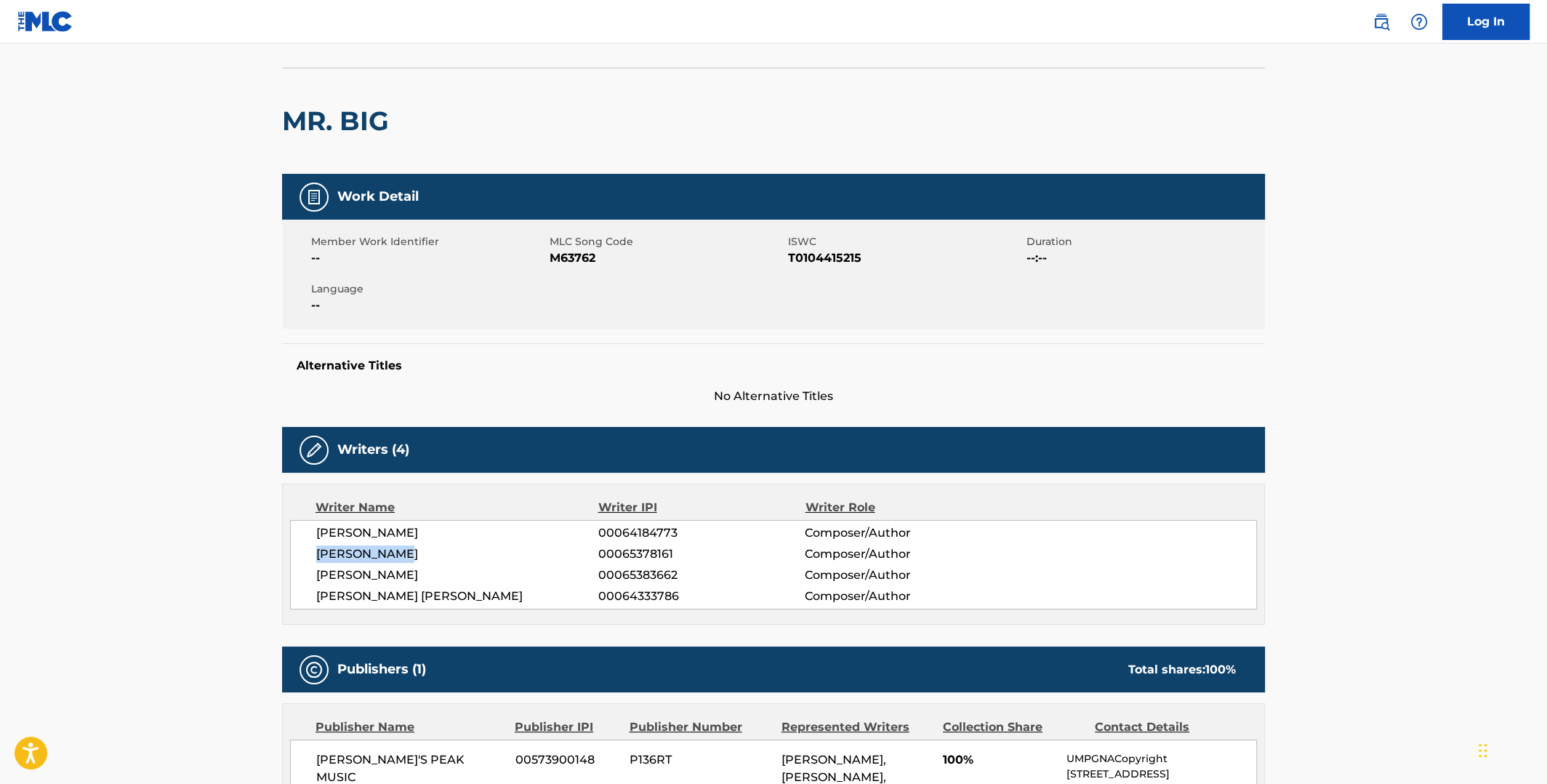
click at [316, 553] on span "[PERSON_NAME]" at bounding box center [457, 554] width 282 height 18
copy span "[PERSON_NAME]"
drag, startPoint x: 390, startPoint y: 575, endPoint x: 318, endPoint y: 574, distance: 72.0
click at [318, 574] on span "[PERSON_NAME]" at bounding box center [457, 575] width 282 height 18
drag, startPoint x: 858, startPoint y: 259, endPoint x: 793, endPoint y: 257, distance: 65.0
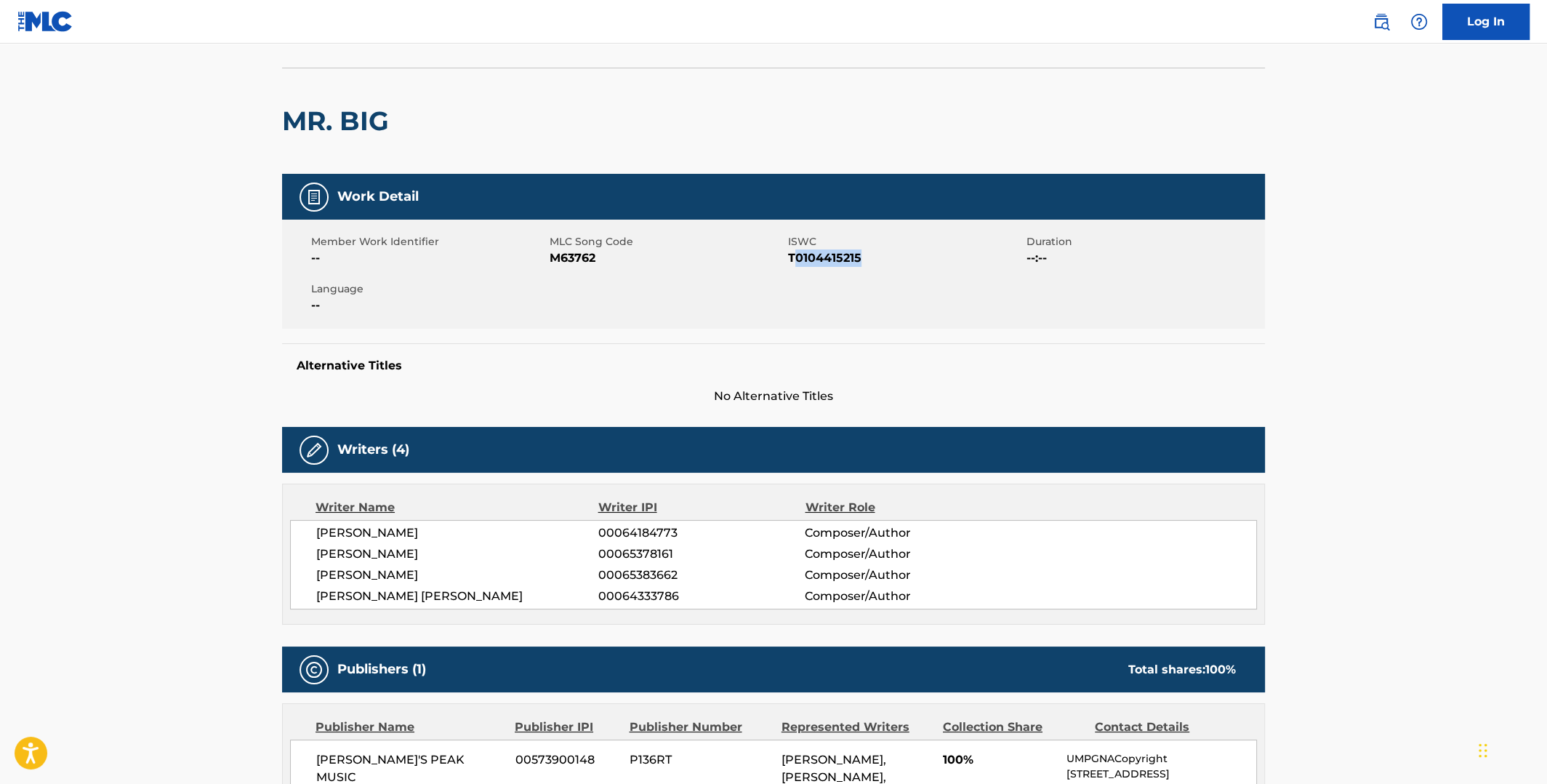
click at [793, 257] on span "T0104415215" at bounding box center [905, 259] width 235 height 18
drag, startPoint x: 470, startPoint y: 592, endPoint x: 317, endPoint y: 596, distance: 153.1
click at [317, 596] on span "[PERSON_NAME] [PERSON_NAME]" at bounding box center [457, 596] width 282 height 18
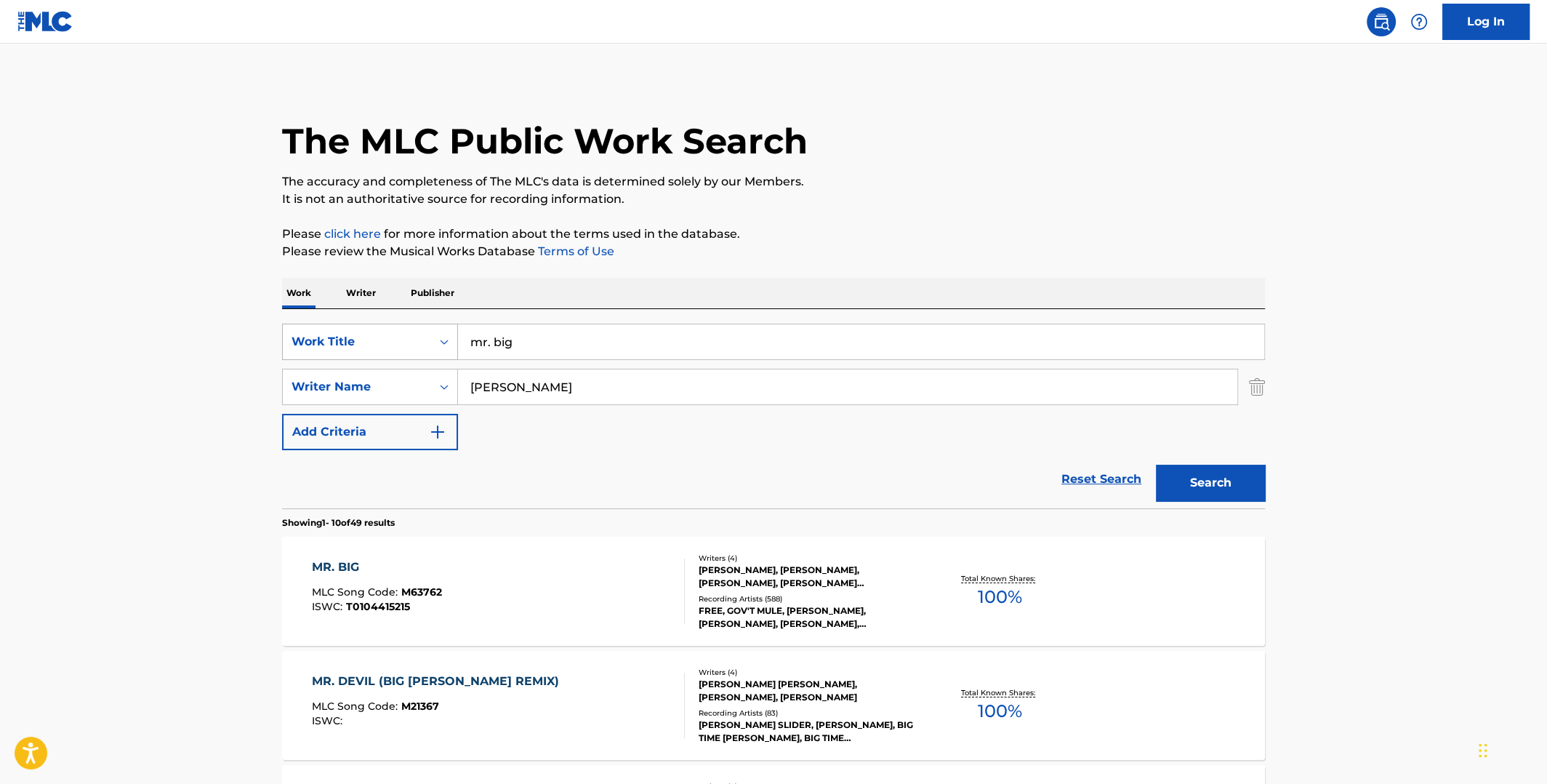
drag, startPoint x: 535, startPoint y: 345, endPoint x: 446, endPoint y: 344, distance: 89.0
click at [440, 345] on div "SearchWithCriteriaeefe2116-72ec-4008-a459-293c56e18028 Work Title mr. big" at bounding box center [774, 341] width 983 height 36
type input "addicted to that rush"
drag, startPoint x: 541, startPoint y: 387, endPoint x: 439, endPoint y: 380, distance: 102.2
click at [437, 387] on div "SearchWithCriteria76d38699-574f-4441-b50f-c7dfd2244dc8 Writer Name [PERSON_NAME]" at bounding box center [774, 386] width 983 height 36
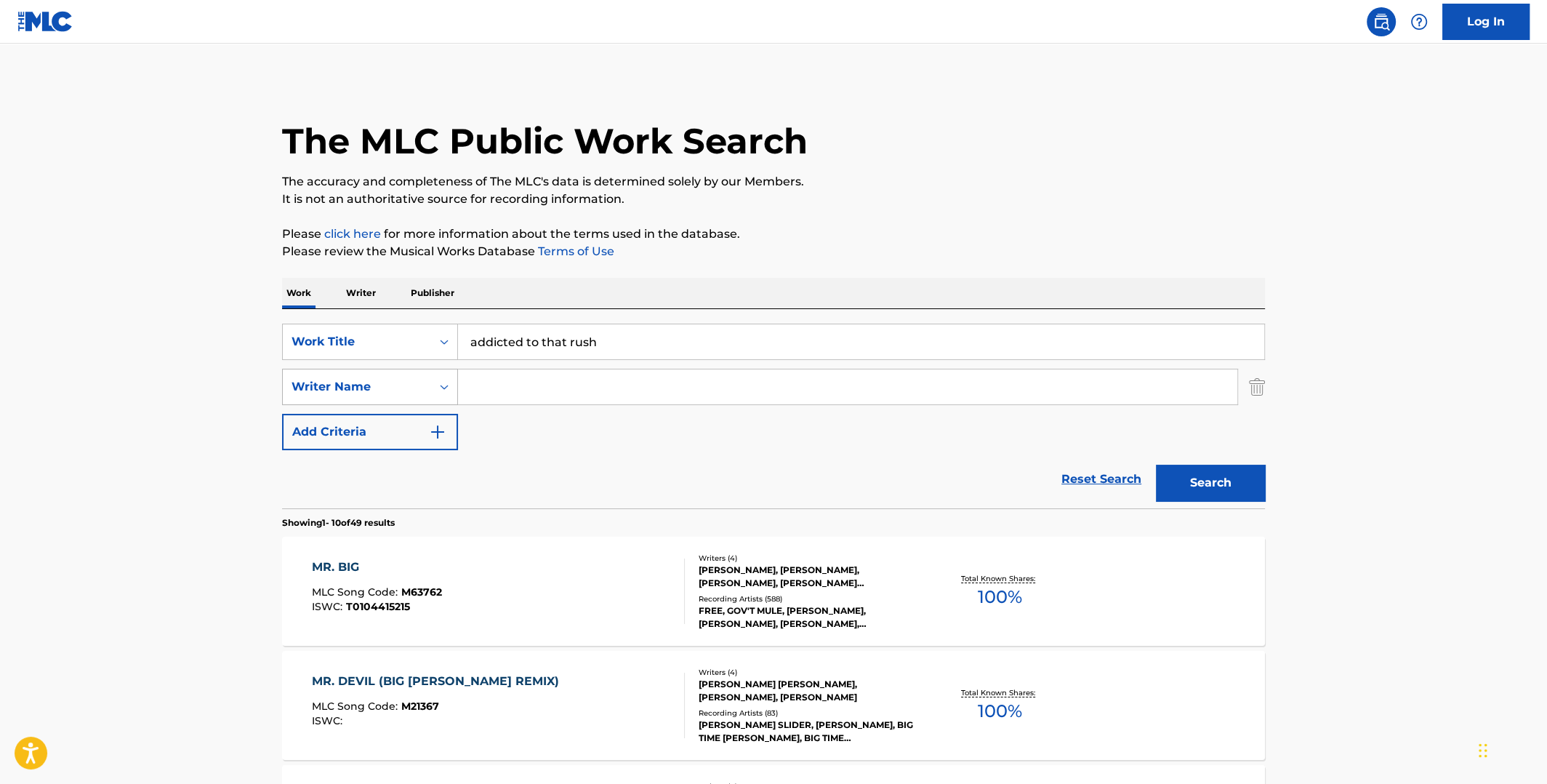
click at [1156, 465] on button "Search" at bounding box center [1210, 483] width 109 height 36
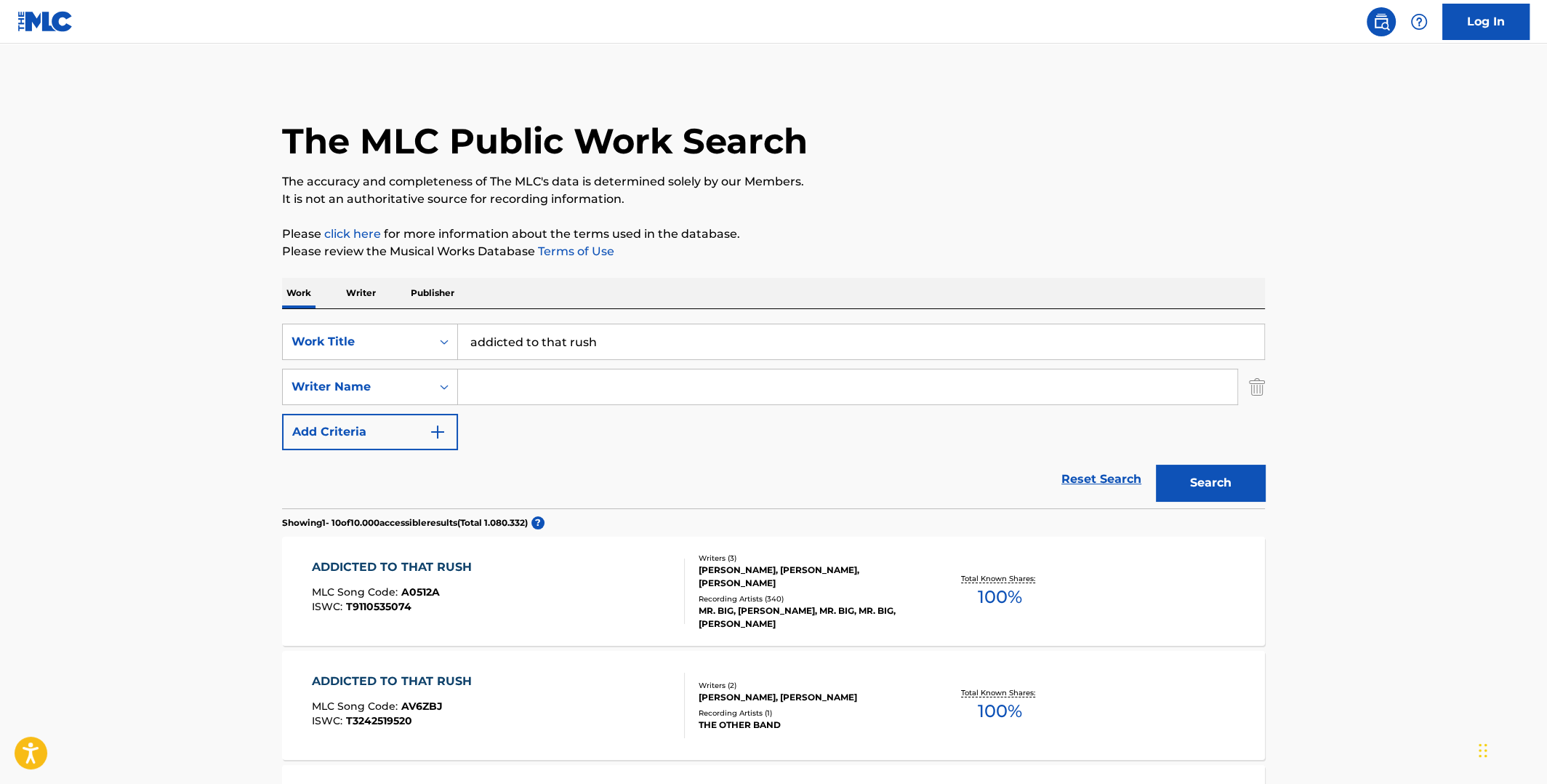
click at [988, 587] on span "100 %" at bounding box center [1000, 596] width 44 height 26
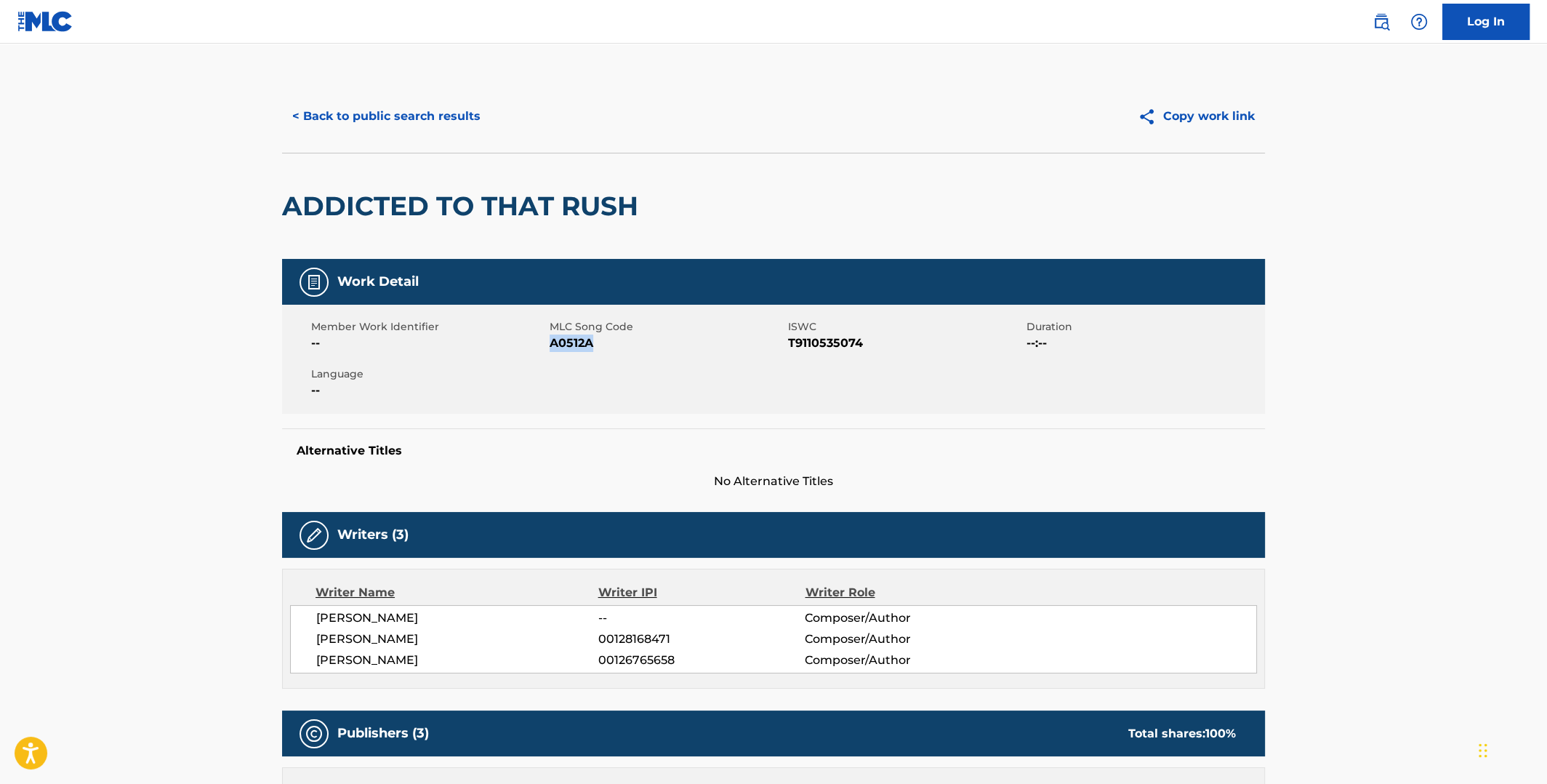
drag, startPoint x: 603, startPoint y: 347, endPoint x: 551, endPoint y: 342, distance: 52.2
click at [551, 342] on span "A0512A" at bounding box center [667, 344] width 235 height 18
drag, startPoint x: 862, startPoint y: 336, endPoint x: 790, endPoint y: 340, distance: 72.1
click at [790, 340] on span "T9110535074" at bounding box center [905, 344] width 235 height 18
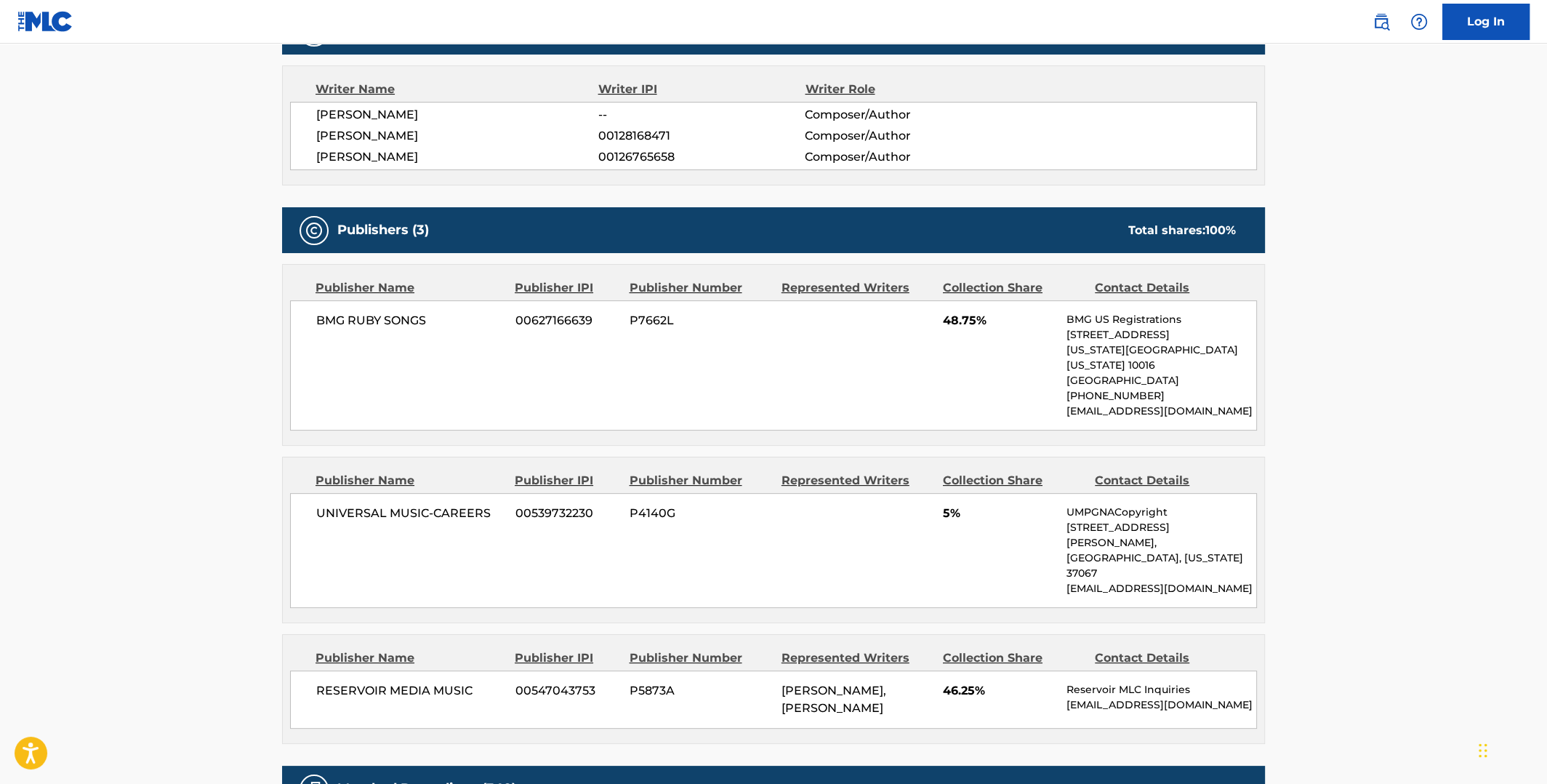
scroll to position [581, 0]
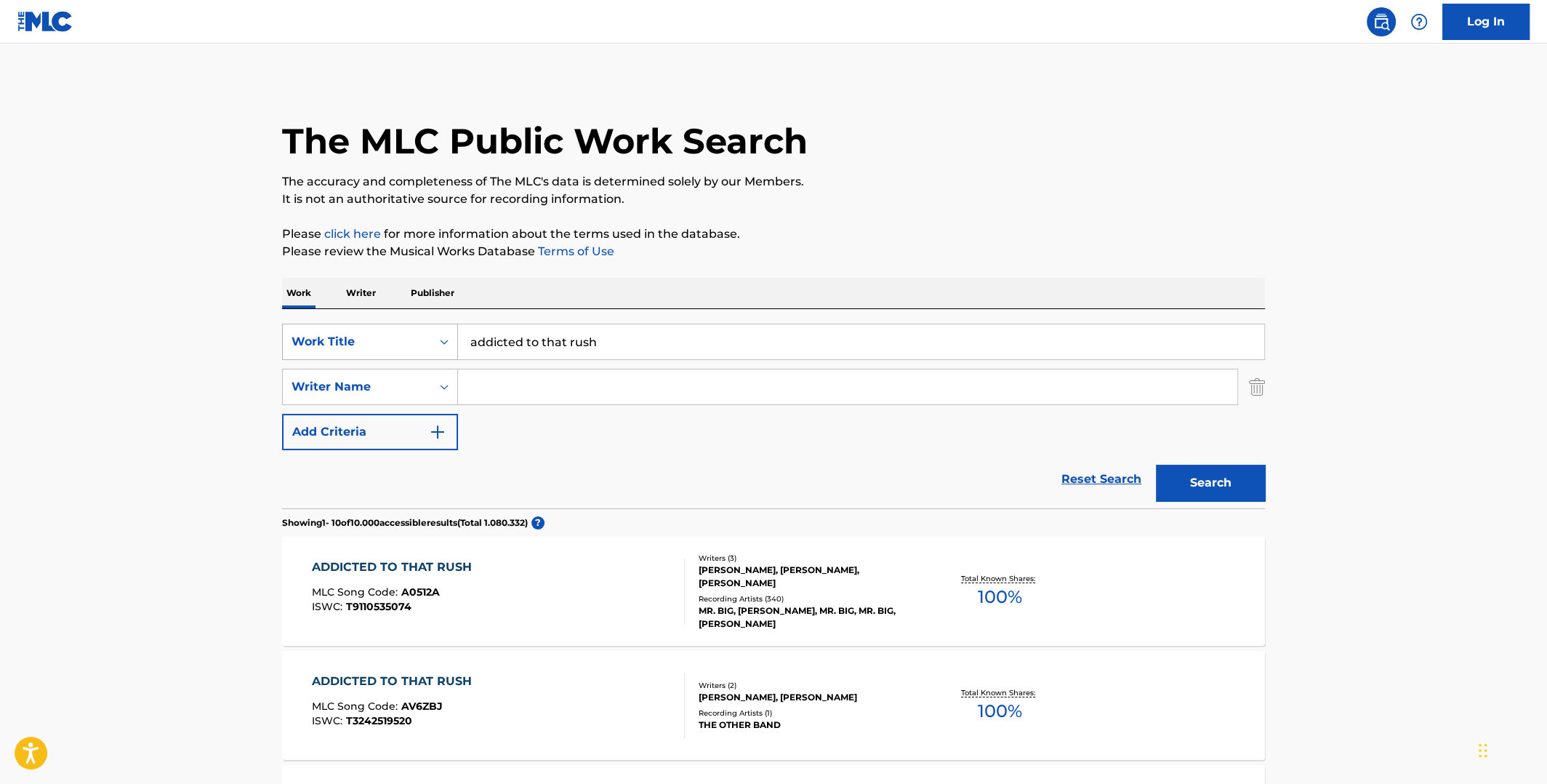
drag, startPoint x: 630, startPoint y: 335, endPoint x: 428, endPoint y: 333, distance: 202.0
click at [428, 334] on div "SearchWithCriteriaeefe2116-72ec-4008-a459-293c56e18028 Work Title addicted to t…" at bounding box center [774, 341] width 983 height 36
type input "two weeks in [GEOGRAPHIC_DATA]"
click at [1156, 465] on button "Search" at bounding box center [1210, 483] width 109 height 36
click at [999, 595] on span "100 %" at bounding box center [1000, 596] width 44 height 26
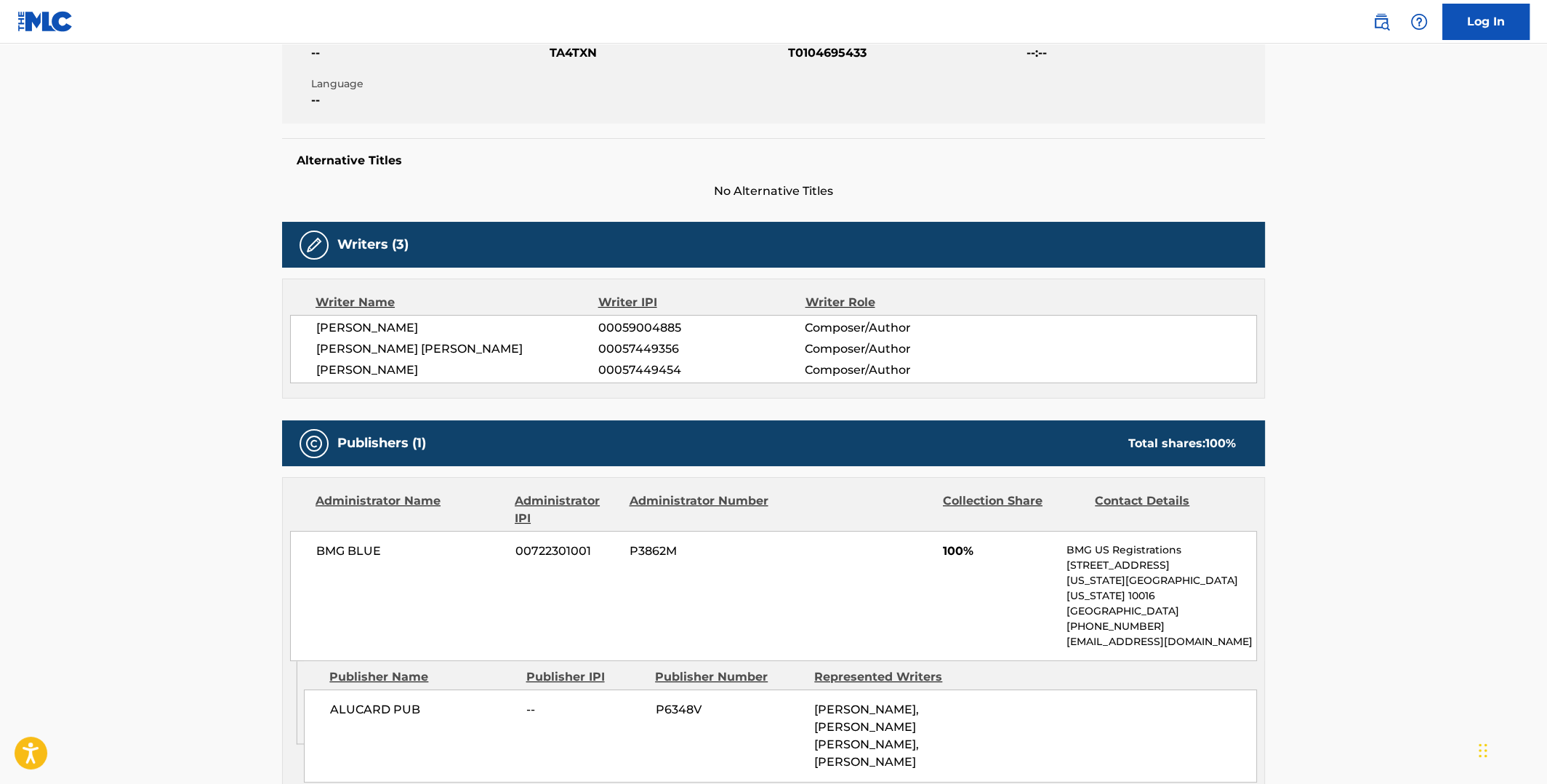
scroll to position [72, 0]
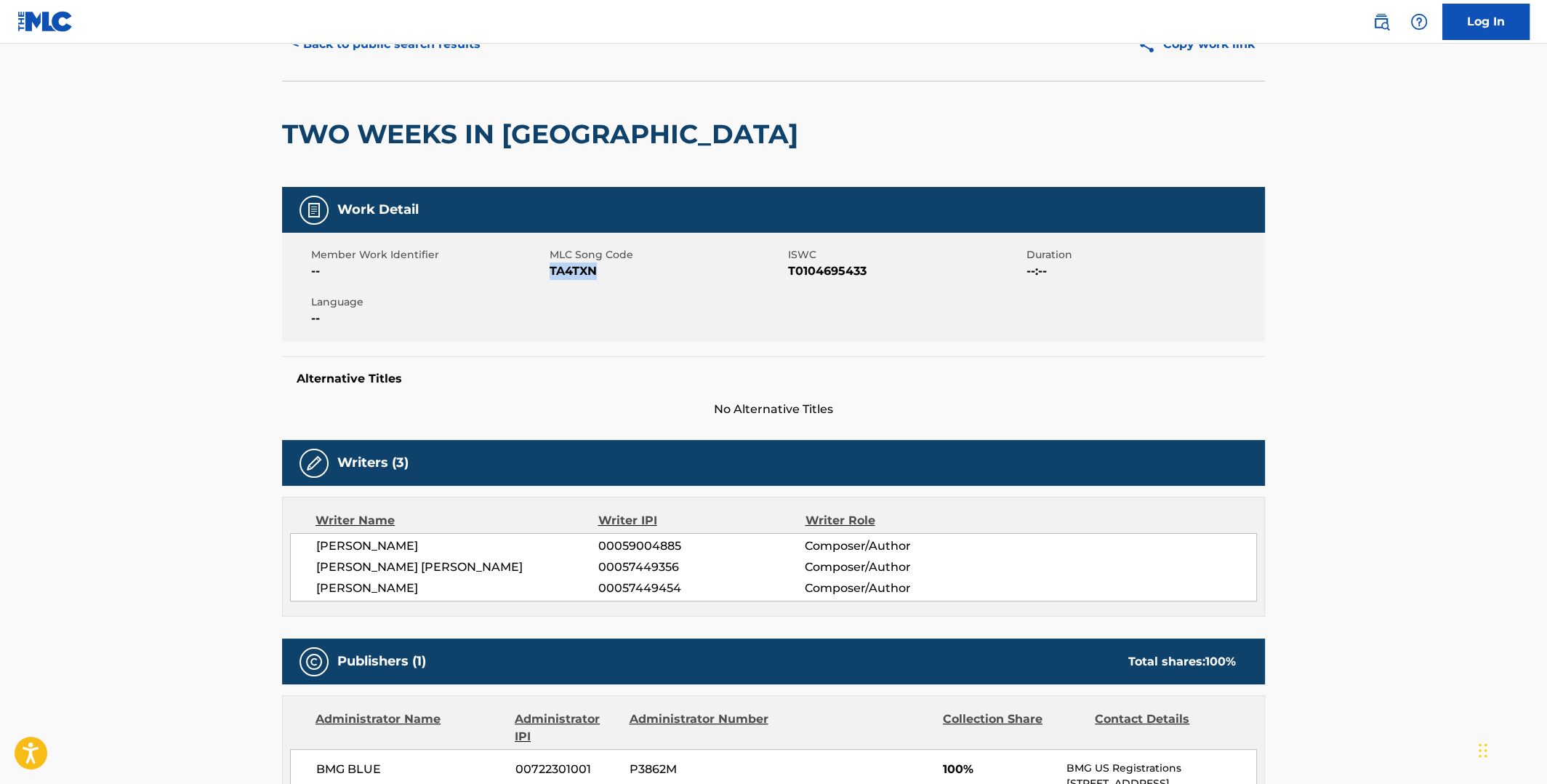
drag, startPoint x: 596, startPoint y: 273, endPoint x: 553, endPoint y: 272, distance: 43.0
click at [553, 272] on span "TA4TXN" at bounding box center [667, 272] width 235 height 18
drag, startPoint x: 866, startPoint y: 271, endPoint x: 790, endPoint y: 268, distance: 76.1
click at [790, 268] on span "T0104695433" at bounding box center [905, 272] width 235 height 18
drag, startPoint x: 479, startPoint y: 542, endPoint x: 318, endPoint y: 540, distance: 161.0
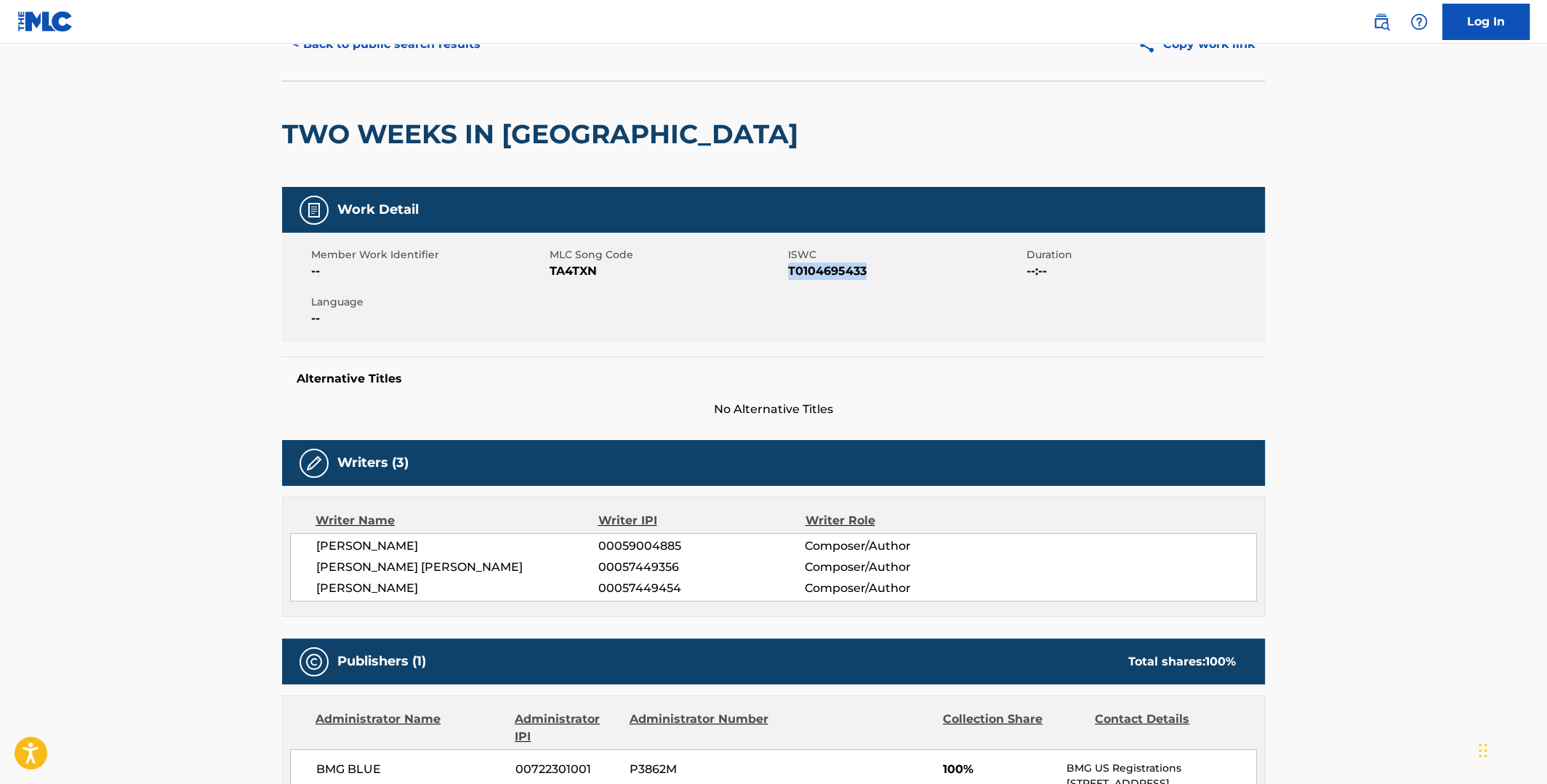
click at [318, 540] on span "[PERSON_NAME]" at bounding box center [457, 546] width 282 height 18
drag, startPoint x: 470, startPoint y: 560, endPoint x: 318, endPoint y: 562, distance: 152.0
click at [318, 562] on span "[PERSON_NAME] [PERSON_NAME]" at bounding box center [457, 567] width 282 height 18
drag, startPoint x: 449, startPoint y: 590, endPoint x: 318, endPoint y: 587, distance: 131.0
click at [318, 587] on span "[PERSON_NAME]" at bounding box center [457, 588] width 282 height 18
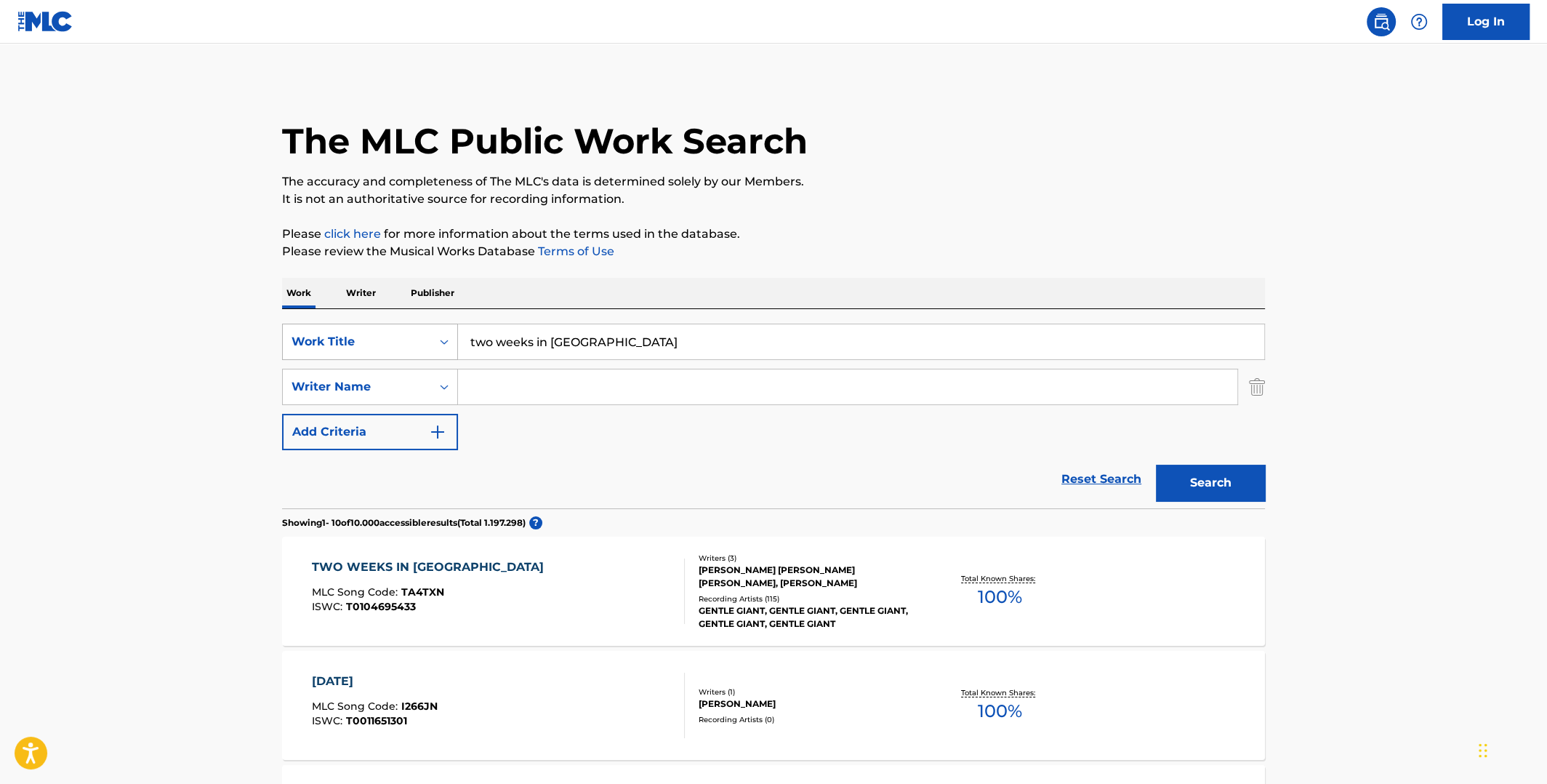
drag, startPoint x: 598, startPoint y: 338, endPoint x: 362, endPoint y: 322, distance: 236.5
click at [363, 324] on div "SearchWithCriteriaeefe2116-72ec-4008-a459-293c56e18028 Work Title two weeks in …" at bounding box center [774, 341] width 983 height 36
paste input "[PERSON_NAME] • "Mother Martyr"
drag, startPoint x: 573, startPoint y: 339, endPoint x: 336, endPoint y: 332, distance: 237.1
click at [337, 332] on div "SearchWithCriteriaeefe2116-72ec-4008-a459-293c56e18028 Work Title [PERSON_NAME]…" at bounding box center [774, 341] width 983 height 36
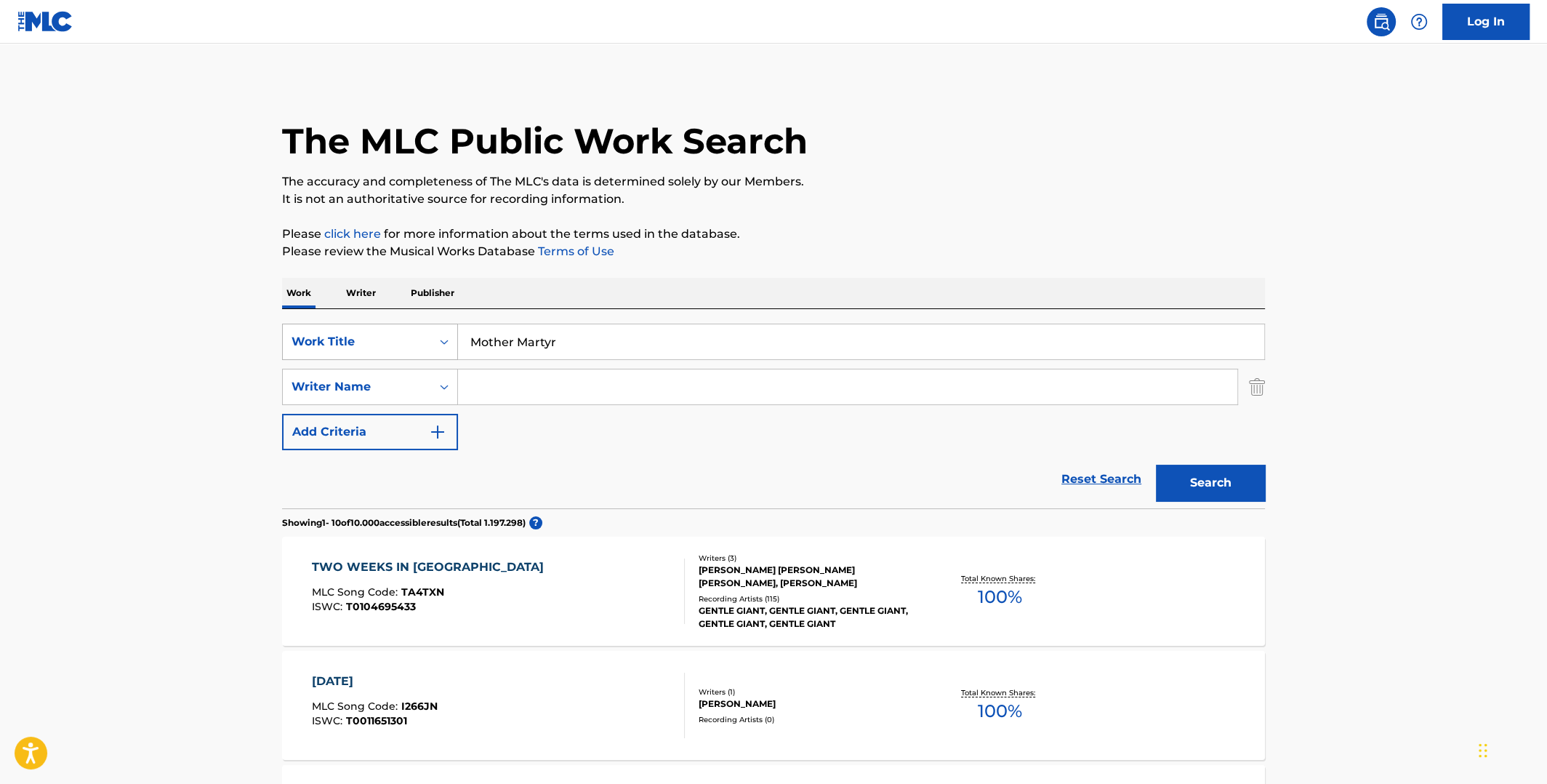
type input "Mother Martyr"
click at [1156, 465] on button "Search" at bounding box center [1210, 483] width 109 height 36
click at [604, 394] on input "Search Form" at bounding box center [848, 386] width 779 height 35
click at [1156, 465] on button "Search" at bounding box center [1210, 483] width 109 height 36
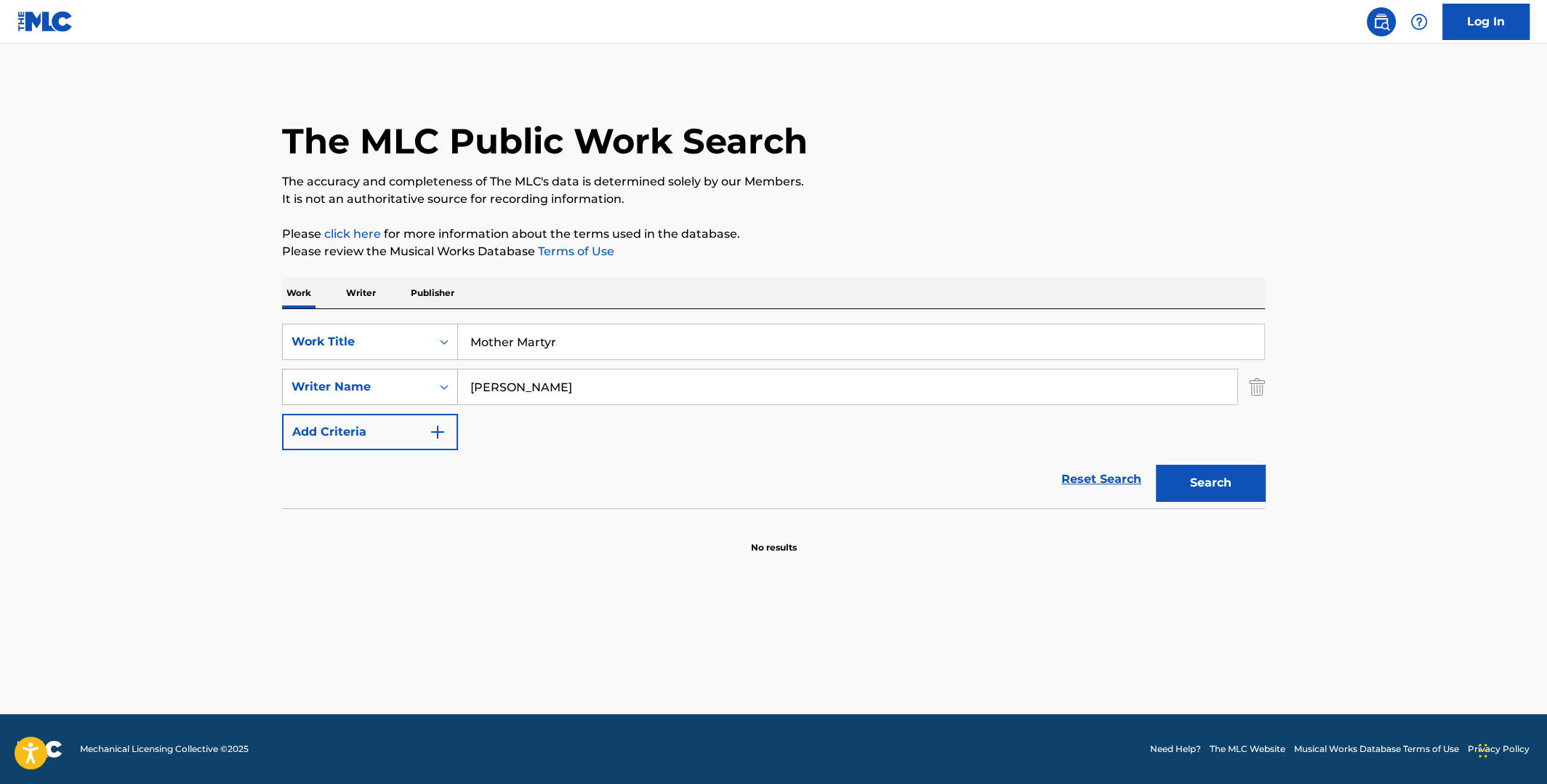
drag, startPoint x: 519, startPoint y: 394, endPoint x: 448, endPoint y: 387, distance: 71.3
click at [431, 388] on div "SearchWithCriteria76d38699-574f-4441-b50f-c7dfd2244dc8 Writer Name [PERSON_NAME]" at bounding box center [774, 386] width 983 height 36
type input "doja cat"
drag, startPoint x: 572, startPoint y: 347, endPoint x: 457, endPoint y: 342, distance: 115.1
click at [459, 344] on input "Mother Martyr" at bounding box center [862, 341] width 807 height 35
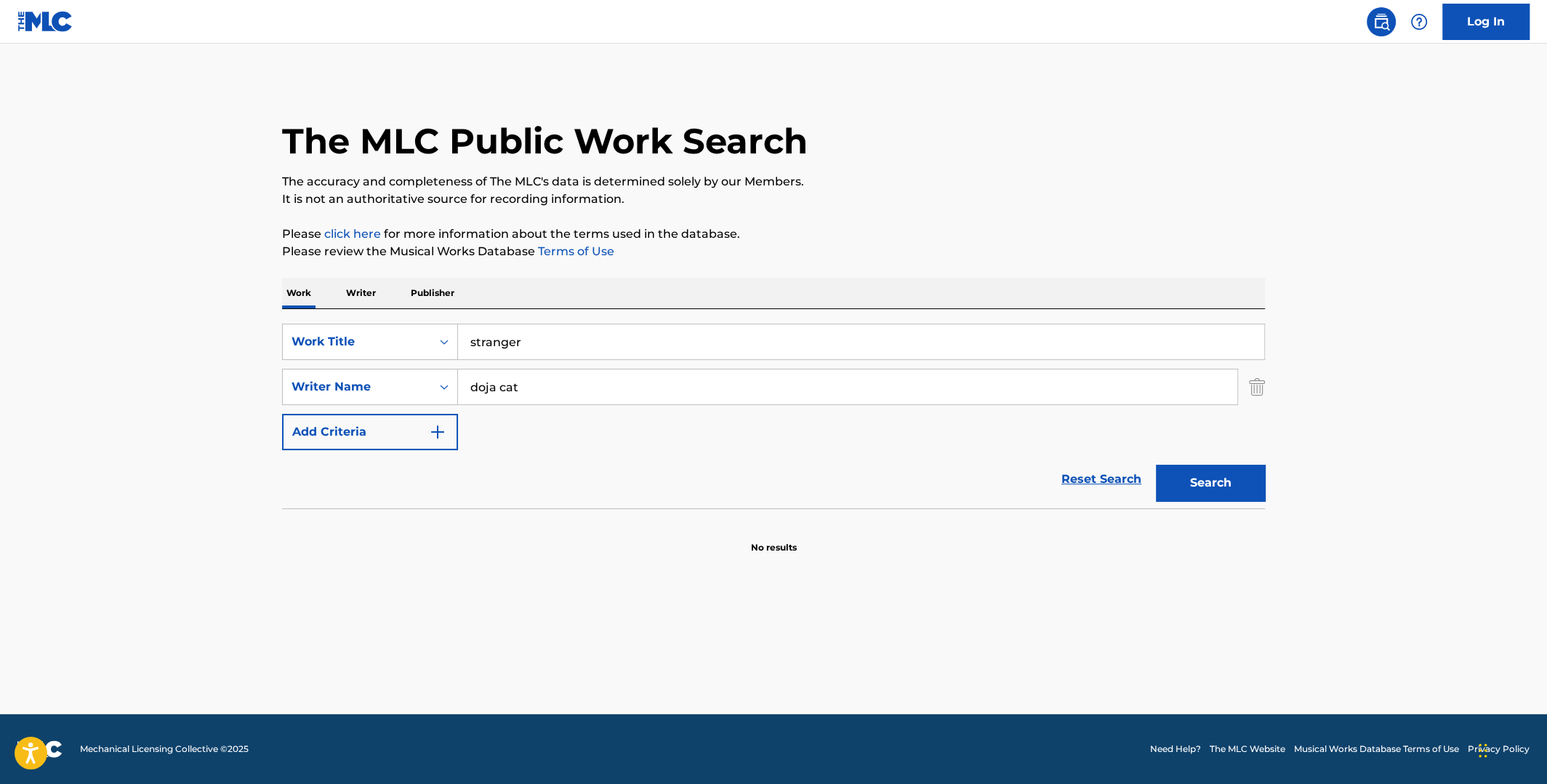
type input "stranger"
click at [1156, 465] on button "Search" at bounding box center [1210, 483] width 109 height 36
drag, startPoint x: 561, startPoint y: 387, endPoint x: 428, endPoint y: 384, distance: 133.0
click at [428, 386] on div "SearchWithCriteria76d38699-574f-4441-b50f-c7dfd2244dc8 Writer Name doja cat" at bounding box center [774, 386] width 983 height 36
click at [1156, 465] on button "Search" at bounding box center [1210, 483] width 109 height 36
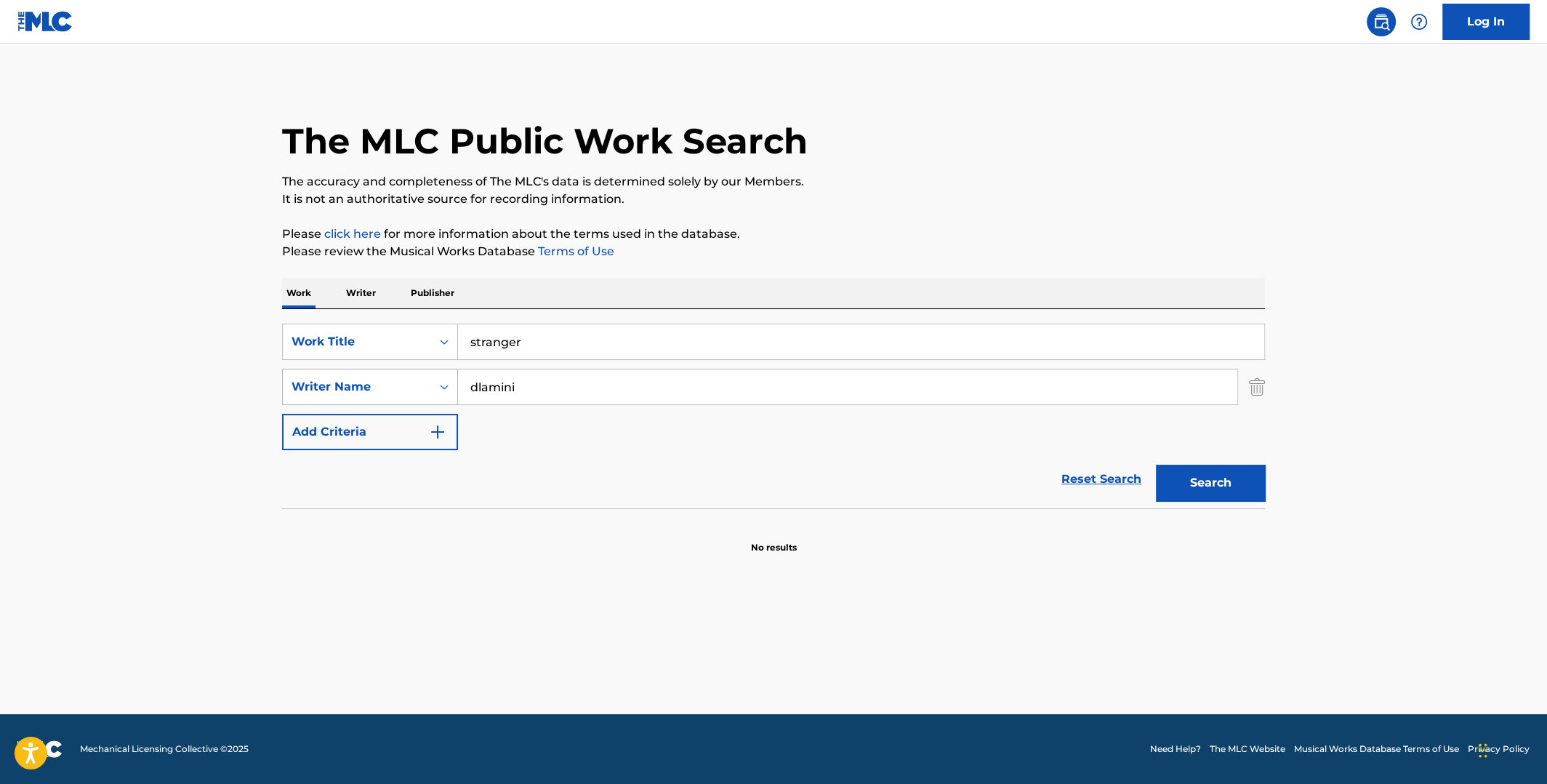
drag, startPoint x: 530, startPoint y: 386, endPoint x: 435, endPoint y: 386, distance: 95.0
click at [435, 386] on div "SearchWithCriteria76d38699-574f-4441-b50f-c7dfd2244dc8 Writer Name [PERSON_NAME]" at bounding box center [774, 386] width 983 height 36
paste input "[PERSON_NAME],"
type input "[PERSON_NAME]"
click at [1156, 465] on button "Search" at bounding box center [1210, 483] width 109 height 36
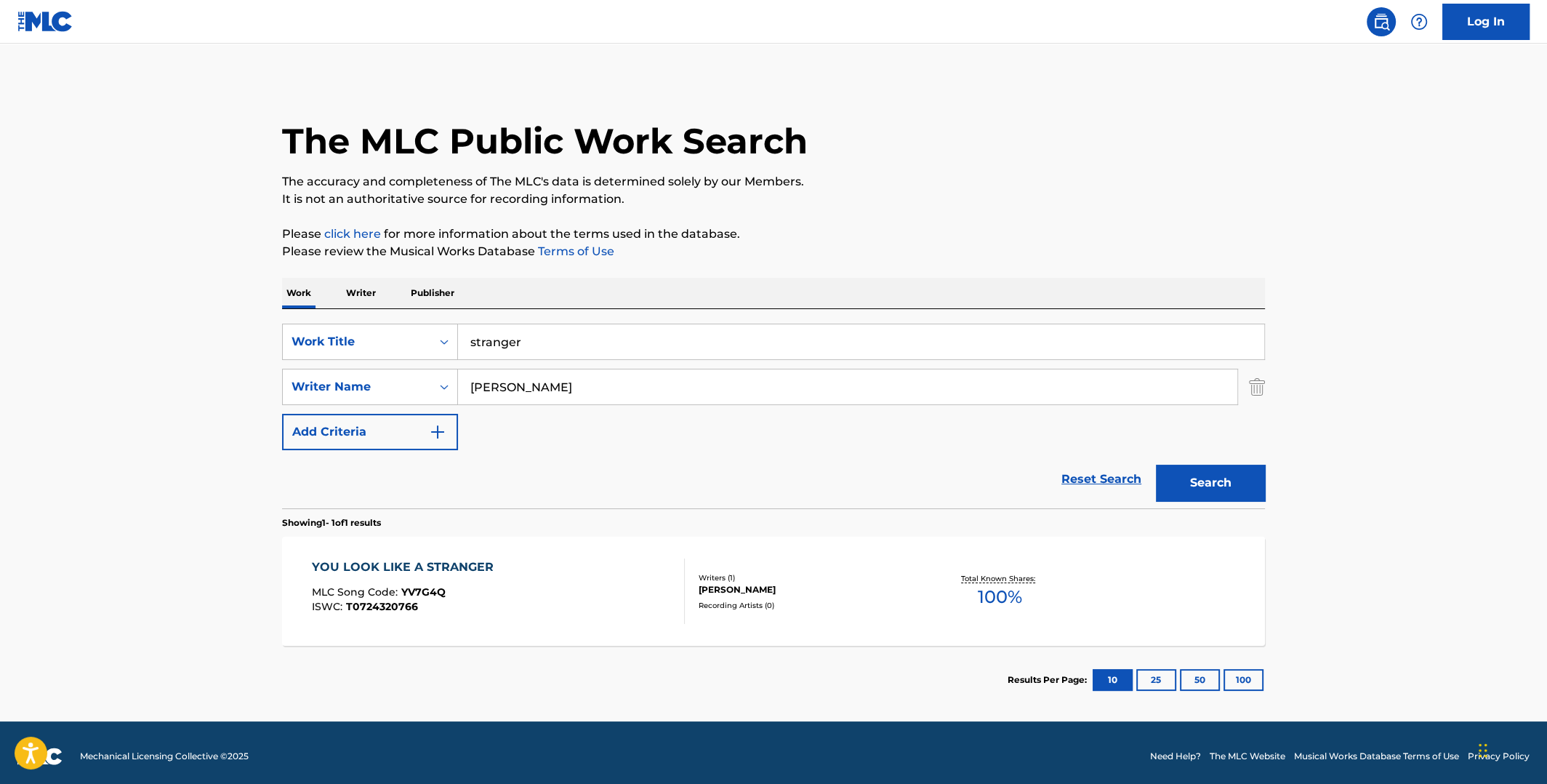
click at [997, 589] on span "100 %" at bounding box center [1000, 596] width 44 height 26
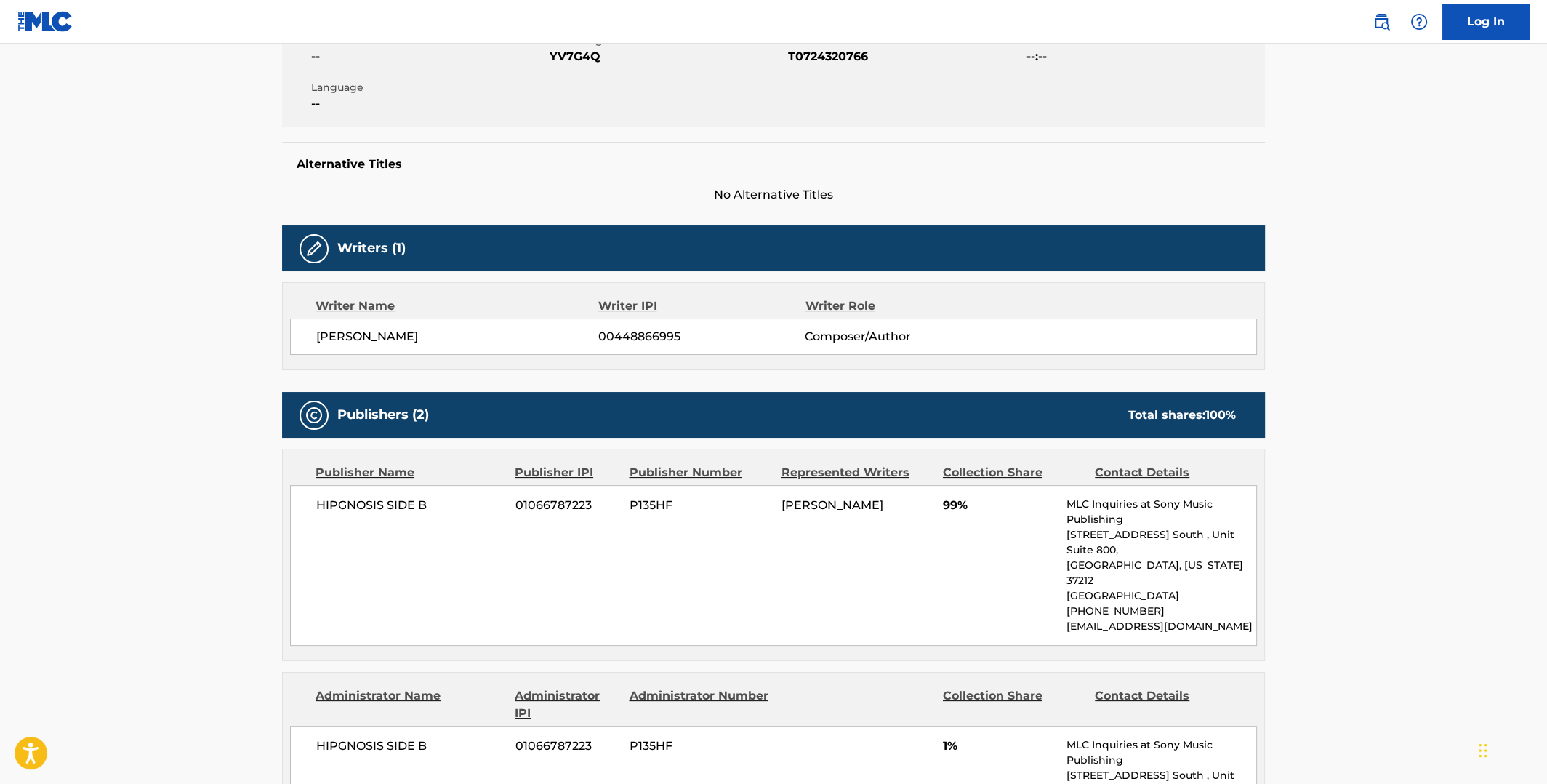
scroll to position [72, 0]
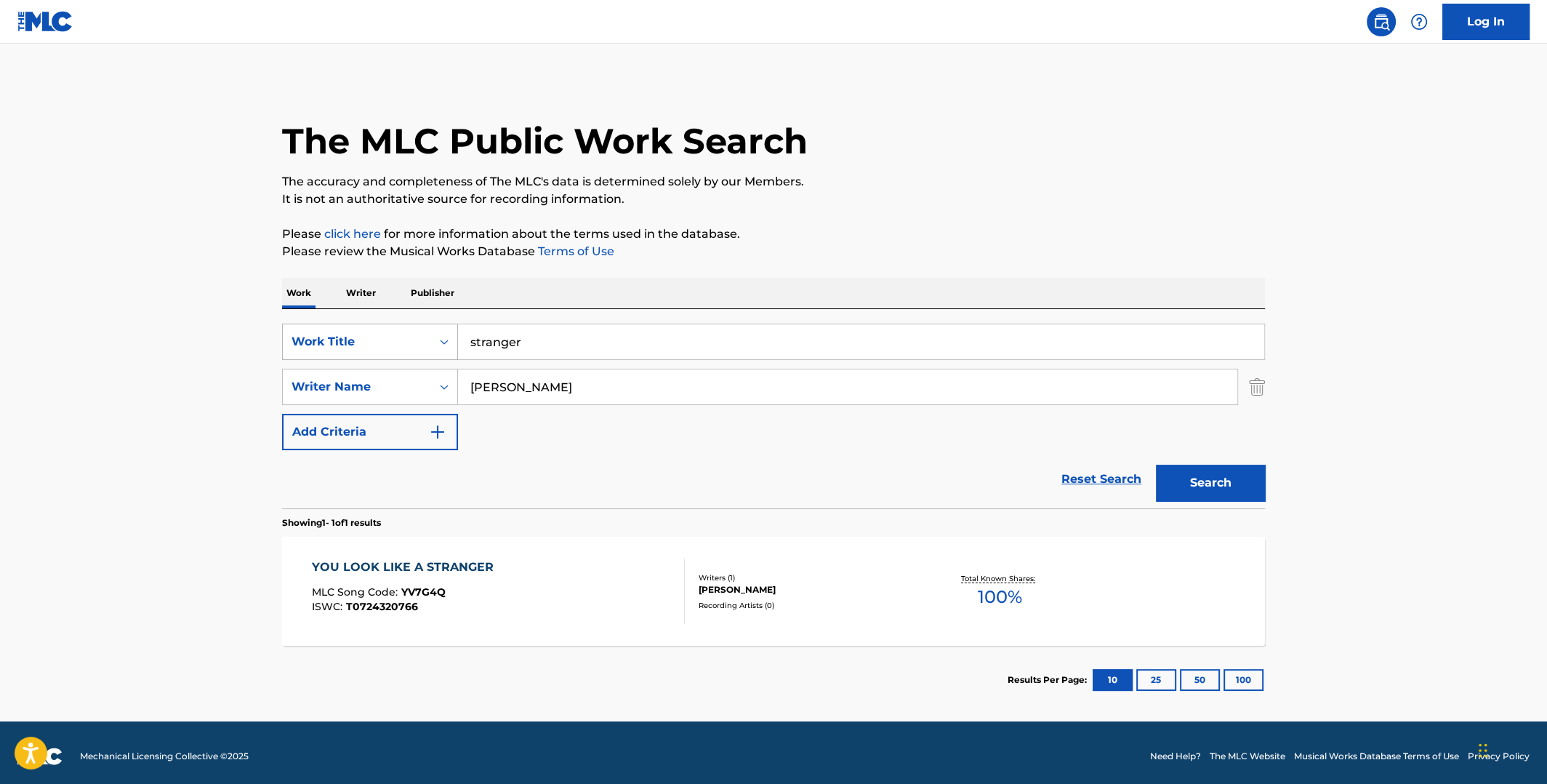
drag, startPoint x: 544, startPoint y: 340, endPoint x: 404, endPoint y: 323, distance: 141.0
click at [390, 336] on div "SearchWithCriteriaeefe2116-72ec-4008-a459-293c56e18028 Work Title stranger" at bounding box center [774, 341] width 983 height 36
type input "dracula"
drag, startPoint x: 577, startPoint y: 394, endPoint x: 436, endPoint y: 381, distance: 141.6
click at [432, 386] on div "SearchWithCriteria76d38699-574f-4441-b50f-c7dfd2244dc8 Writer Name [PERSON_NAME]" at bounding box center [774, 386] width 983 height 36
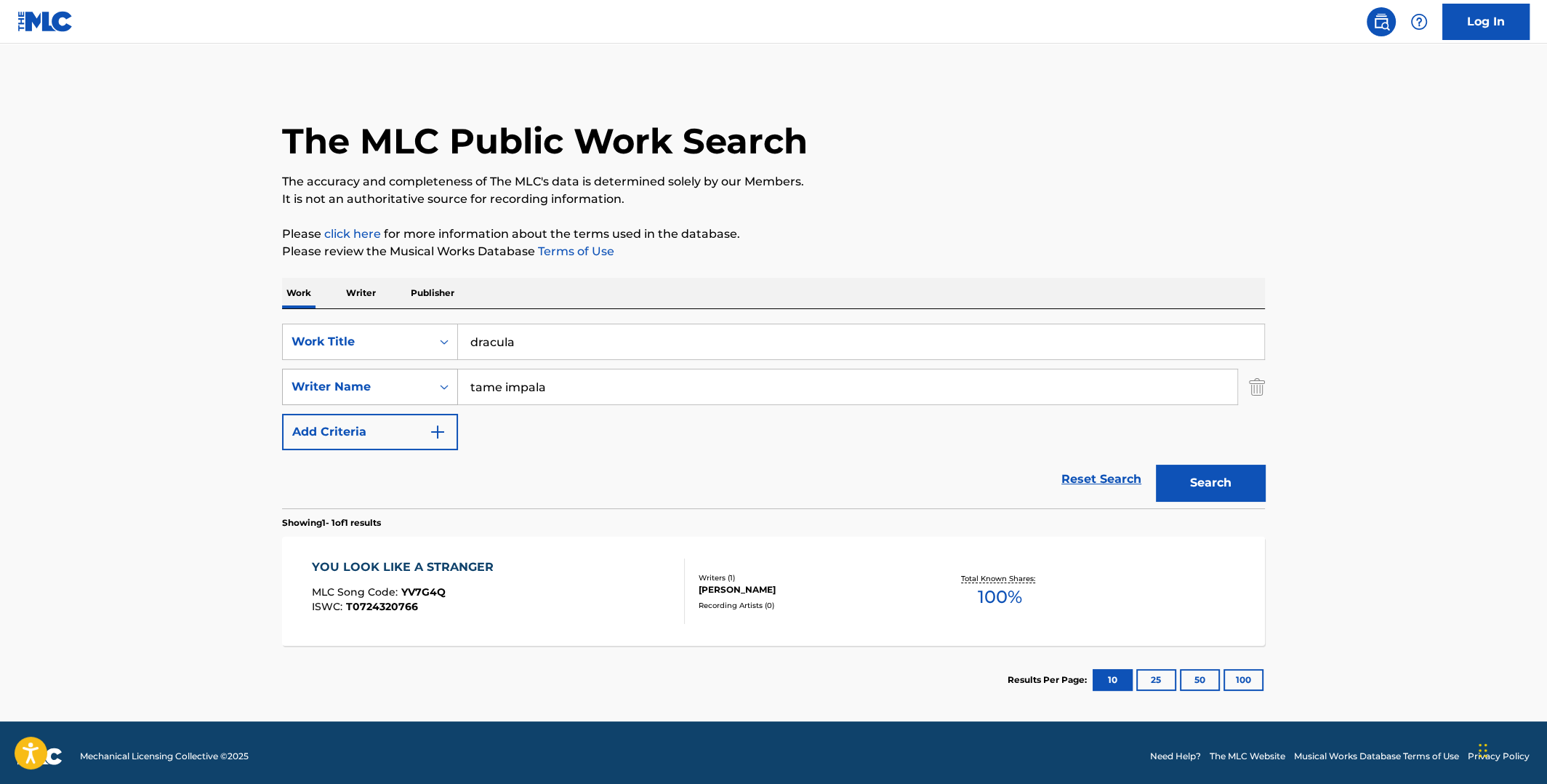
click at [1156, 465] on button "Search" at bounding box center [1210, 483] width 109 height 36
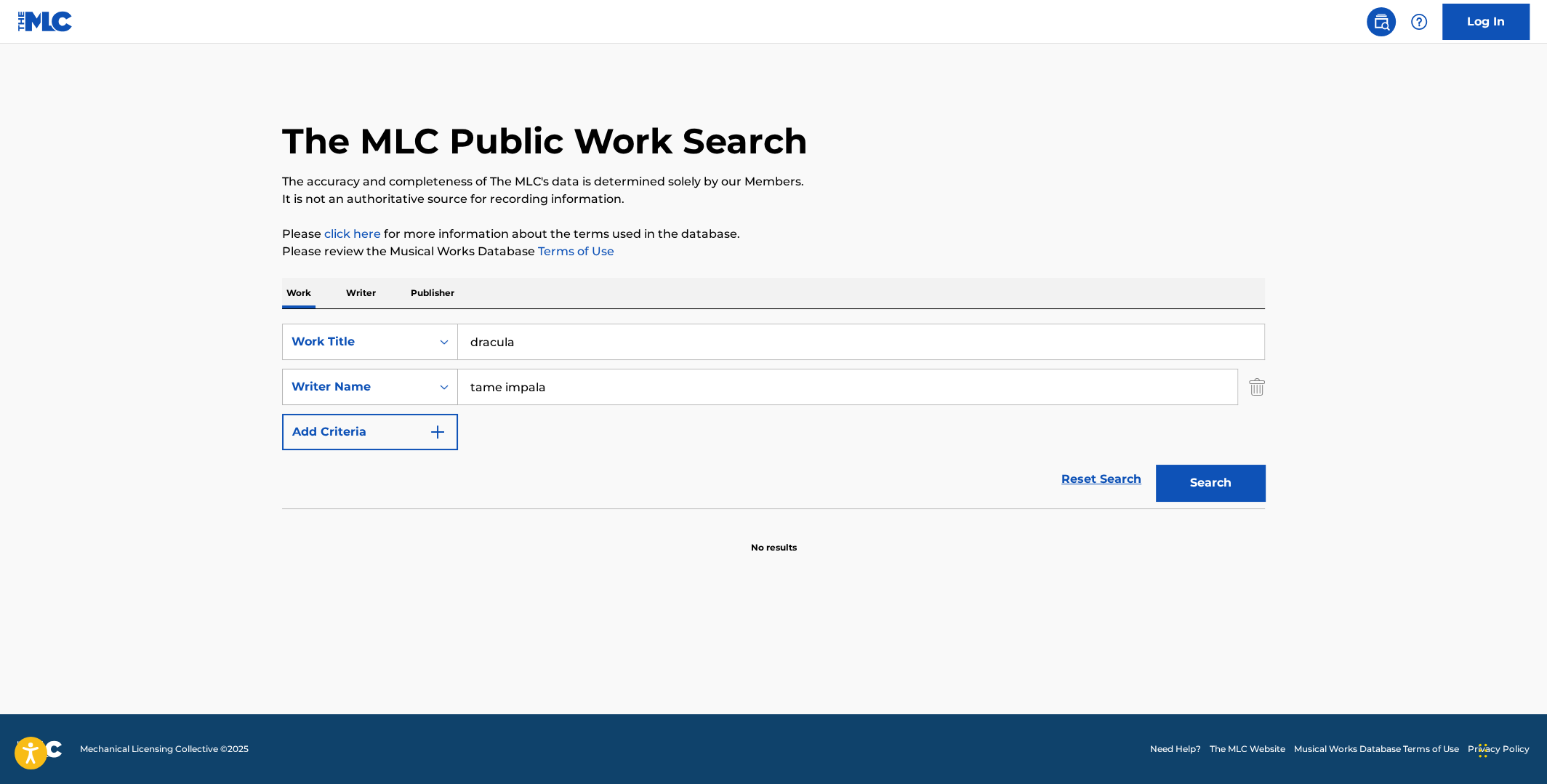
drag, startPoint x: 554, startPoint y: 390, endPoint x: 433, endPoint y: 378, distance: 121.6
click at [433, 378] on div "SearchWithCriteria76d38699-574f-4441-b50f-c7dfd2244dc8 Writer Name tame impala" at bounding box center [774, 386] width 983 height 36
click at [1156, 465] on button "Search" at bounding box center [1210, 483] width 109 height 36
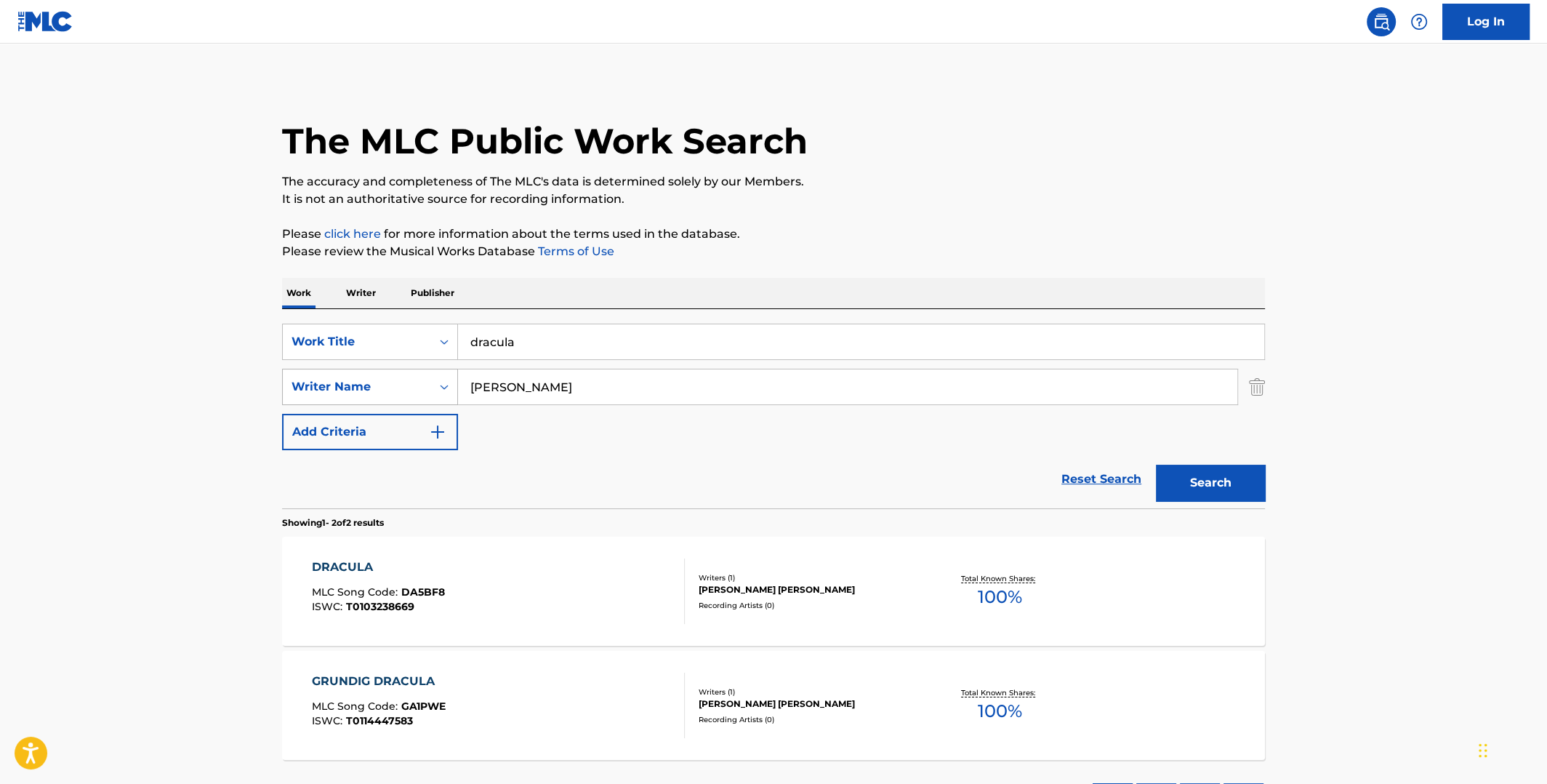
drag, startPoint x: 525, startPoint y: 382, endPoint x: 417, endPoint y: 387, distance: 108.1
click at [417, 387] on div "SearchWithCriteria76d38699-574f-4441-b50f-c7dfd2244dc8 Writer Name [PERSON_NAME]" at bounding box center [774, 386] width 983 height 36
paste input "[PERSON_NAME]"
type input "[PERSON_NAME]"
click at [1156, 465] on button "Search" at bounding box center [1210, 483] width 109 height 36
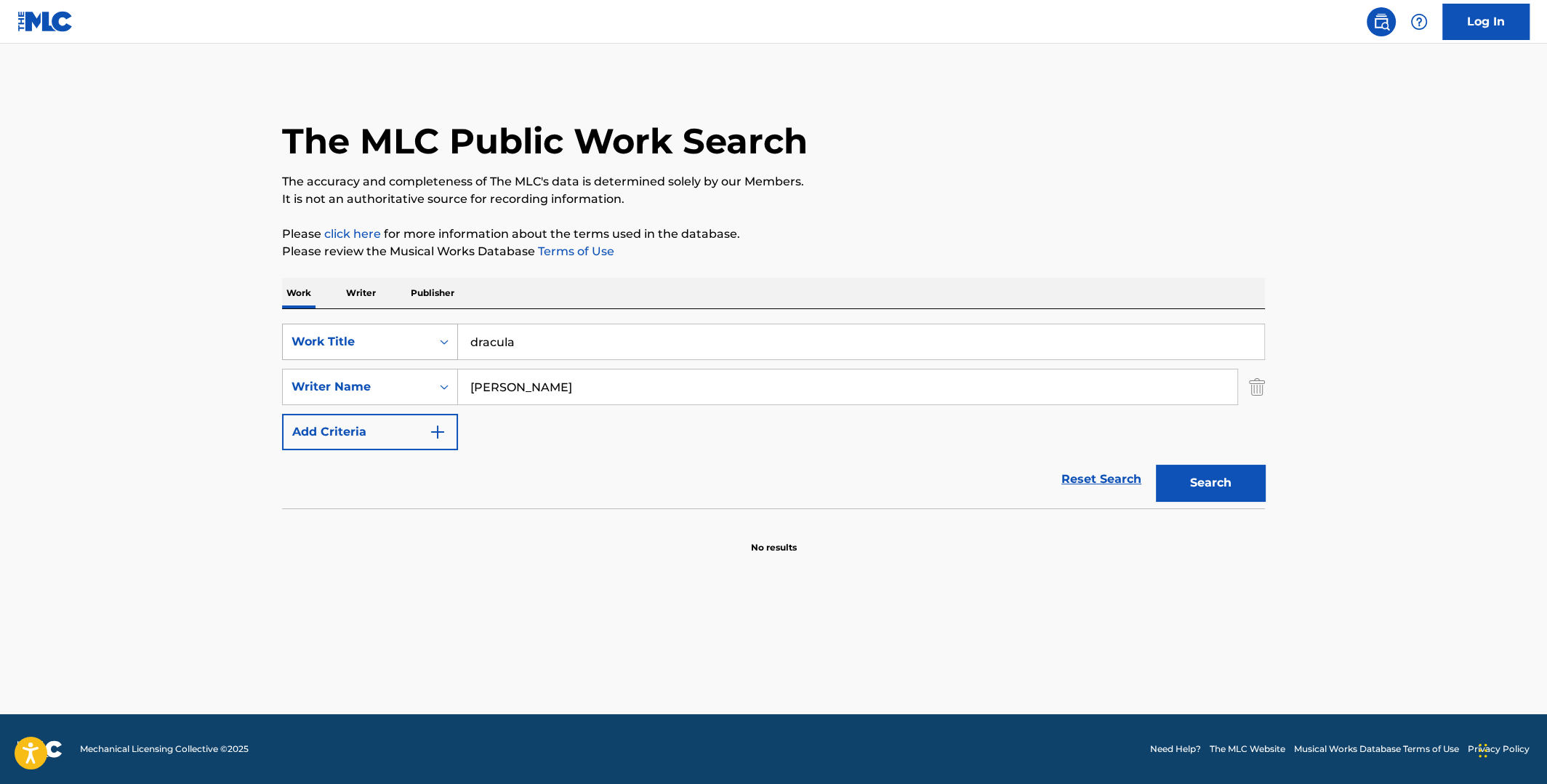
drag, startPoint x: 532, startPoint y: 349, endPoint x: 428, endPoint y: 335, distance: 104.9
click at [439, 344] on div "SearchWithCriteriaeefe2116-72ec-4008-a459-293c56e18028 Work Title dracula" at bounding box center [774, 341] width 983 height 36
type input "play this song"
drag, startPoint x: 554, startPoint y: 387, endPoint x: 431, endPoint y: 387, distance: 123.0
click at [427, 390] on div "SearchWithCriteria76d38699-574f-4441-b50f-c7dfd2244dc8 Writer Name [PERSON_NAME]" at bounding box center [774, 386] width 983 height 36
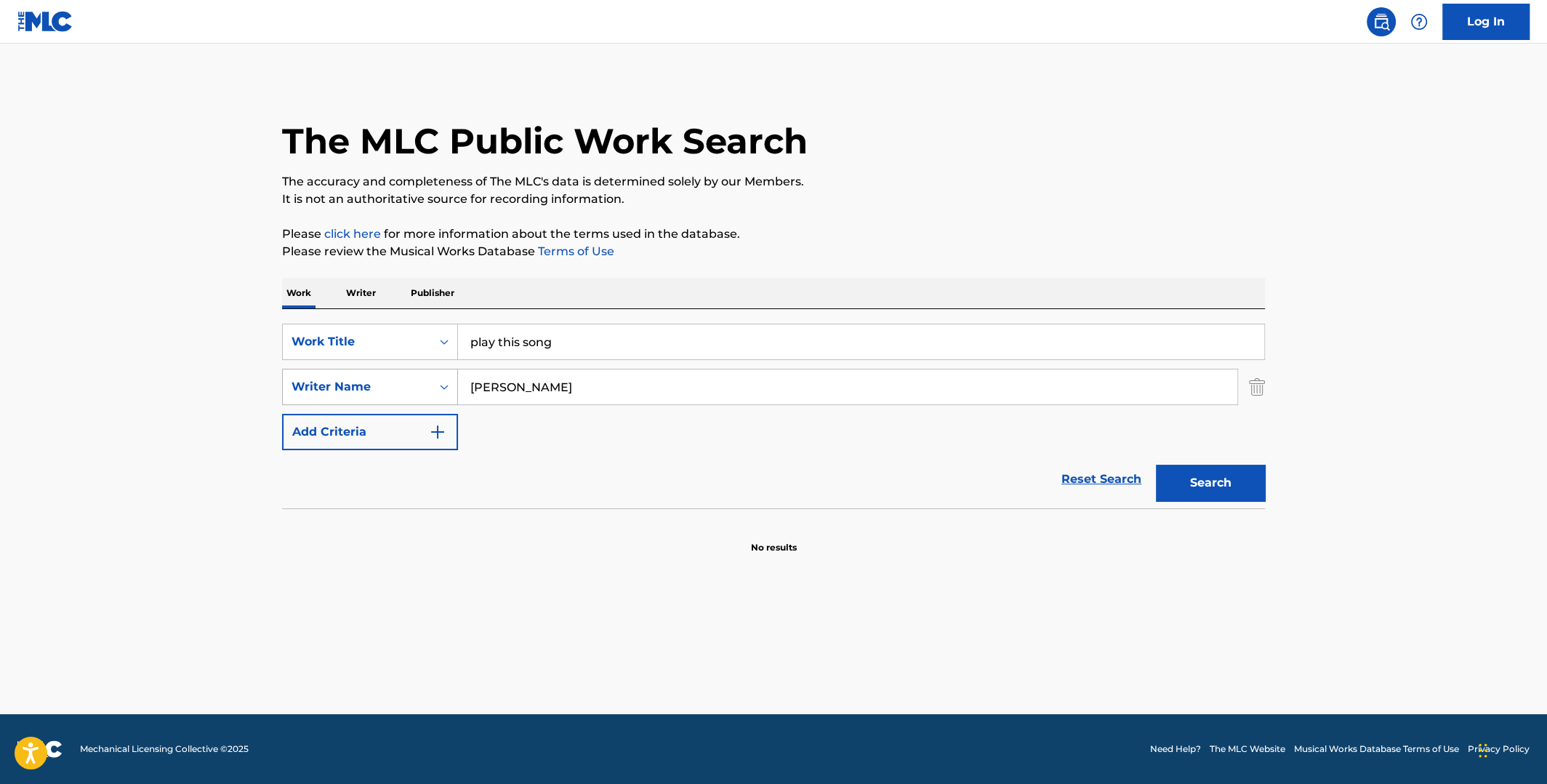
click at [1156, 465] on button "Search" at bounding box center [1210, 483] width 109 height 36
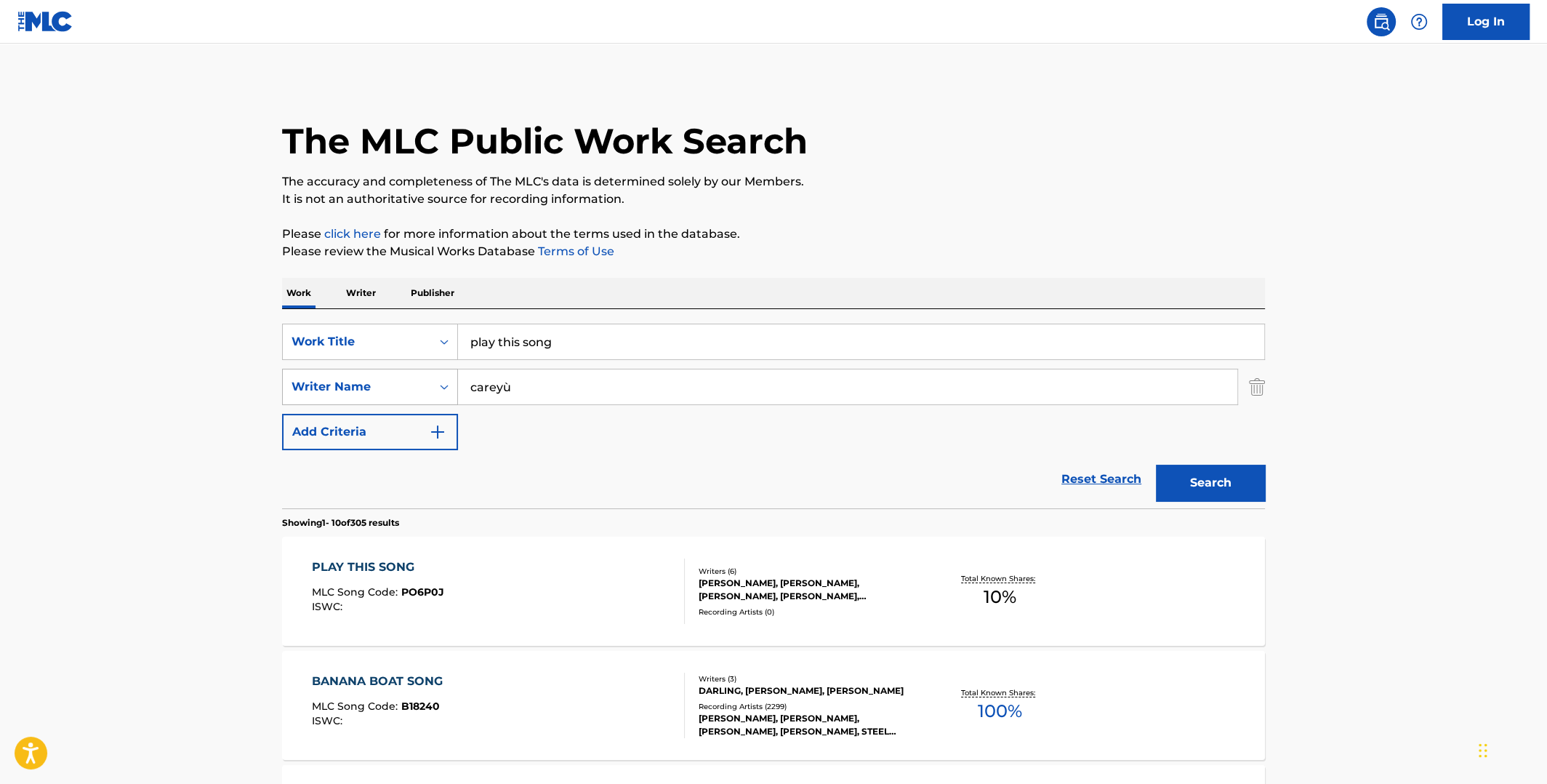
type input "[PERSON_NAME]"
click at [1156, 465] on button "Search" at bounding box center [1210, 483] width 109 height 36
click at [1006, 592] on span "10 %" at bounding box center [1000, 596] width 32 height 26
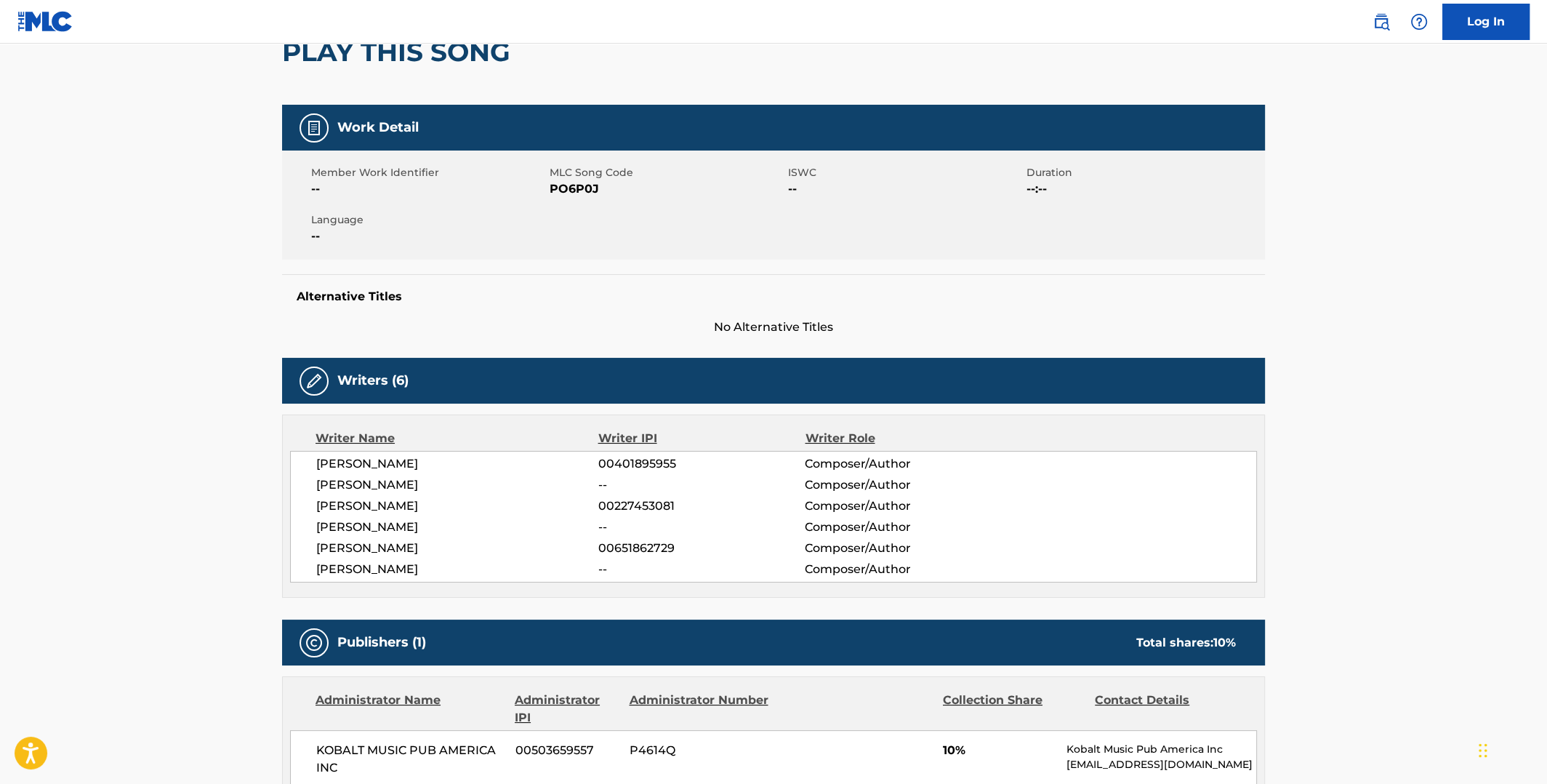
scroll to position [363, 0]
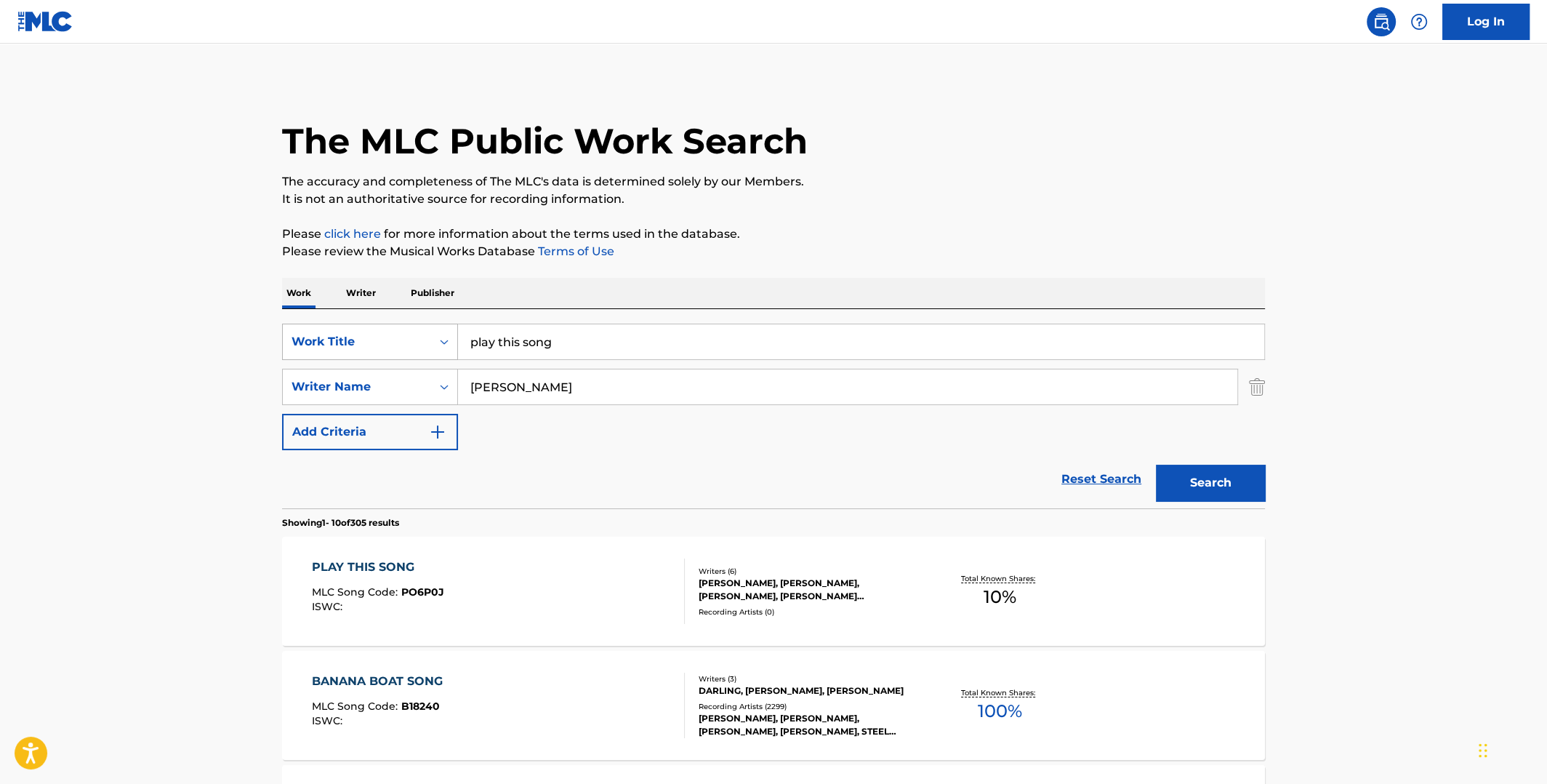
drag, startPoint x: 610, startPoint y: 338, endPoint x: 433, endPoint y: 335, distance: 177.0
click at [427, 336] on div "SearchWithCriteriaeefe2116-72ec-4008-a459-293c56e18028 Work Title play this song" at bounding box center [774, 341] width 983 height 36
type input "bats in the belfry"
drag, startPoint x: 510, startPoint y: 390, endPoint x: 416, endPoint y: 392, distance: 94.0
click at [420, 393] on div "SearchWithCriteria76d38699-574f-4441-b50f-c7dfd2244dc8 Writer Name [PERSON_NAME]" at bounding box center [774, 386] width 983 height 36
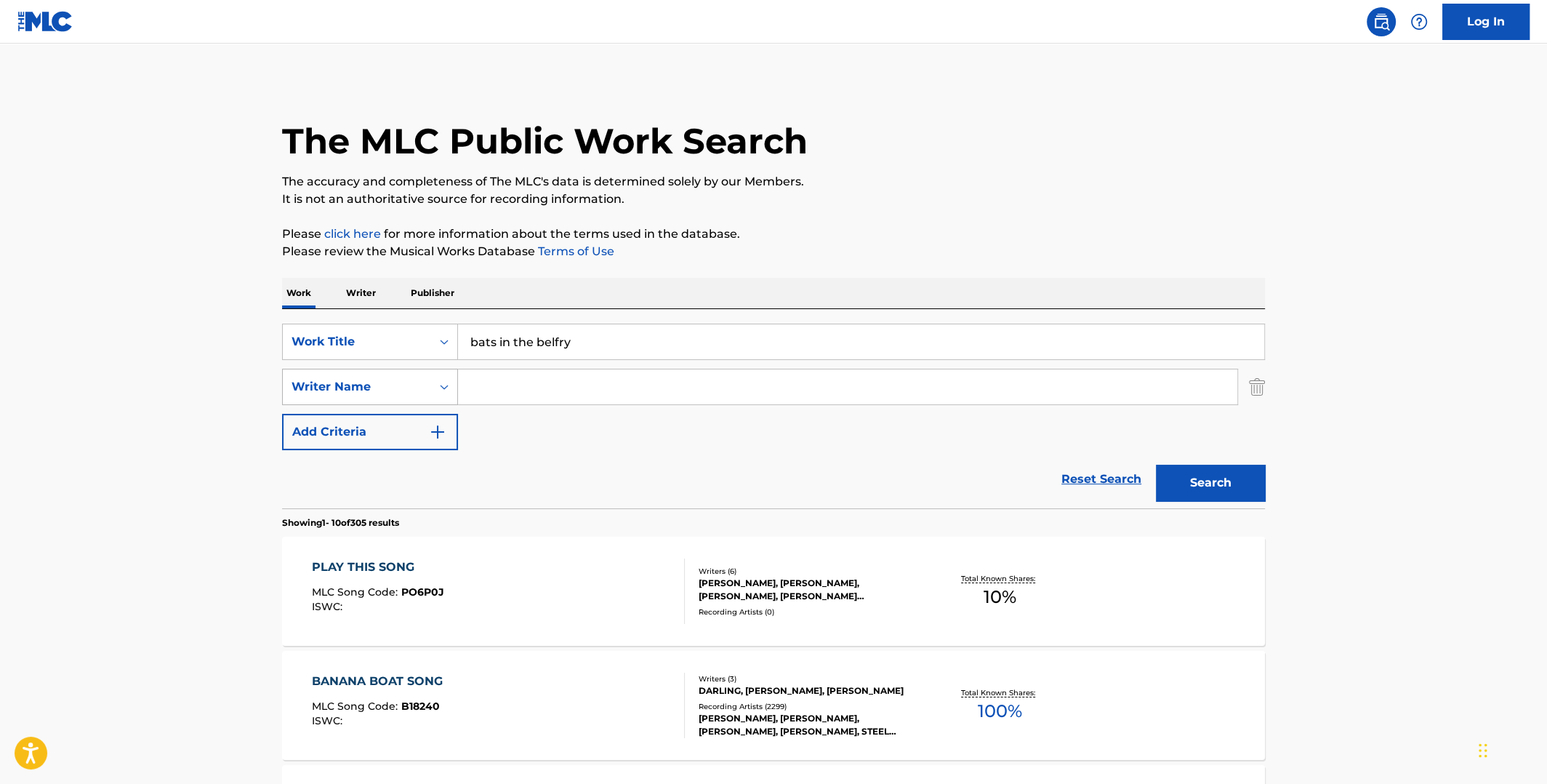
click at [1156, 465] on button "Search" at bounding box center [1210, 483] width 109 height 36
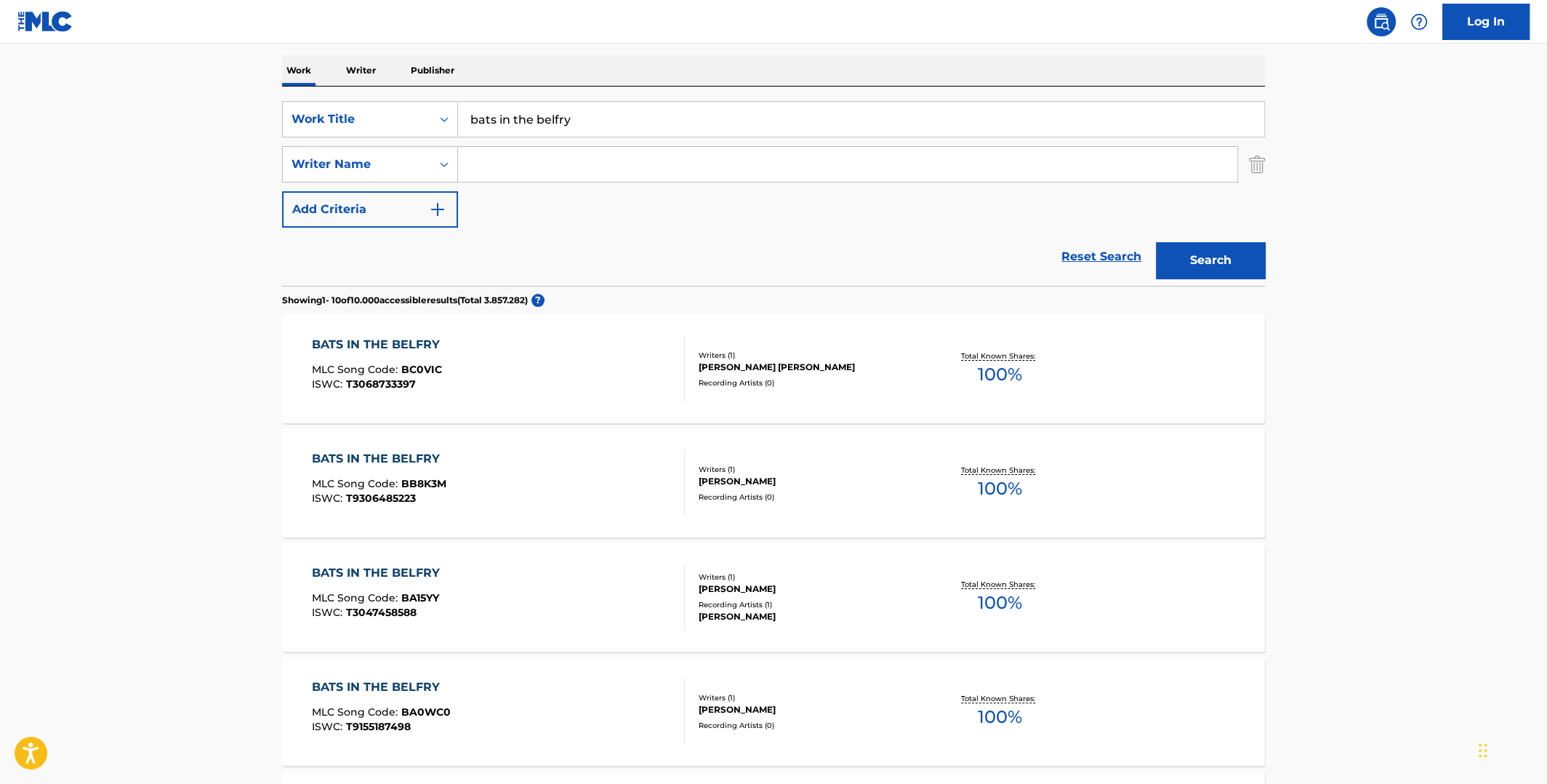
scroll to position [145, 0]
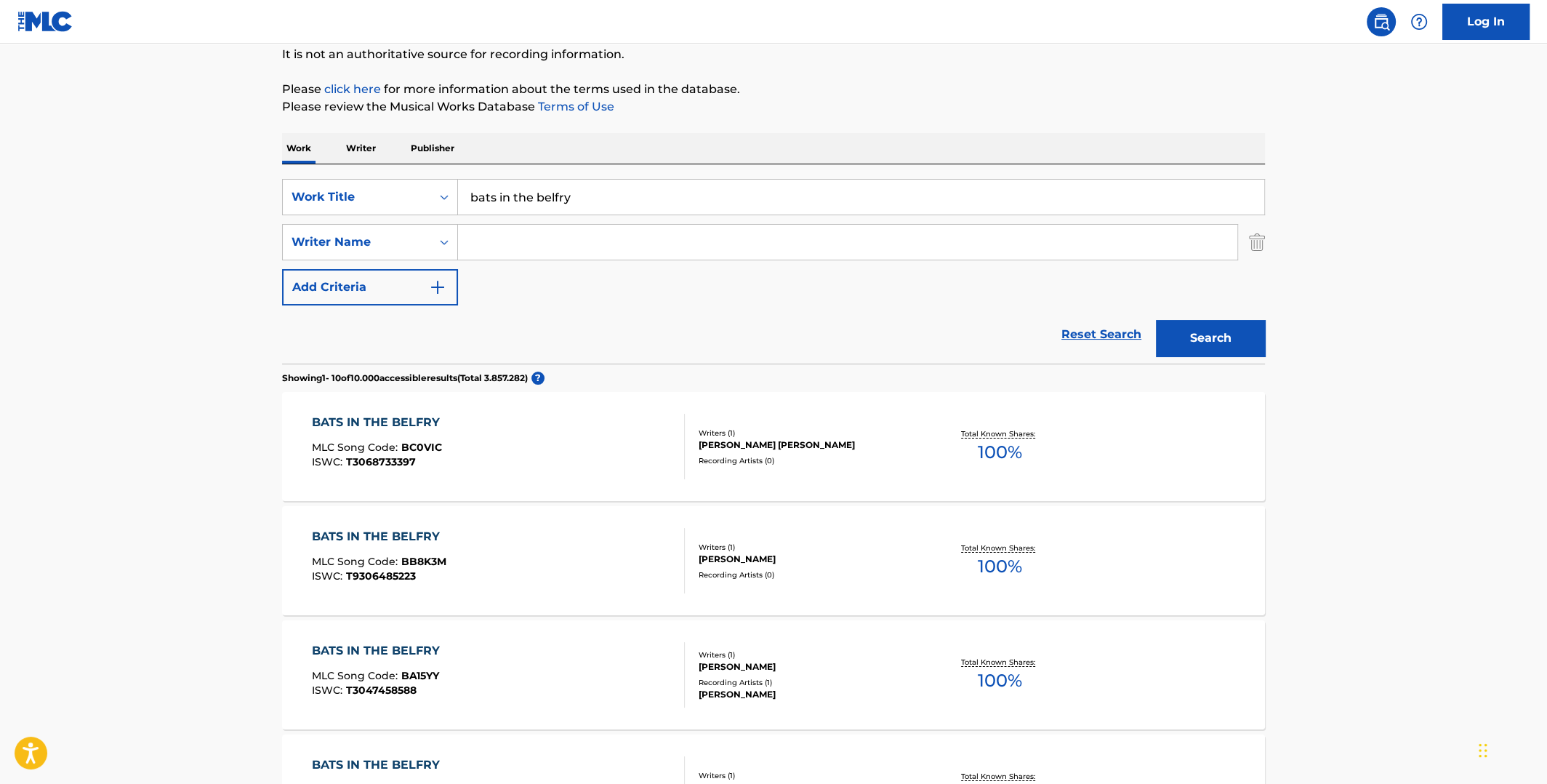
click at [635, 234] on input "Search Form" at bounding box center [848, 242] width 779 height 35
click at [579, 246] on input "Search Form" at bounding box center [848, 242] width 779 height 35
type input "waters"
click at [1156, 320] on button "Search" at bounding box center [1210, 338] width 109 height 36
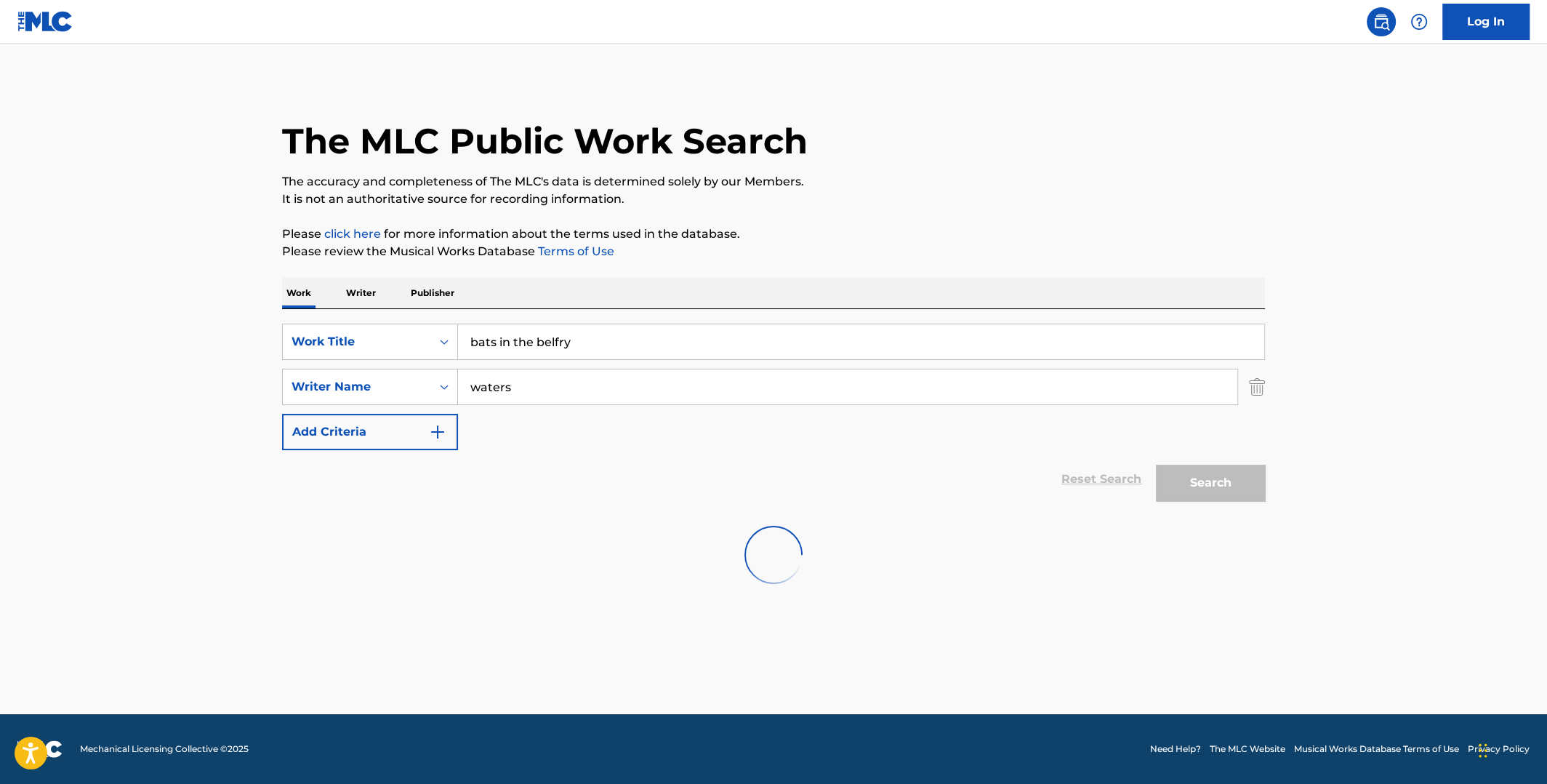
scroll to position [0, 0]
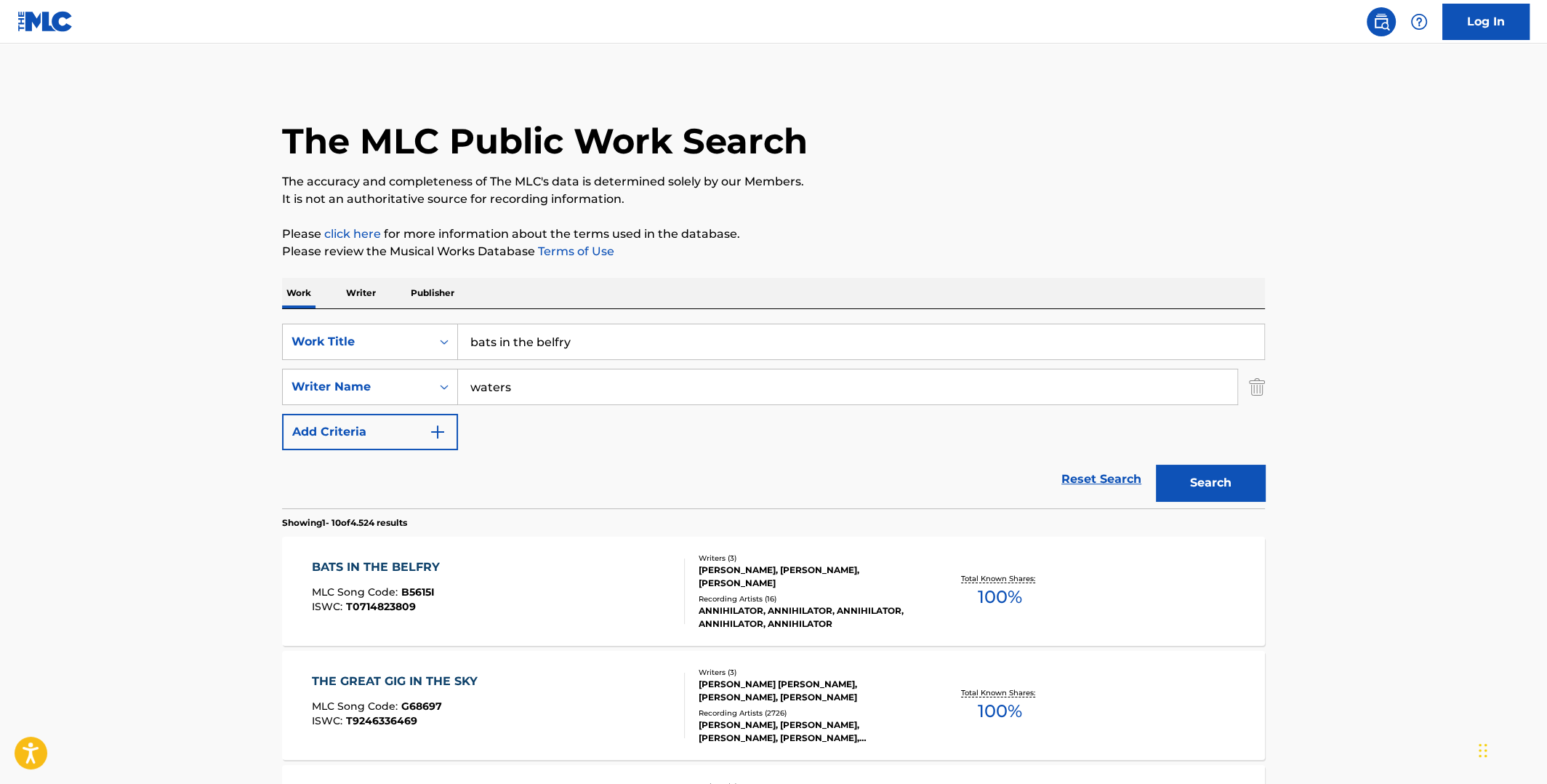
click at [996, 591] on span "100 %" at bounding box center [1000, 596] width 44 height 26
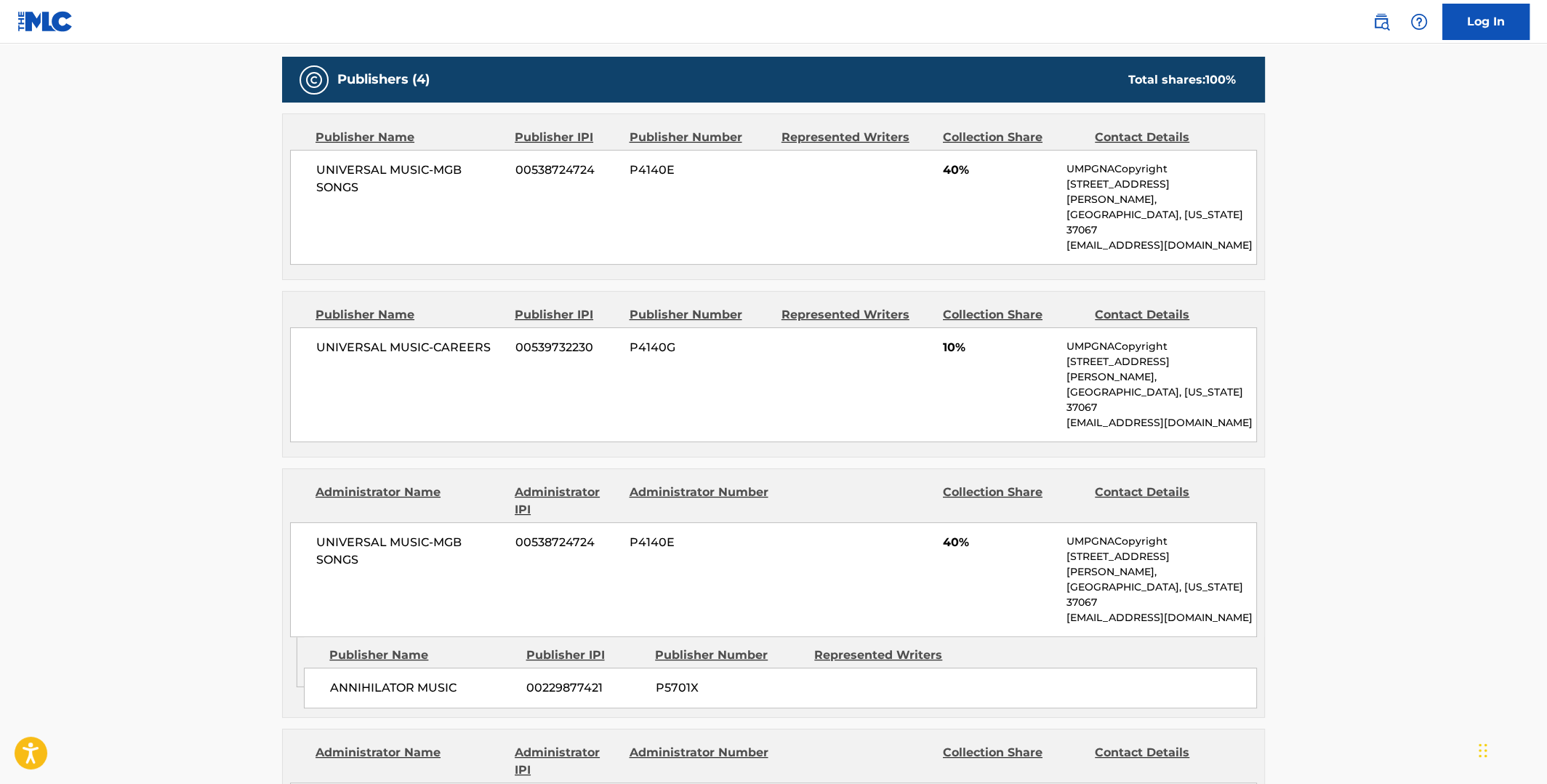
scroll to position [290, 0]
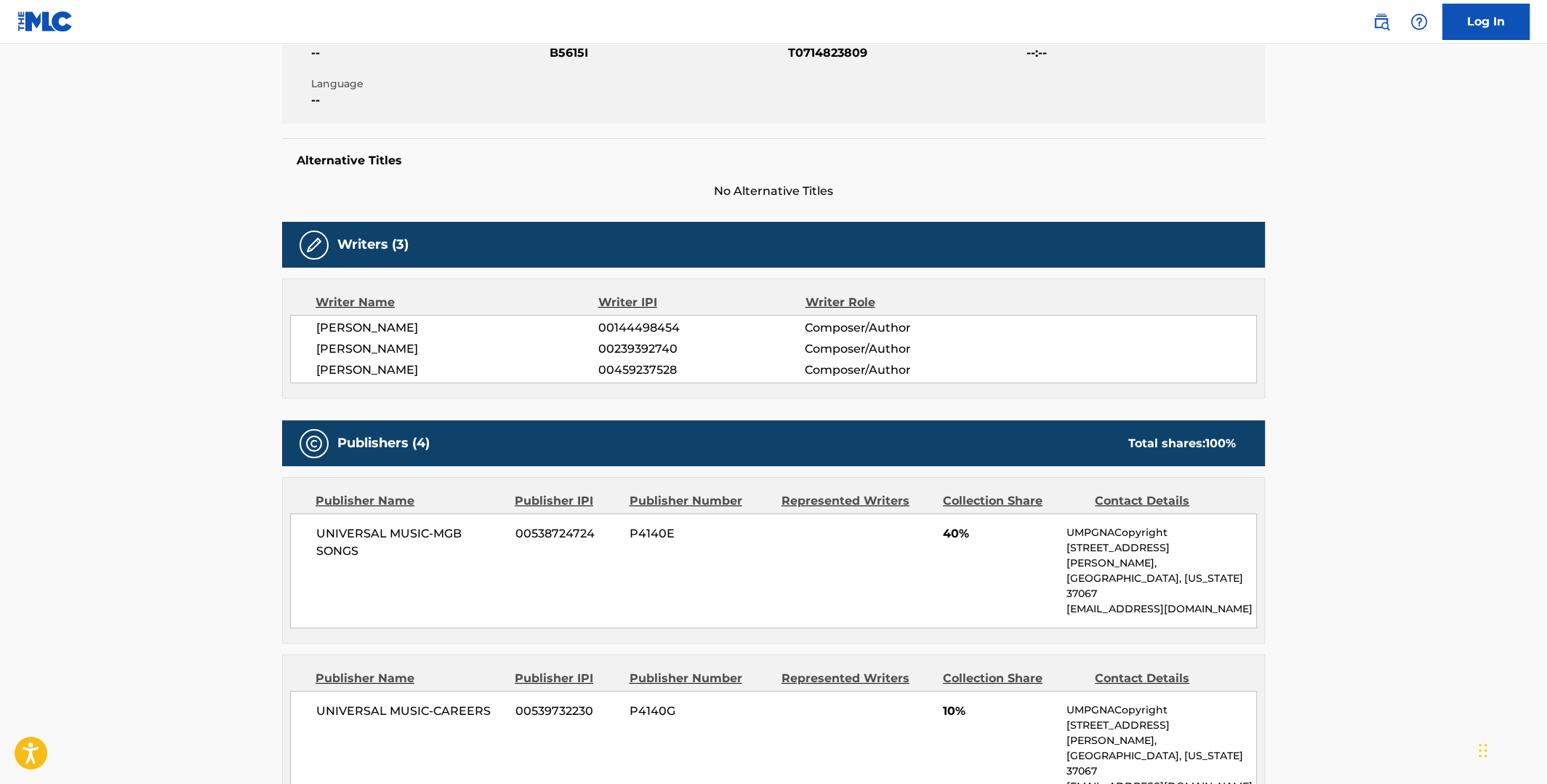
drag, startPoint x: 488, startPoint y: 325, endPoint x: 318, endPoint y: 329, distance: 170.0
click at [318, 329] on span "[PERSON_NAME]" at bounding box center [457, 328] width 282 height 18
drag, startPoint x: 423, startPoint y: 347, endPoint x: 318, endPoint y: 348, distance: 105.0
click at [318, 348] on span "[PERSON_NAME]" at bounding box center [457, 349] width 282 height 18
drag, startPoint x: 401, startPoint y: 370, endPoint x: 317, endPoint y: 366, distance: 84.1
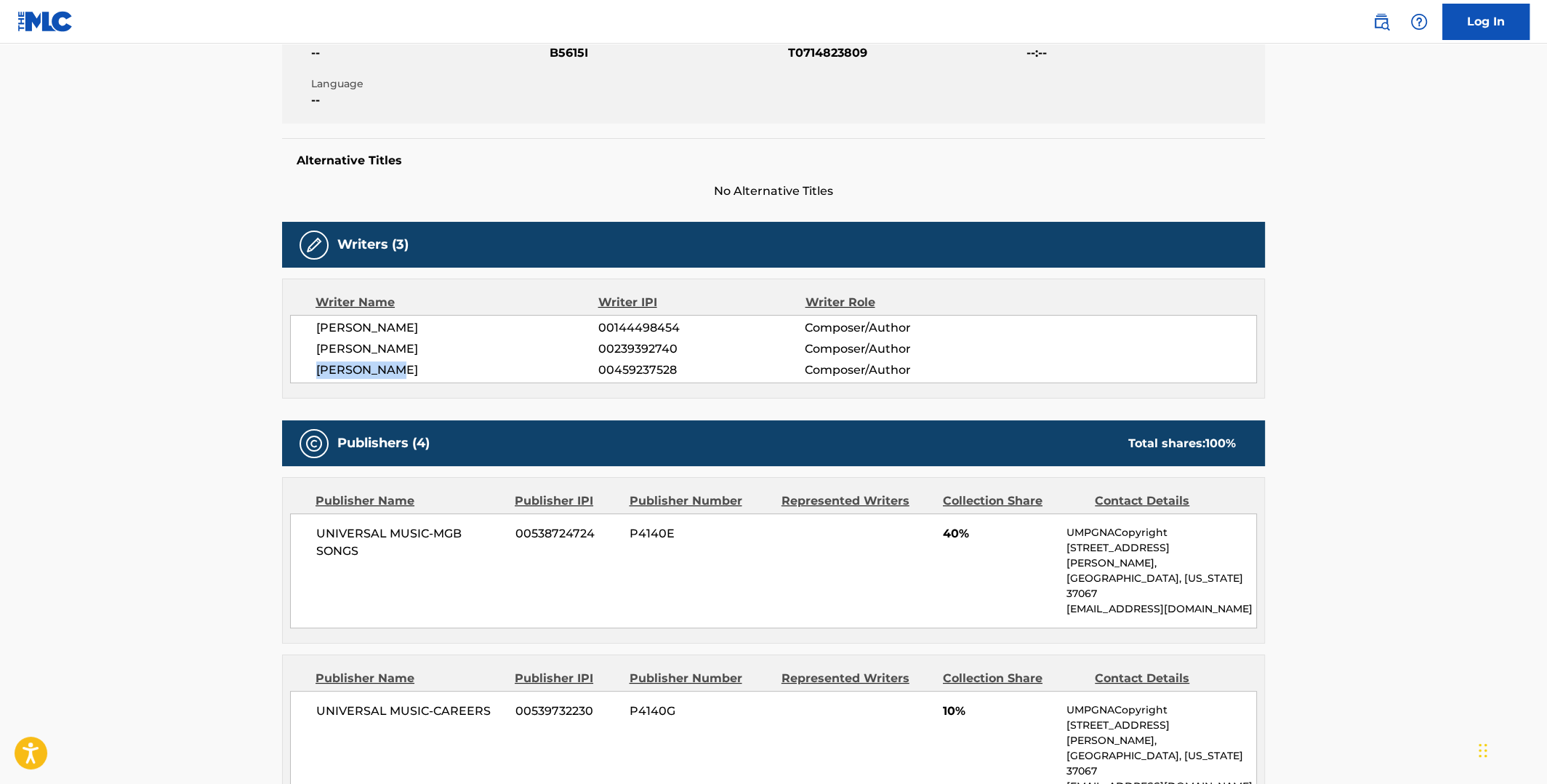
click at [317, 366] on span "[PERSON_NAME]" at bounding box center [457, 370] width 282 height 18
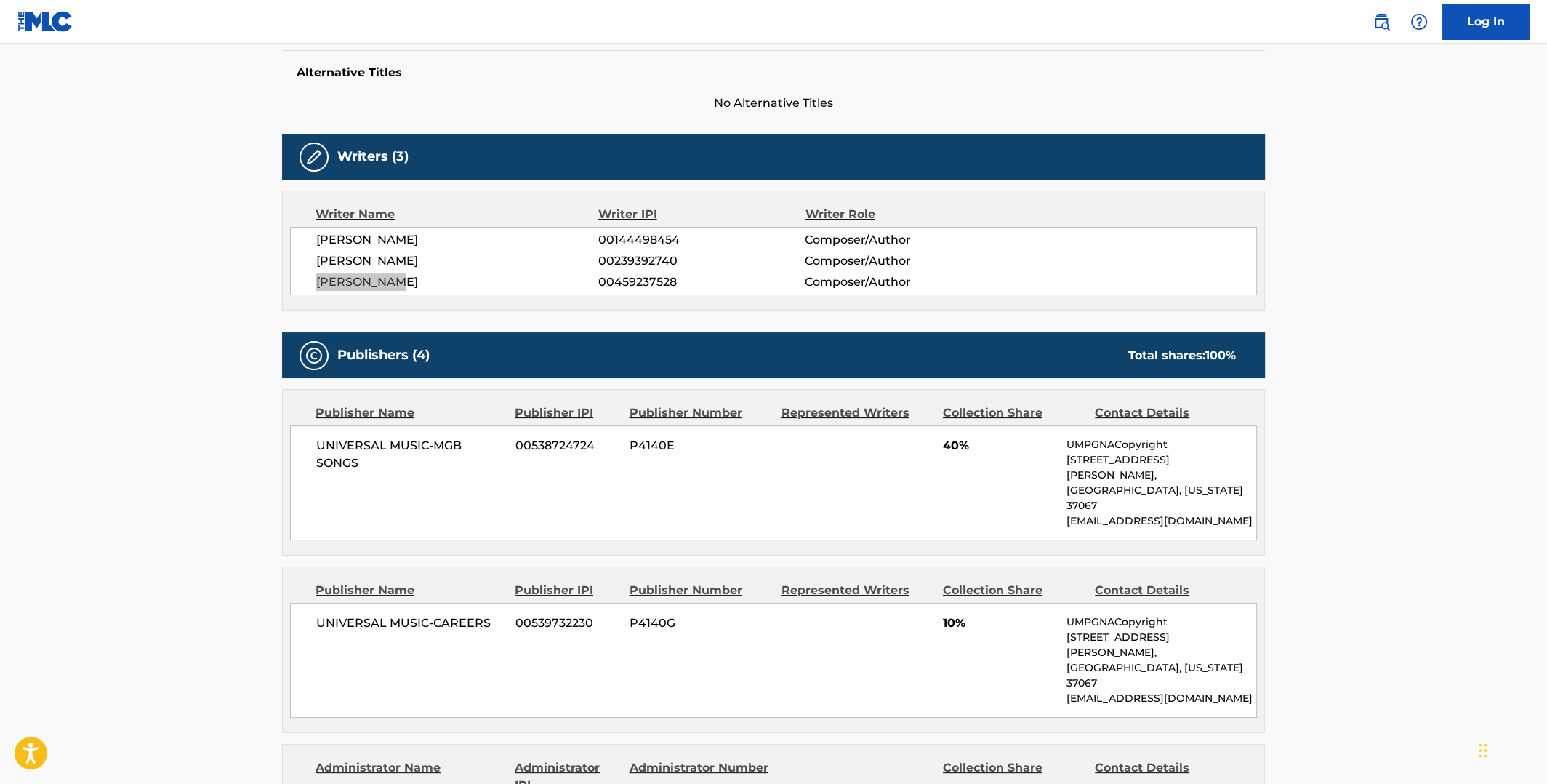
scroll to position [218, 0]
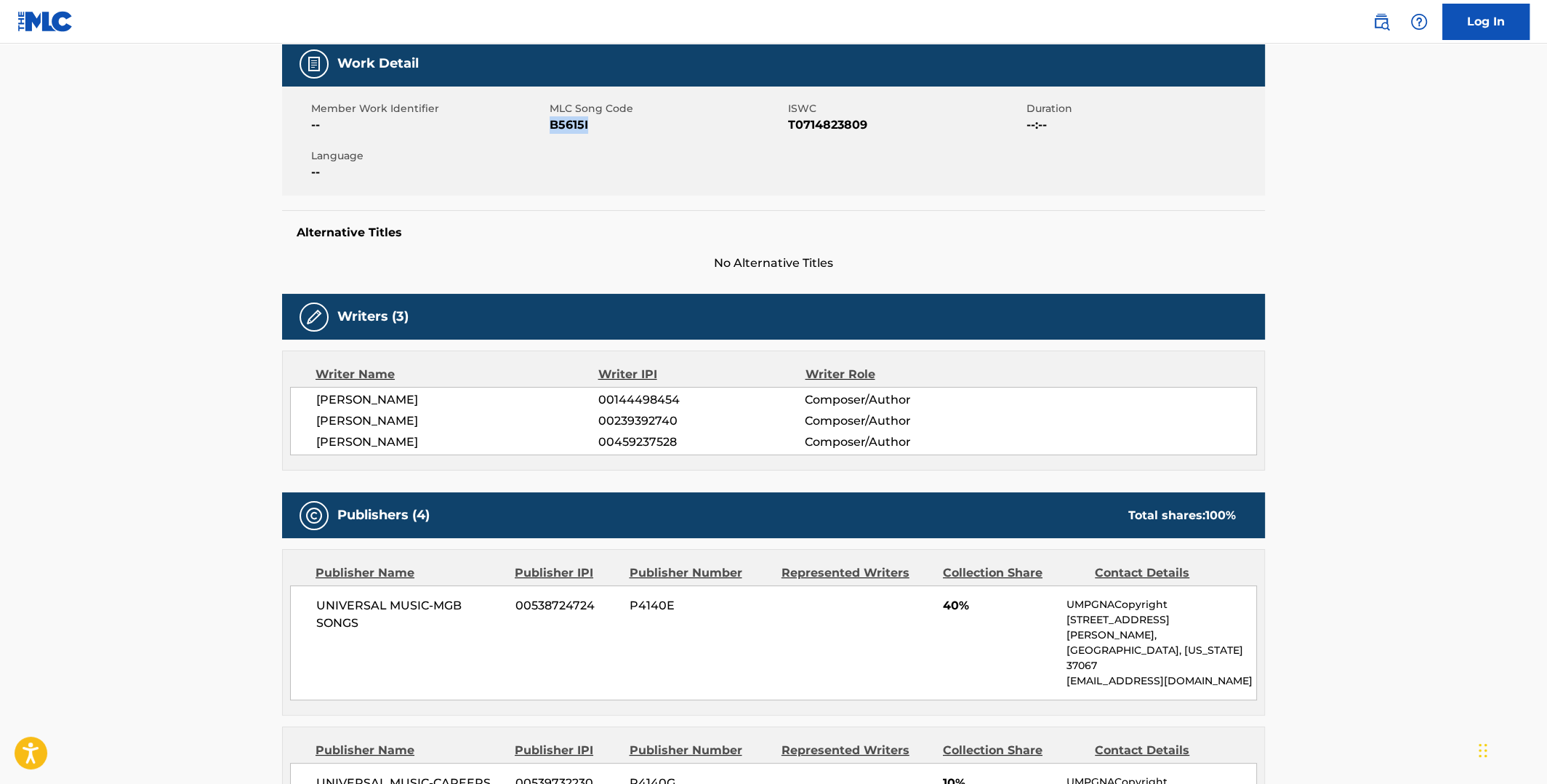
drag, startPoint x: 598, startPoint y: 124, endPoint x: 550, endPoint y: 124, distance: 48.0
click at [550, 124] on span "B5615I" at bounding box center [667, 125] width 235 height 18
drag, startPoint x: 788, startPoint y: 122, endPoint x: 866, endPoint y: 124, distance: 78.0
click at [866, 124] on span "T0714823809" at bounding box center [905, 125] width 235 height 18
